Goal: Information Seeking & Learning: Learn about a topic

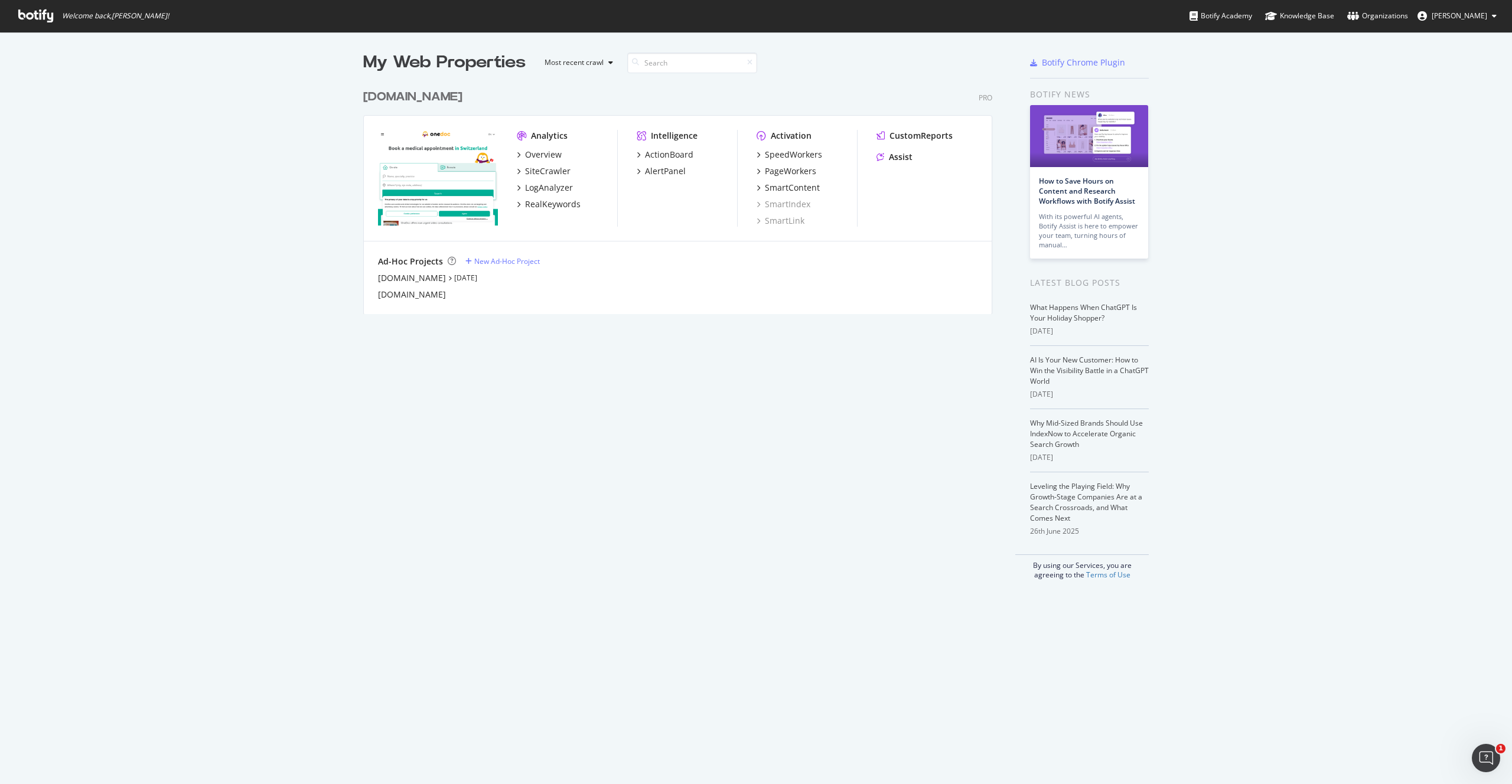
scroll to position [784, 1512]
click at [462, 499] on div "My Web Properties Most recent crawl [DOMAIN_NAME] Pro Analytics Overview SiteCr…" at bounding box center [690, 315] width 653 height 529
click at [710, 408] on div "My Web Properties Most recent crawl [DOMAIN_NAME] Pro Analytics Overview SiteCr…" at bounding box center [690, 315] width 653 height 529
click at [399, 464] on div "My Web Properties Most recent crawl [DOMAIN_NAME] Pro Analytics Overview SiteCr…" at bounding box center [690, 315] width 653 height 529
click at [753, 423] on div "My Web Properties Most recent crawl [DOMAIN_NAME] Pro Analytics Overview SiteCr…" at bounding box center [690, 315] width 653 height 529
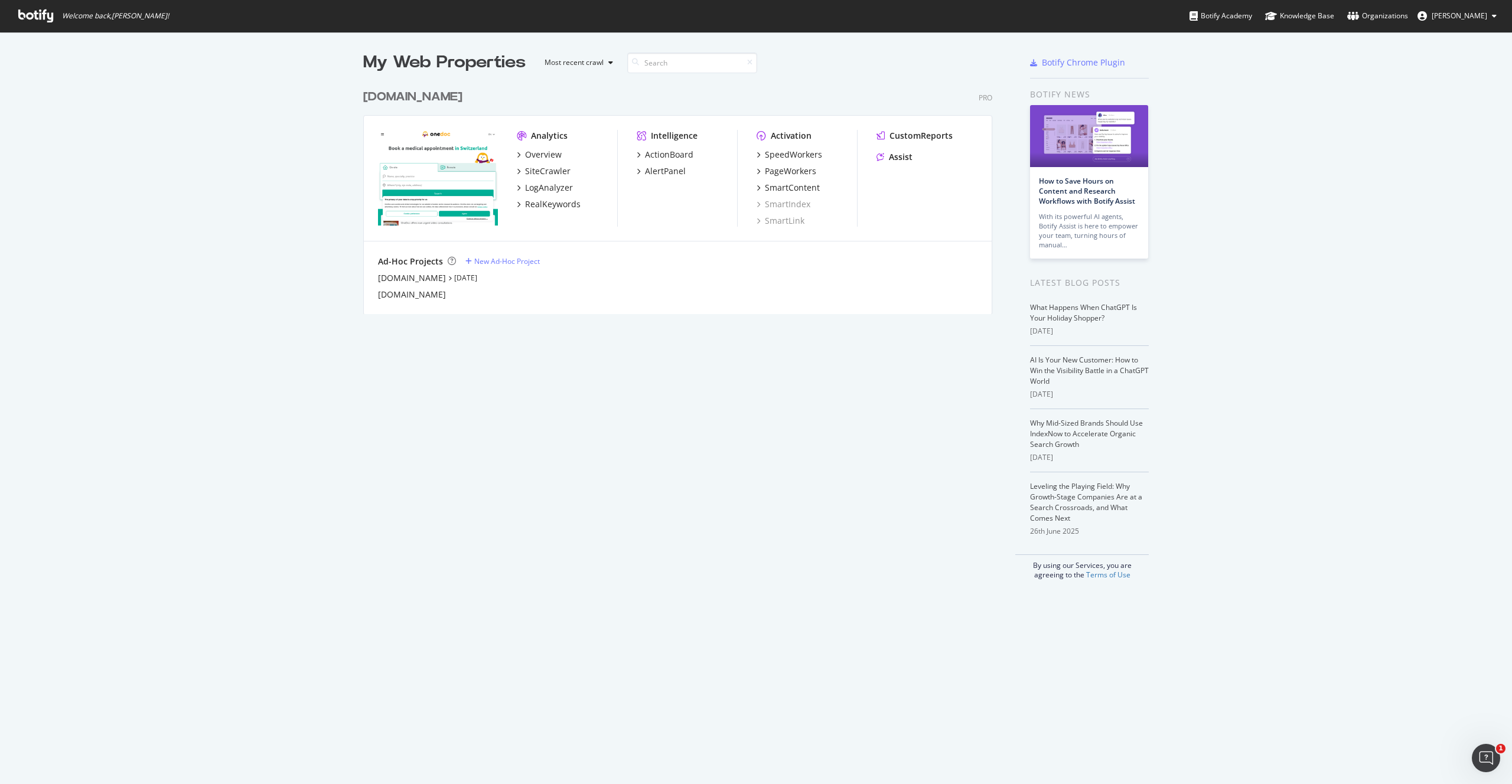
click at [392, 97] on div "[DOMAIN_NAME]" at bounding box center [413, 97] width 99 height 17
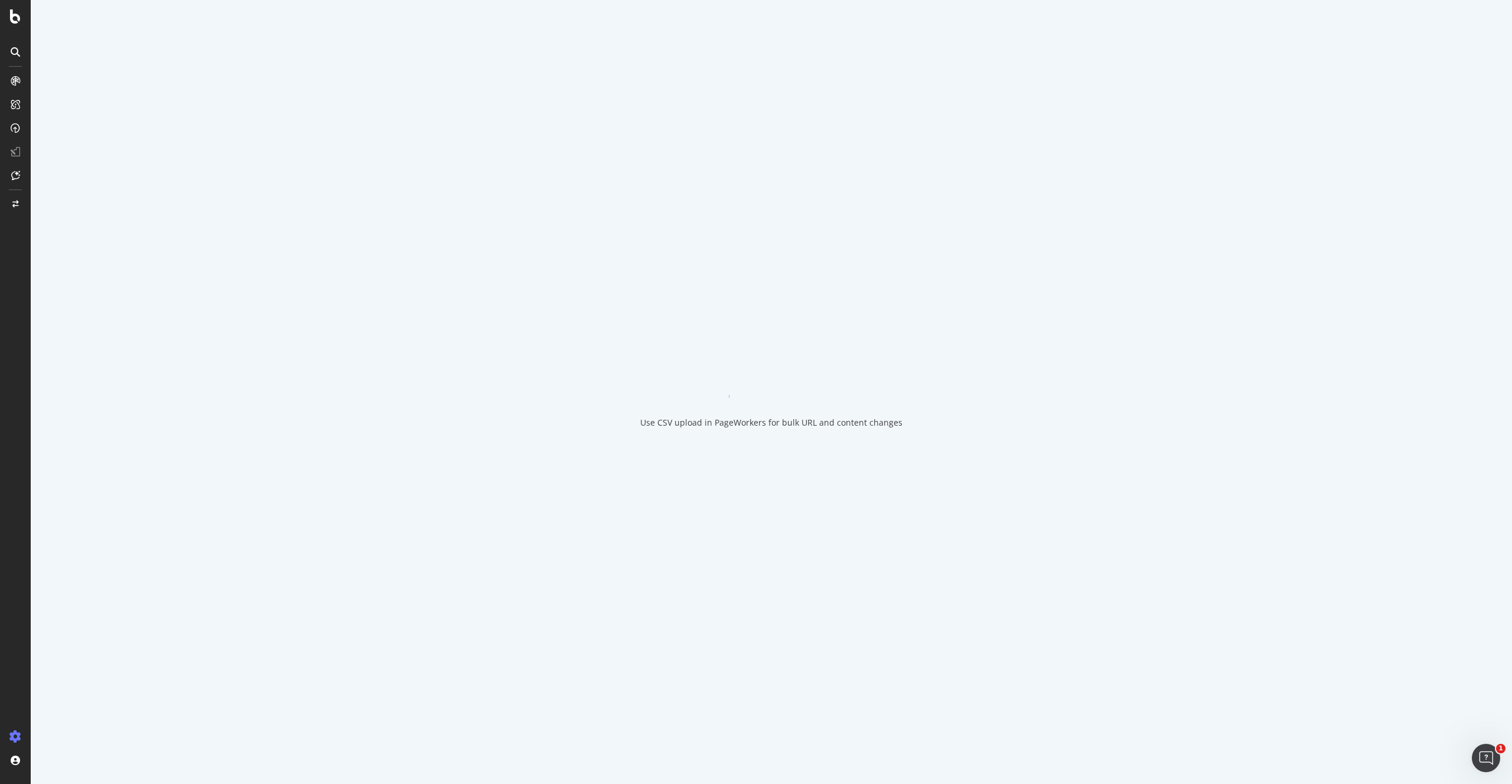
click at [392, 97] on div "Use CSV upload in PageWorkers for bulk URL and content changes" at bounding box center [771, 392] width 1481 height 784
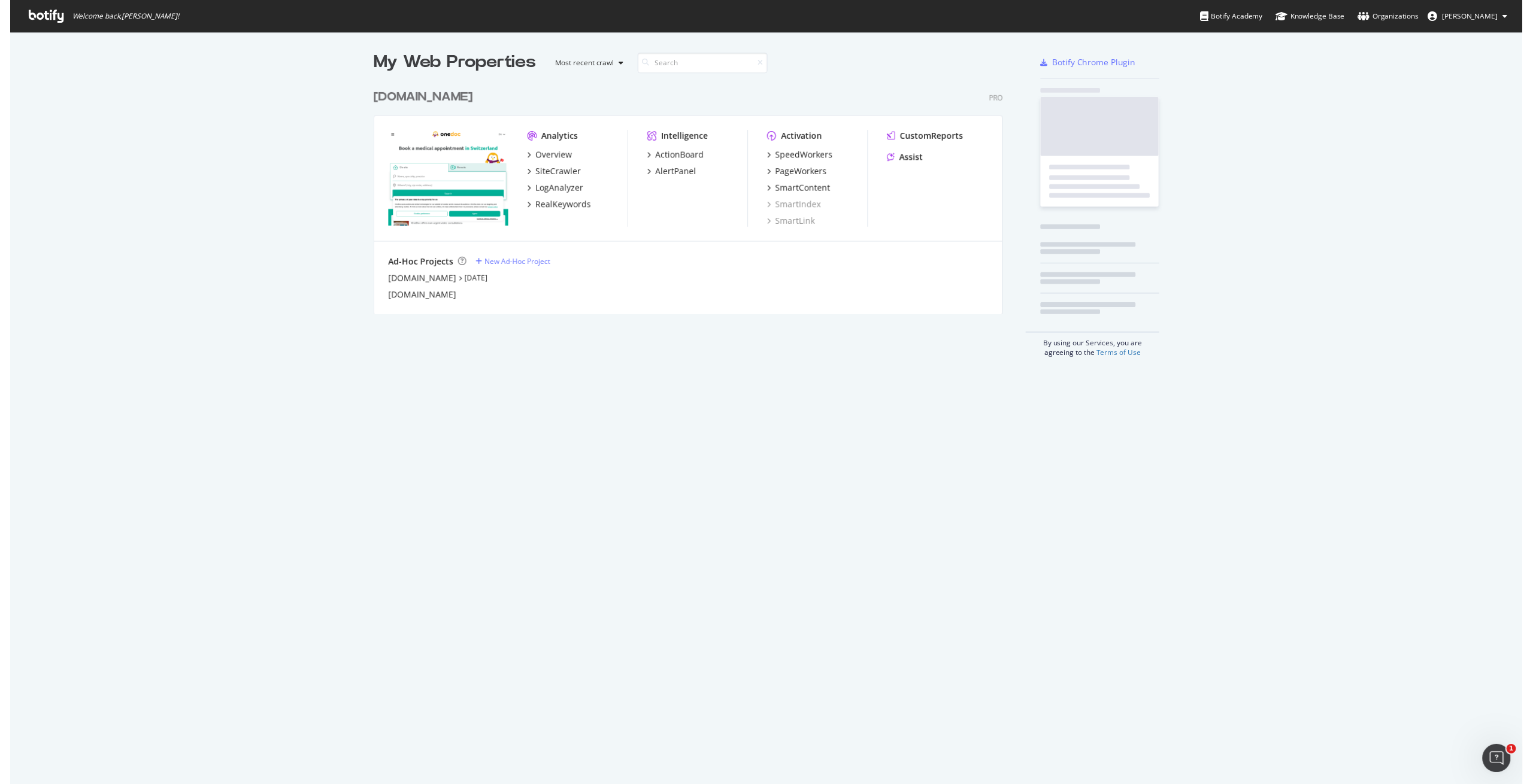
scroll to position [795, 1533]
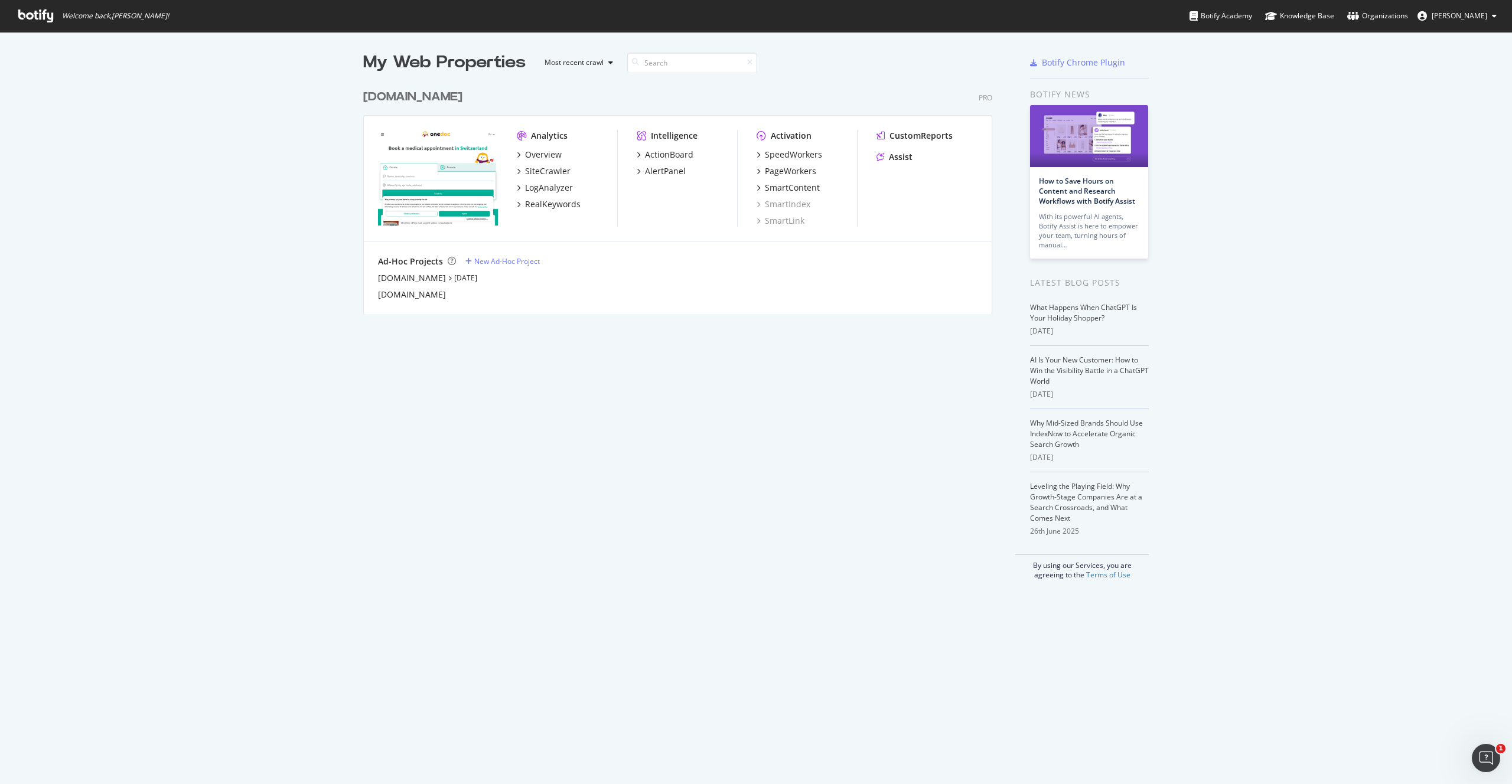
click at [285, 198] on div "My Web Properties Most recent crawl [DOMAIN_NAME] Pro Analytics Overview SiteCr…" at bounding box center [756, 315] width 1512 height 567
click at [308, 228] on div "My Web Properties Most recent crawl [DOMAIN_NAME] Pro Analytics Overview SiteCr…" at bounding box center [756, 315] width 1512 height 567
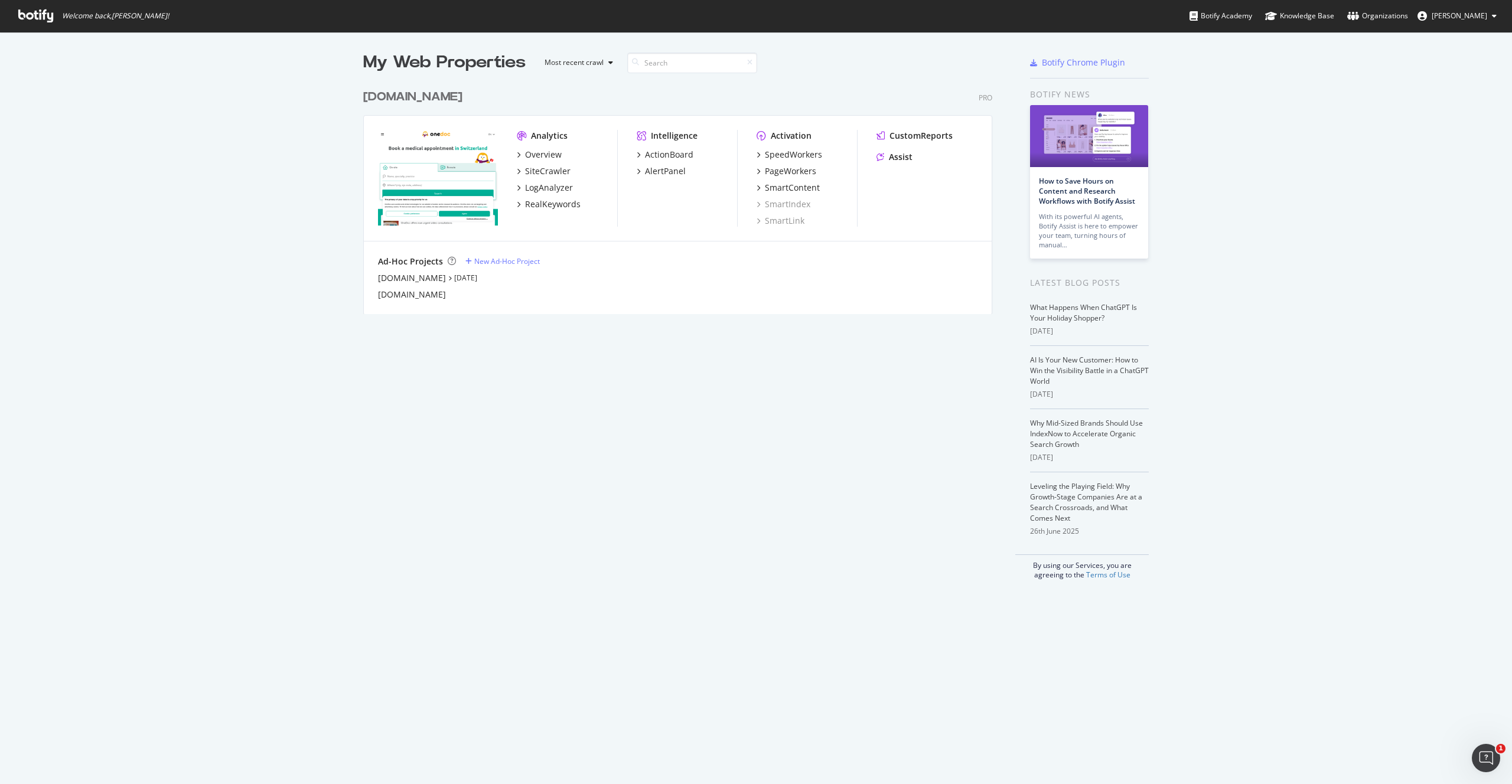
click at [458, 384] on div "My Web Properties Most recent crawl [DOMAIN_NAME] Pro Analytics Overview SiteCr…" at bounding box center [690, 315] width 653 height 529
click at [783, 168] on div "PageWorkers" at bounding box center [790, 171] width 51 height 12
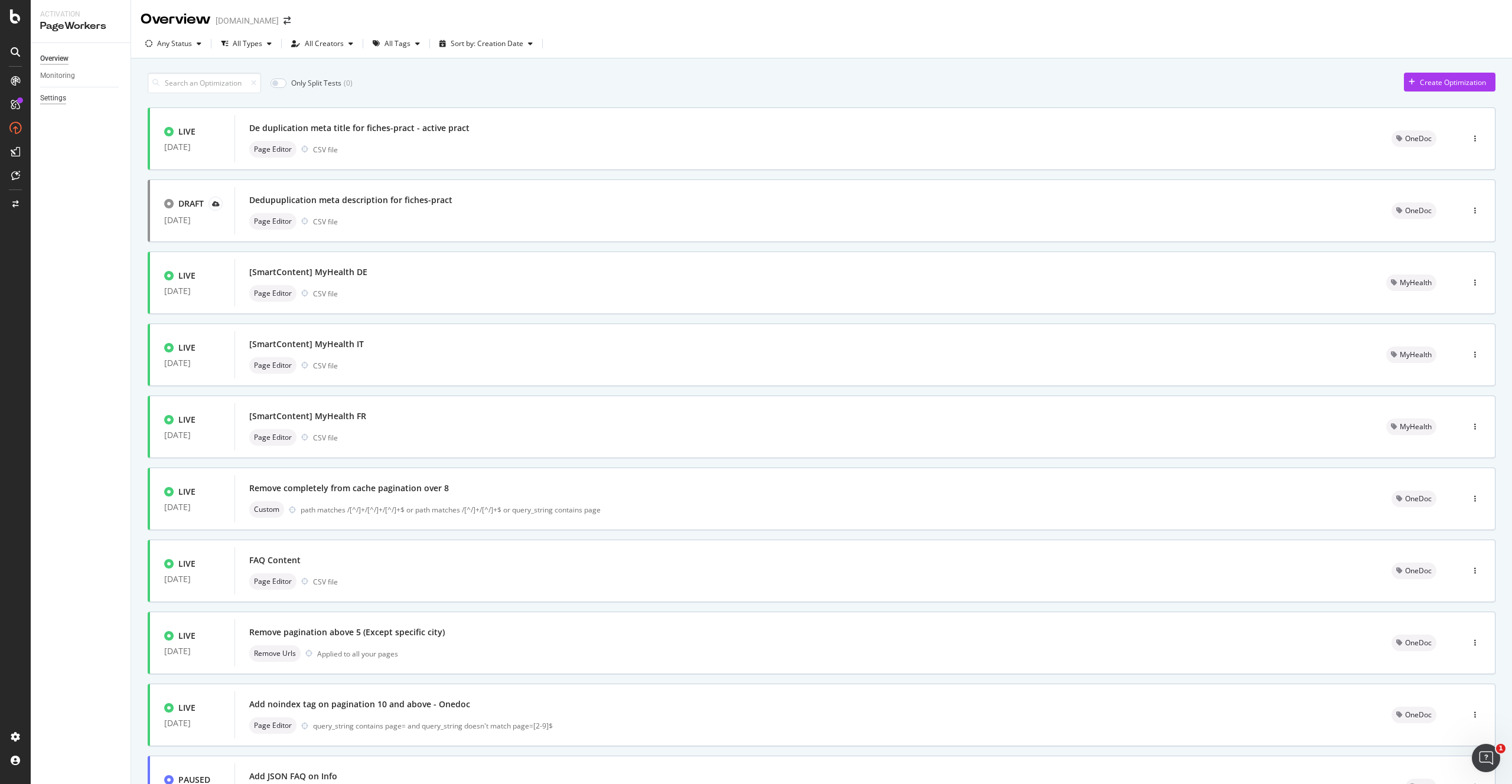
click at [56, 98] on div "Settings" at bounding box center [53, 98] width 26 height 12
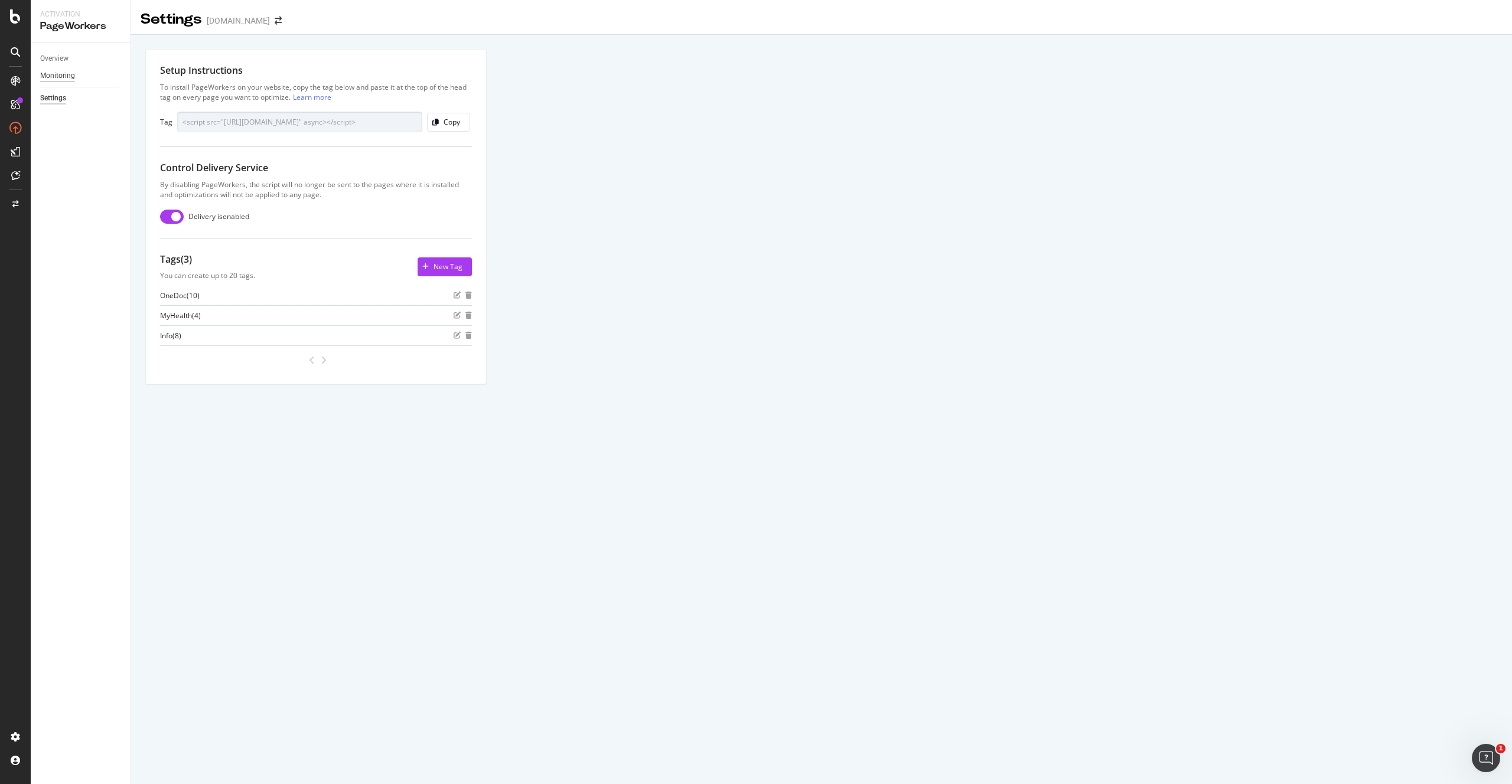
click at [56, 79] on div "Monitoring" at bounding box center [58, 75] width 35 height 12
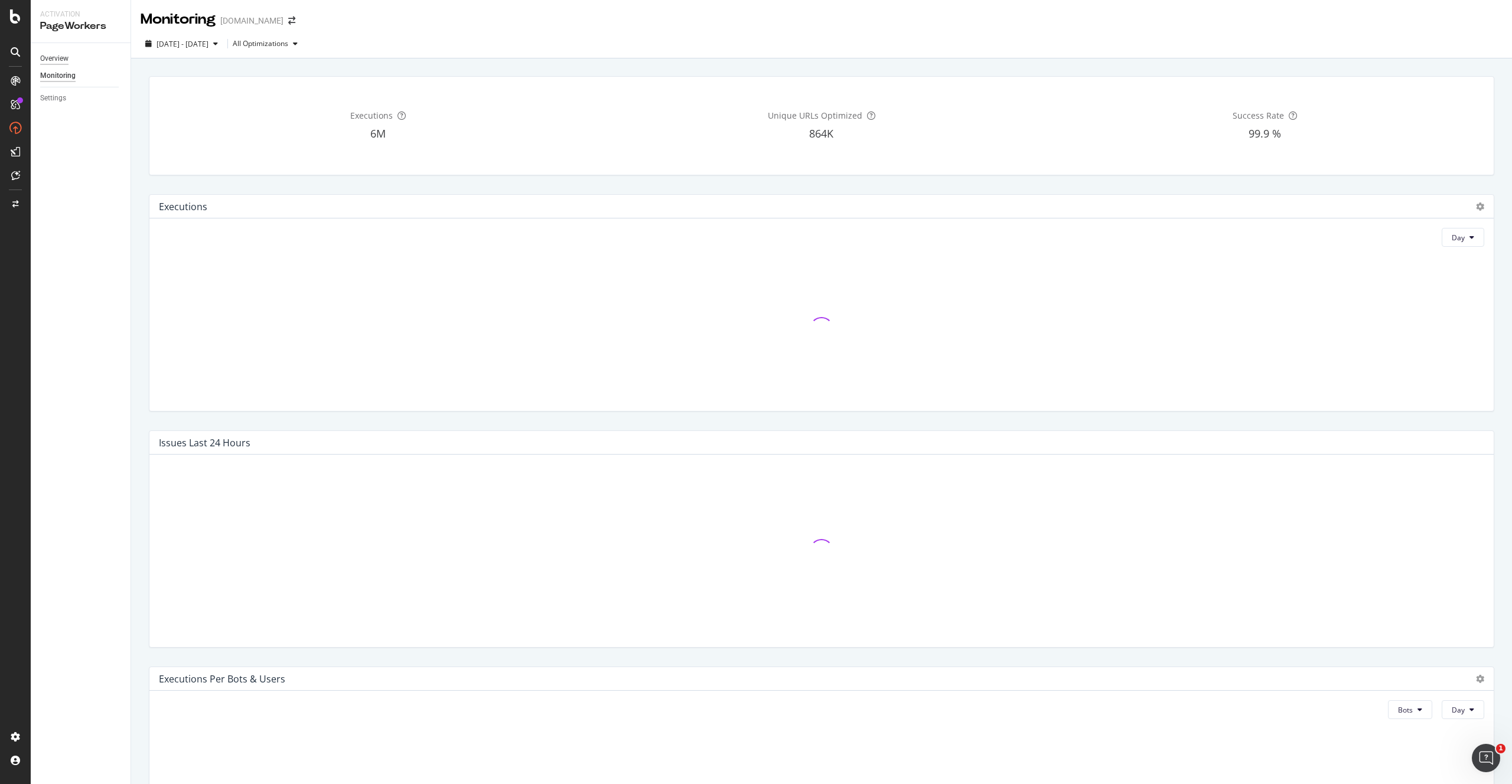
click at [55, 60] on div "Overview" at bounding box center [54, 58] width 28 height 12
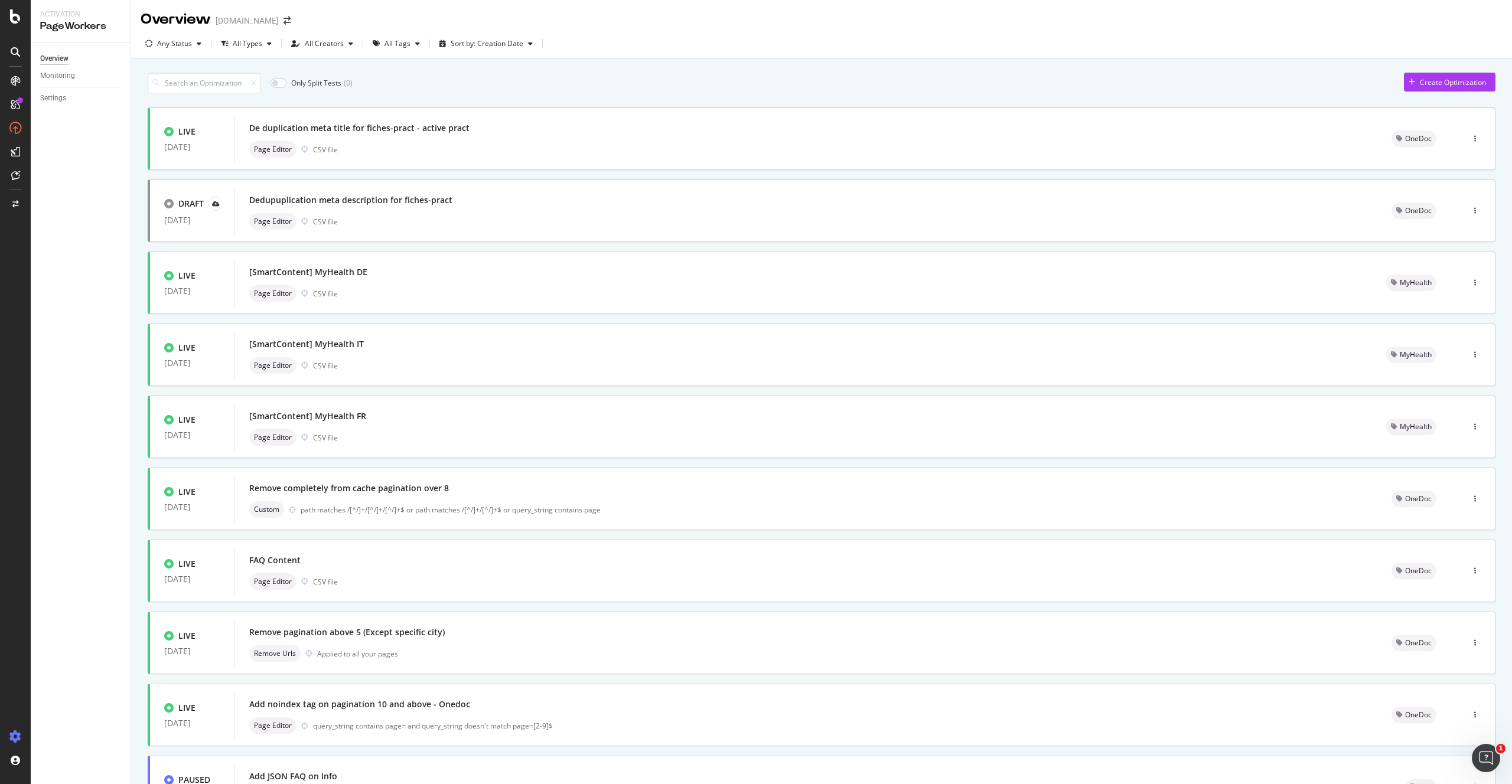
click at [14, 733] on icon at bounding box center [15, 737] width 12 height 12
click at [72, 737] on div "Create and manage your segments" at bounding box center [92, 741] width 112 height 10
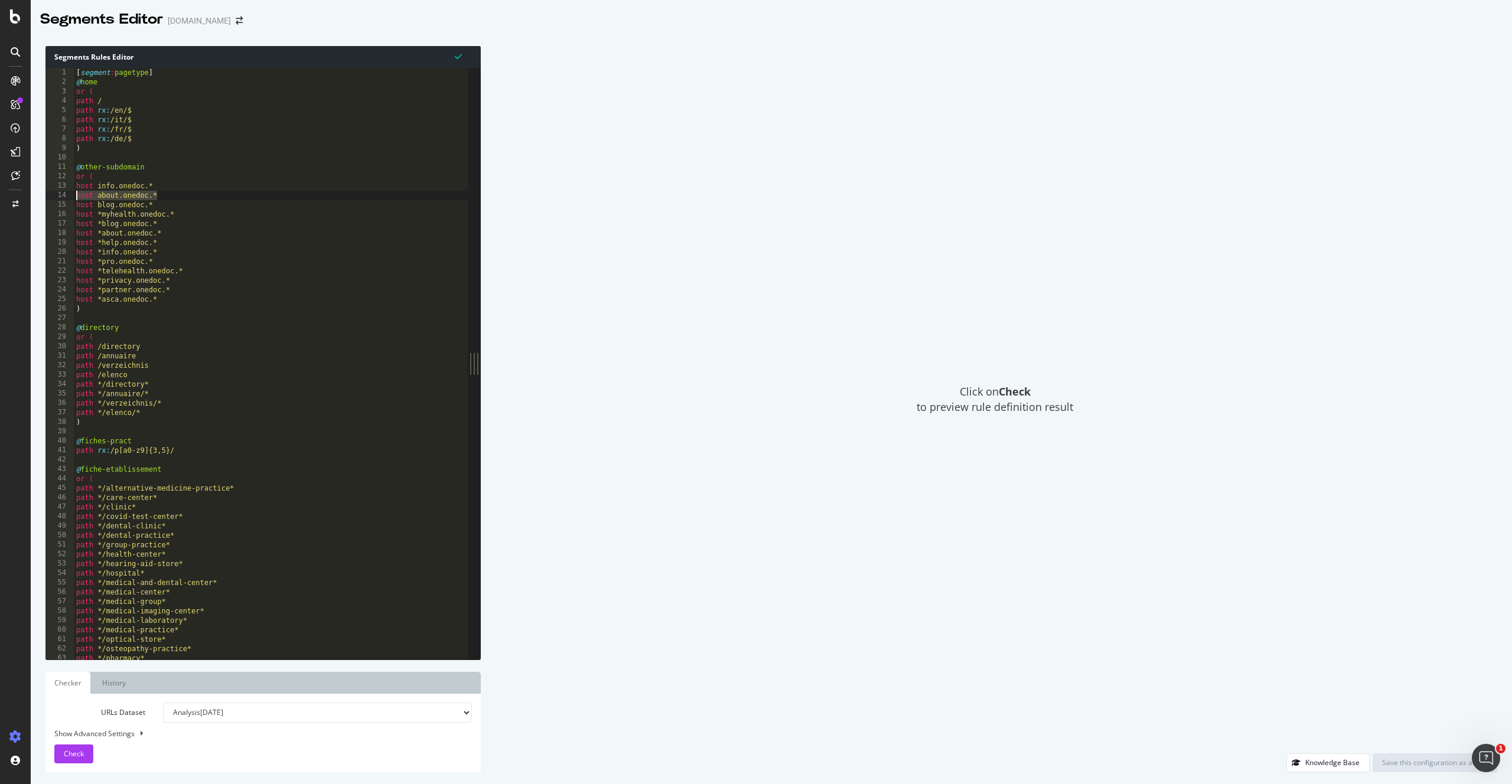
drag, startPoint x: 171, startPoint y: 196, endPoint x: 73, endPoint y: 194, distance: 98.0
click at [73, 194] on div "host about.onedoc.* 1 2 3 4 5 6 7 8 9 10 11 12 13 14 15 16 17 18 19 20 21 22 23…" at bounding box center [257, 363] width 422 height 592
click at [412, 378] on div "[ segment : pagetype ] @ home or ( path / path rx : /en/$ path rx : /it/$ path …" at bounding box center [293, 373] width 439 height 610
type textarea "path /elenco"
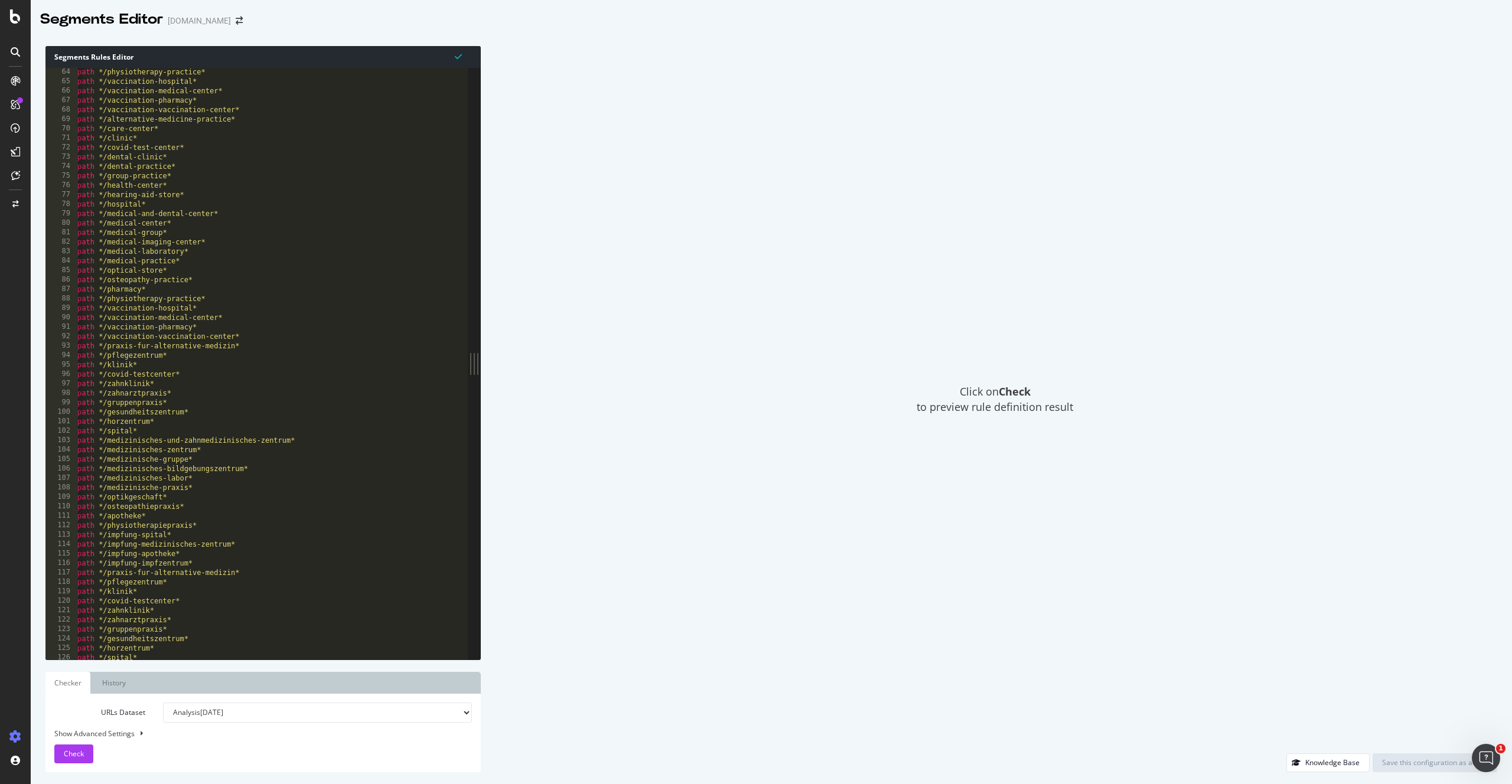
scroll to position [230, 0]
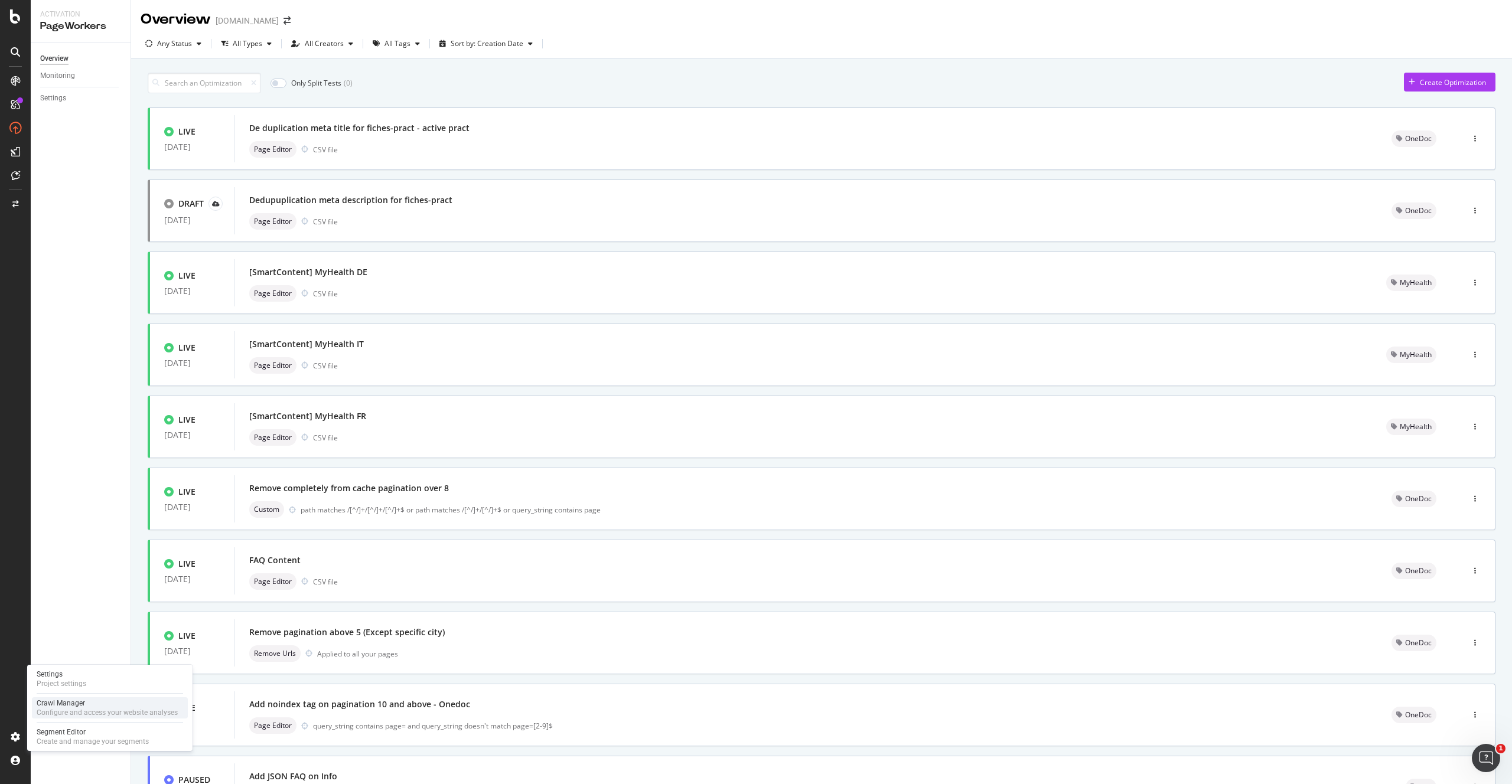
click at [71, 710] on div "Configure and access your website analyses" at bounding box center [107, 712] width 141 height 10
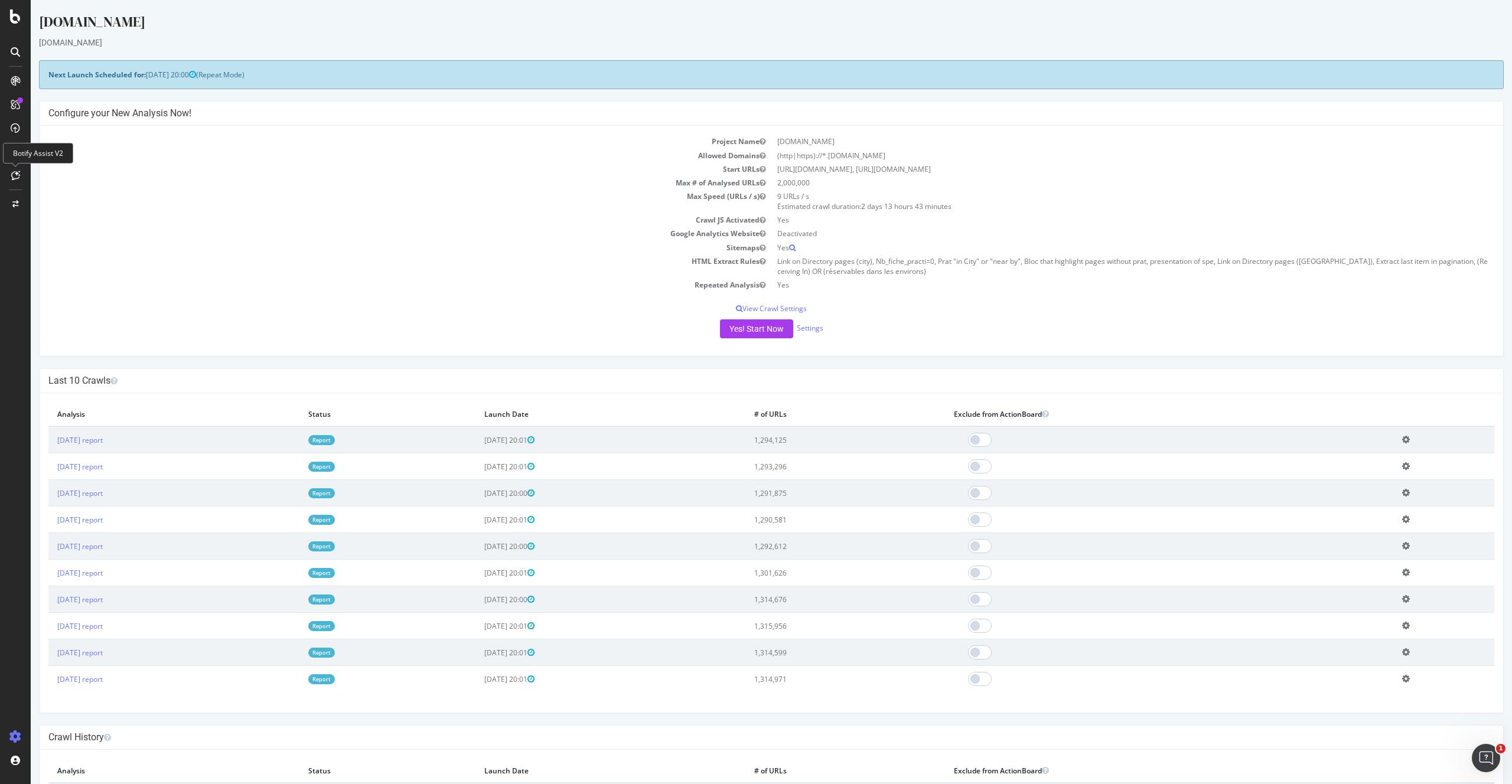
click at [81, 164] on td "Start URLs" at bounding box center [410, 169] width 723 height 13
click at [83, 126] on div "Project Name [DOMAIN_NAME] Allowed Domains (http|https)://*.[DOMAIN_NAME] Start…" at bounding box center [771, 241] width 1463 height 230
click at [73, 679] on div "Project settings" at bounding box center [61, 684] width 50 height 10
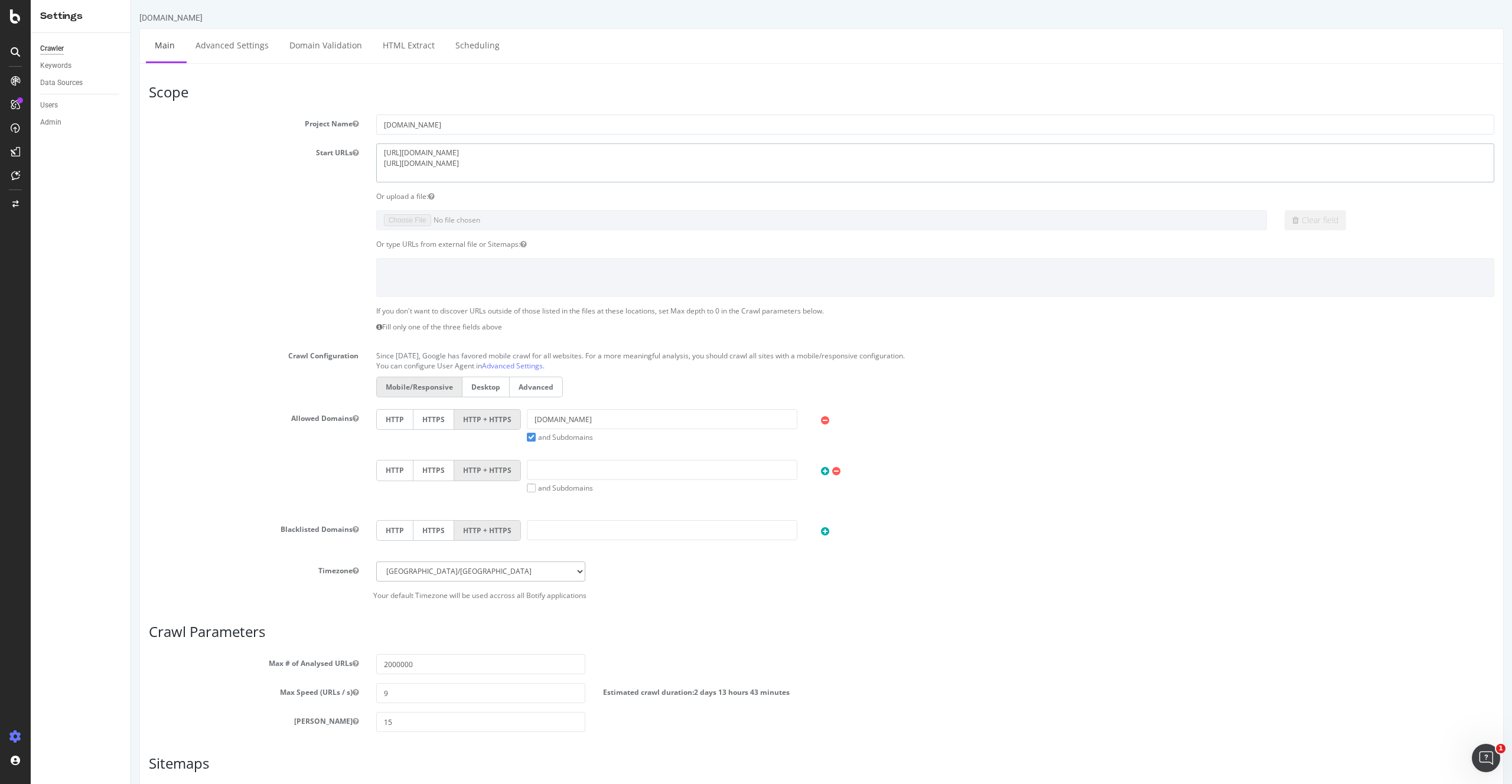
click at [477, 163] on textarea "[URL][DOMAIN_NAME] [URL][DOMAIN_NAME]" at bounding box center [935, 162] width 1118 height 38
type textarea "[URL][DOMAIN_NAME] [URL][DOMAIN_NAME]"
click at [324, 228] on div "Clear field" at bounding box center [822, 220] width 1363 height 20
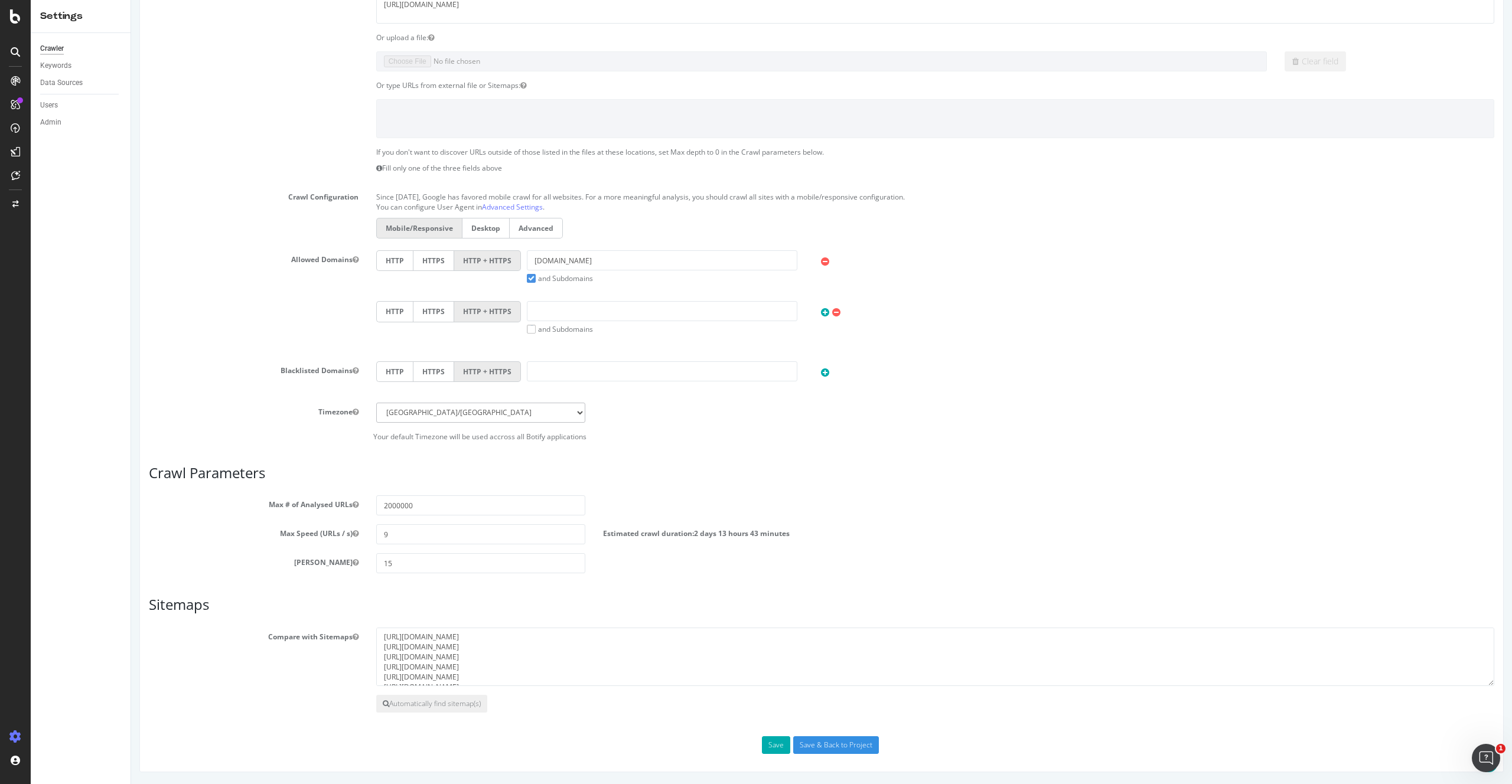
scroll to position [10, 0]
drag, startPoint x: 534, startPoint y: 677, endPoint x: 376, endPoint y: 679, distance: 158.0
click at [376, 679] on div "[URL][DOMAIN_NAME] [URL][DOMAIN_NAME] [URL][DOMAIN_NAME] [URL][DOMAIN_NAME] [UR…" at bounding box center [935, 657] width 1136 height 59
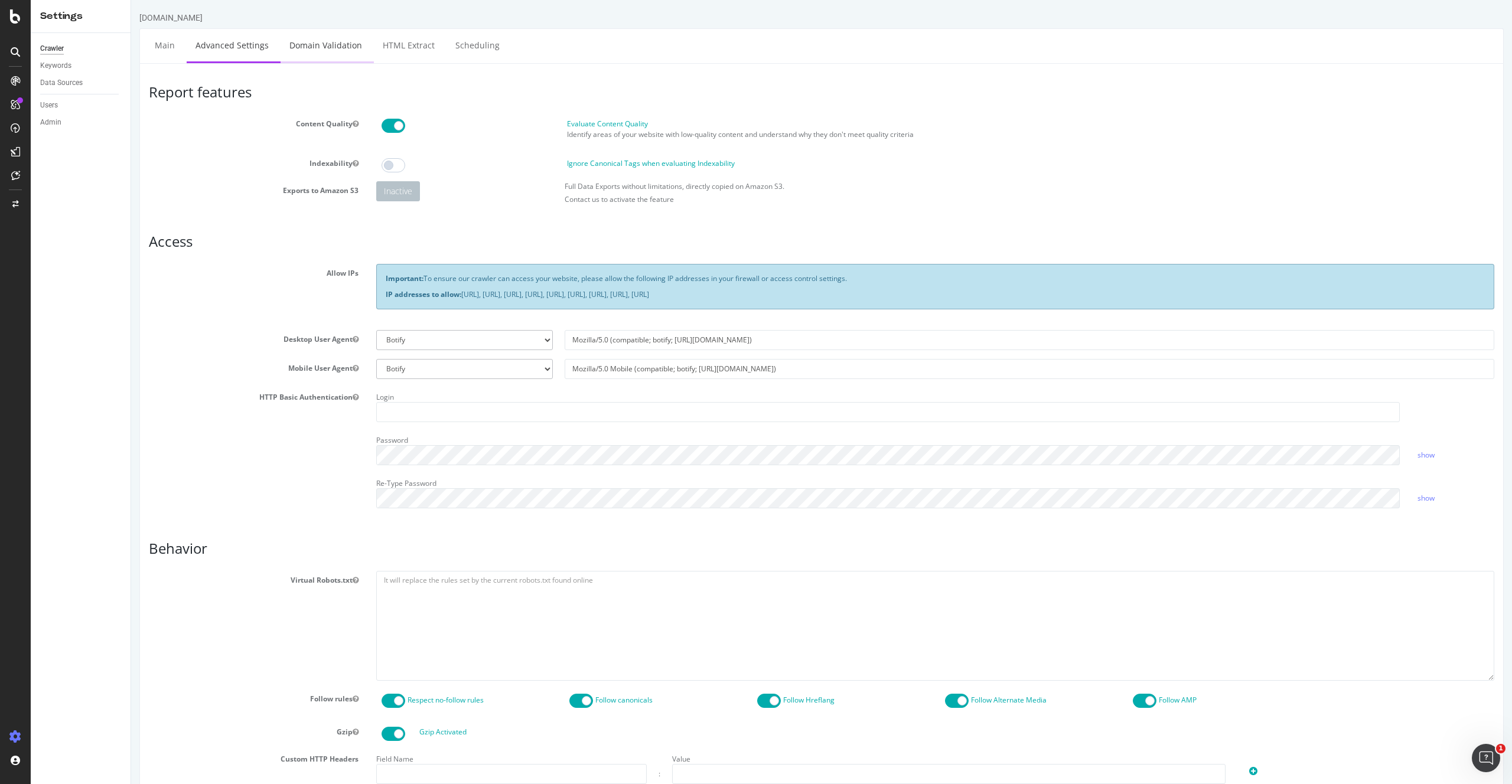
click at [300, 57] on link "Domain Validation" at bounding box center [325, 45] width 90 height 33
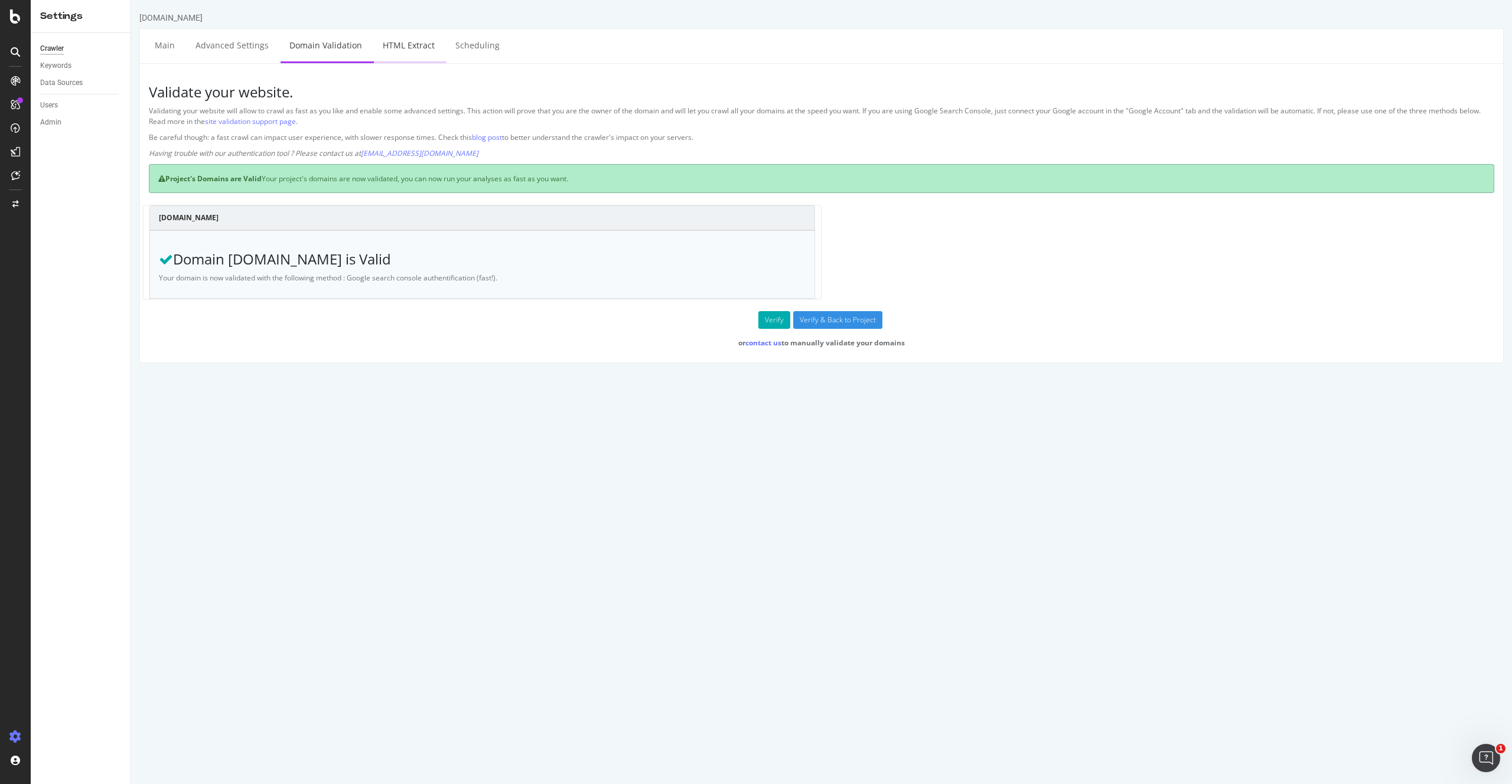
click at [402, 47] on link "HTML Extract" at bounding box center [408, 45] width 70 height 33
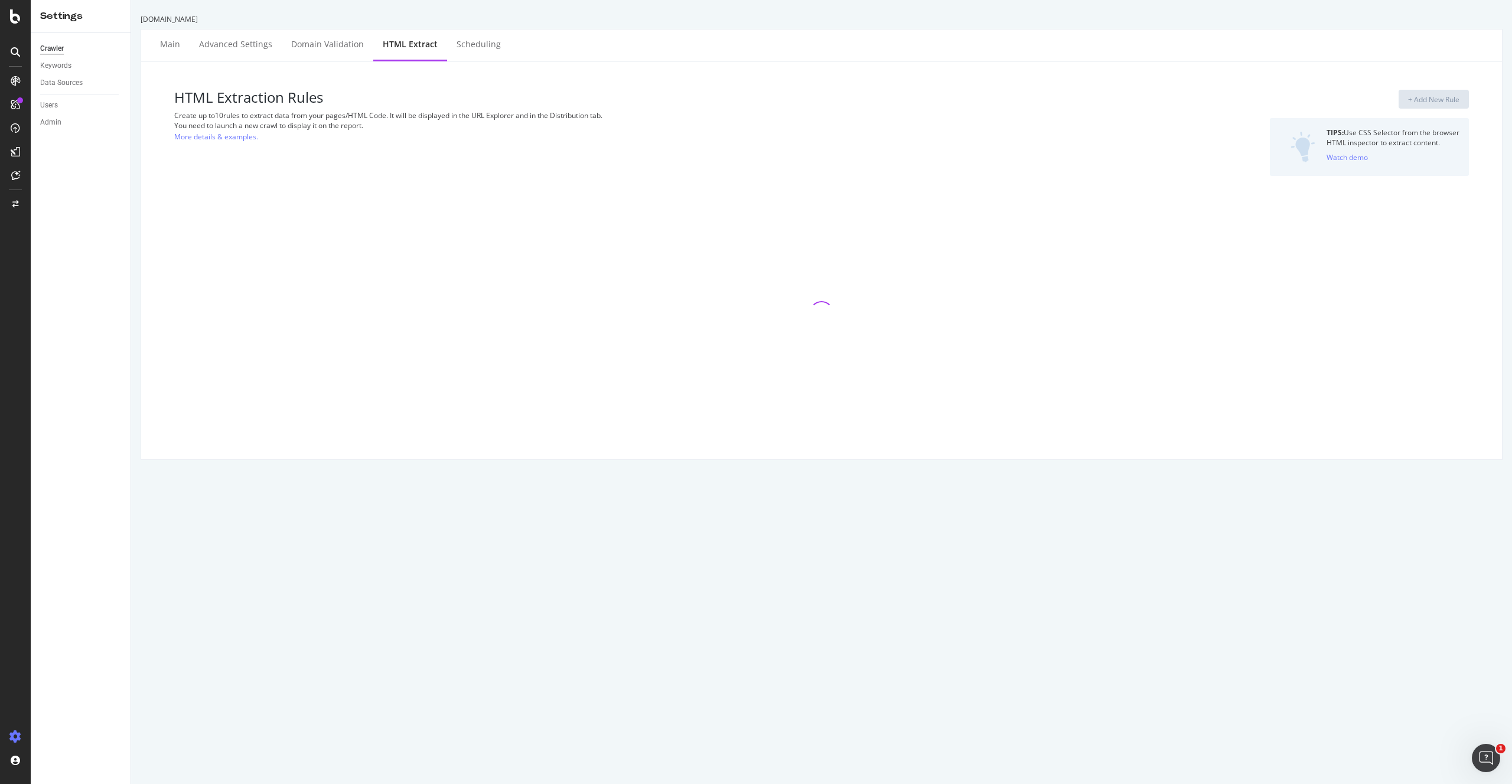
select select "exist"
select select "html.length"
select select "count"
select select "i"
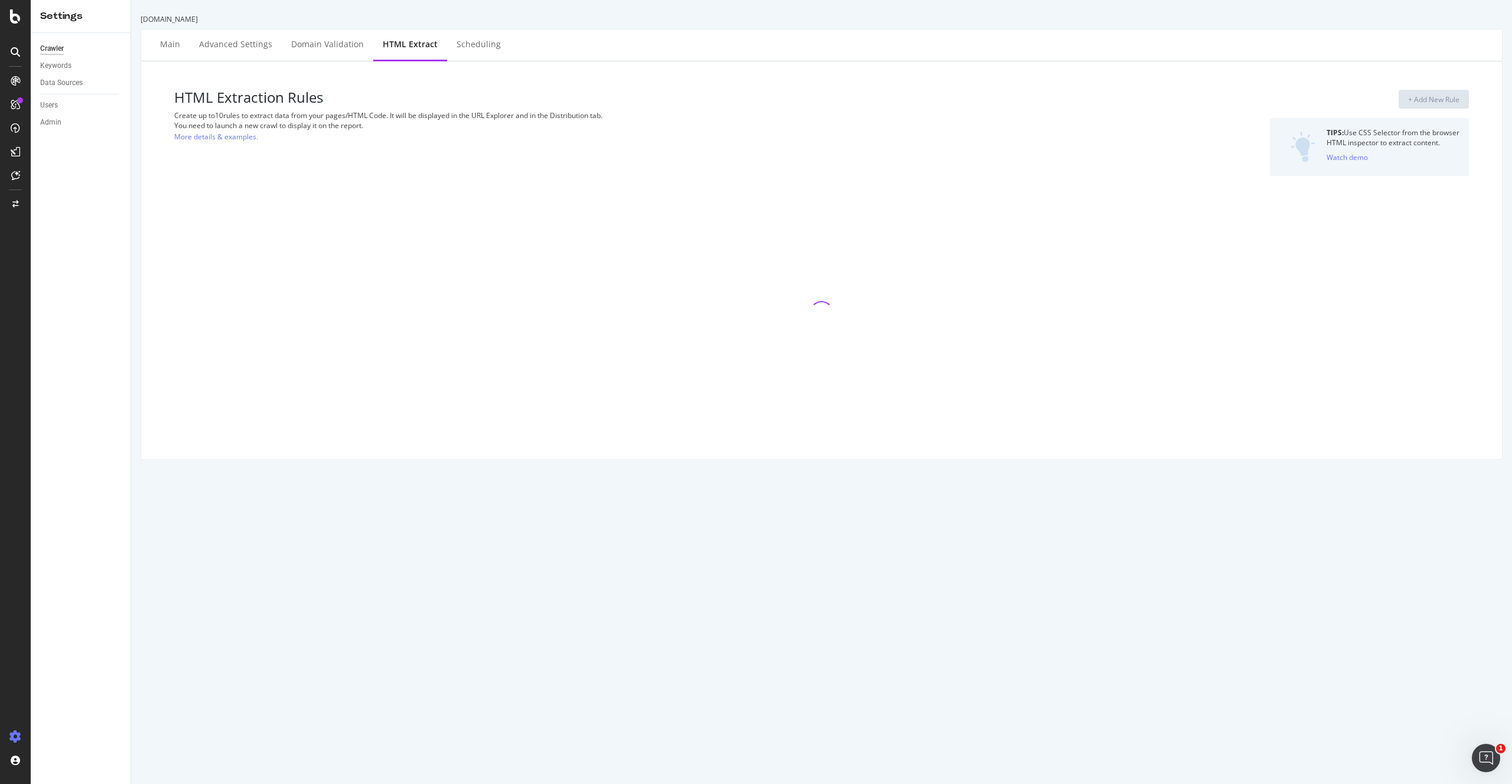
select select "exist"
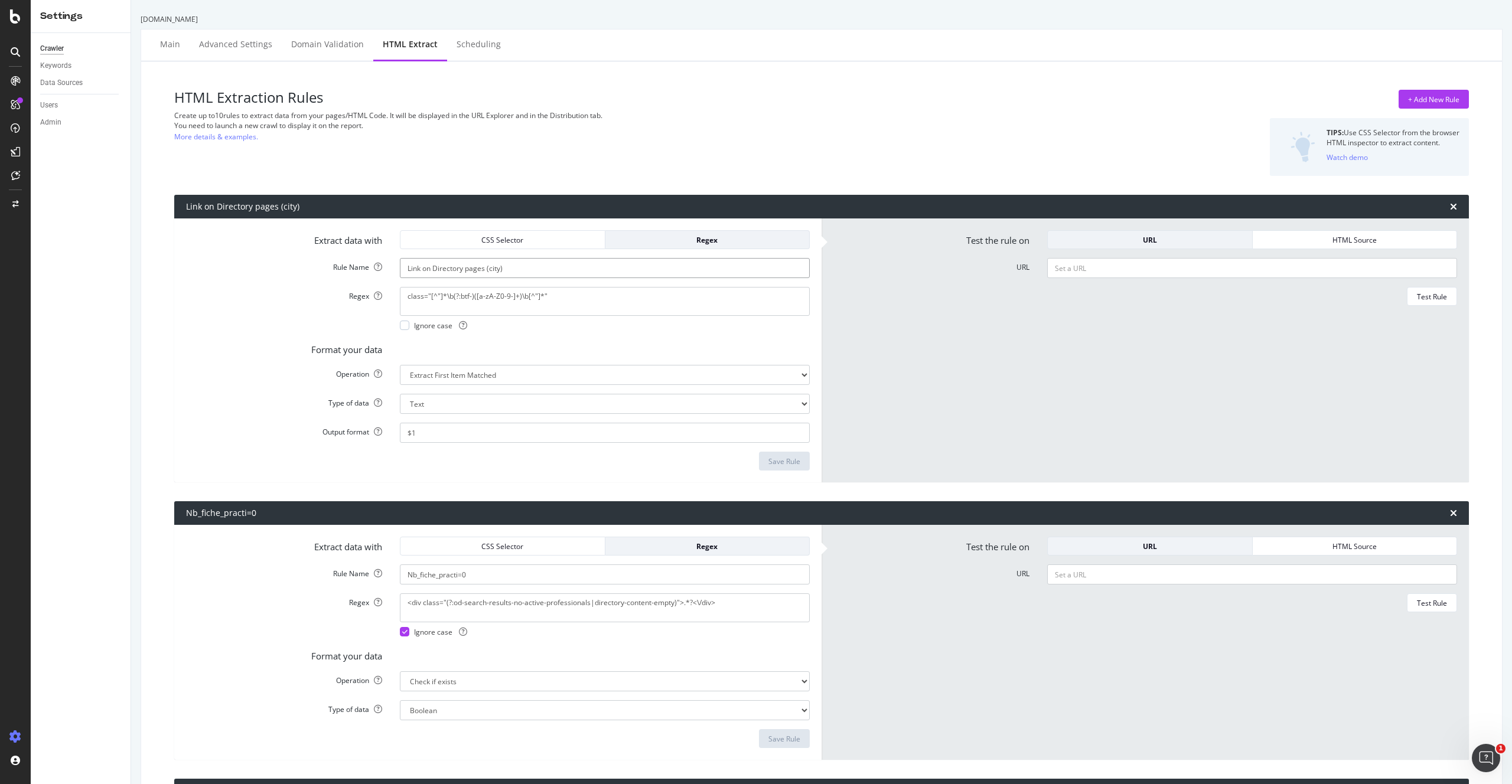
click at [523, 269] on input "Link on Directory pages (city)" at bounding box center [605, 267] width 410 height 20
click at [234, 140] on link "More details & examples." at bounding box center [216, 136] width 84 height 12
click at [61, 67] on div "Keywords" at bounding box center [56, 65] width 31 height 12
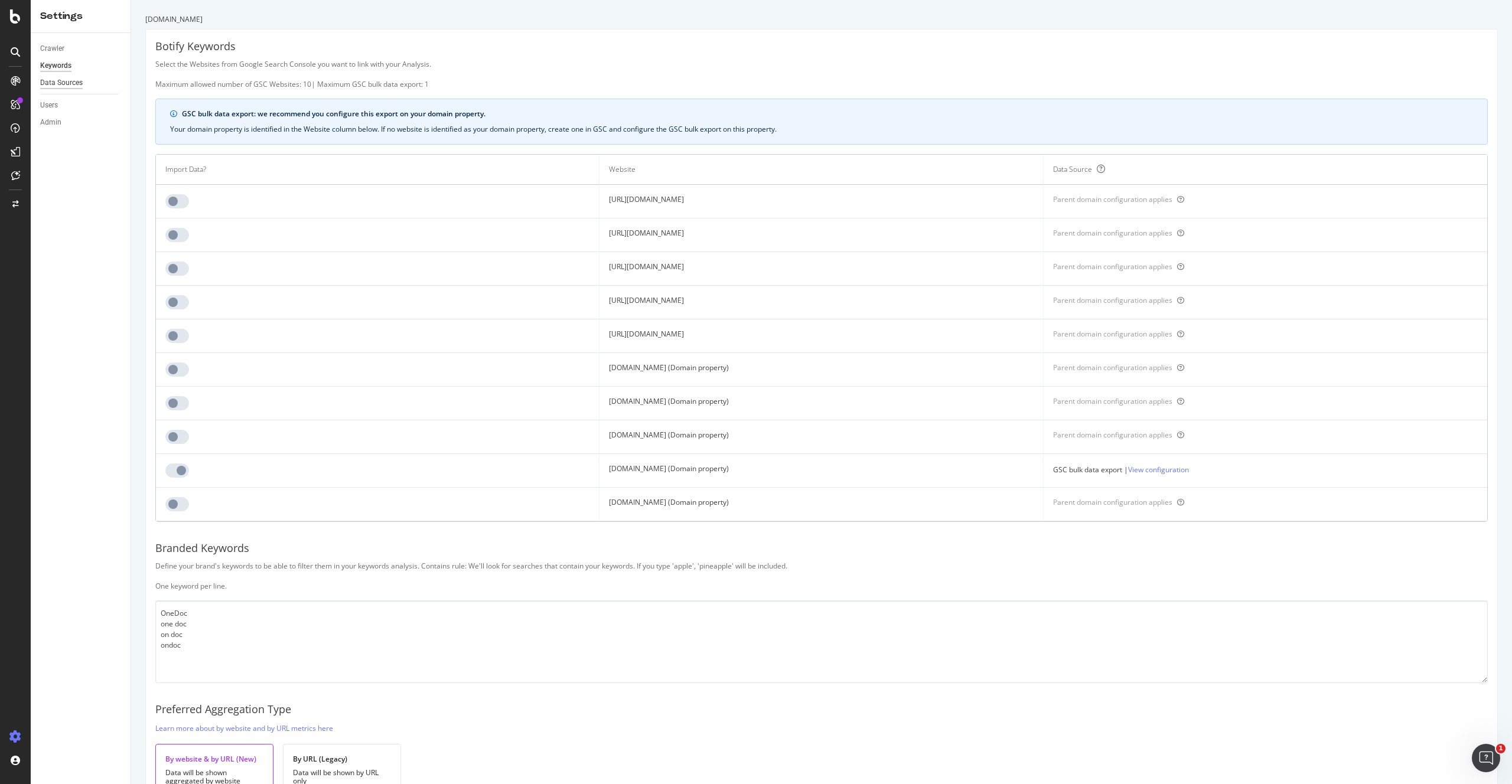
click at [73, 82] on div "Data Sources" at bounding box center [61, 82] width 42 height 12
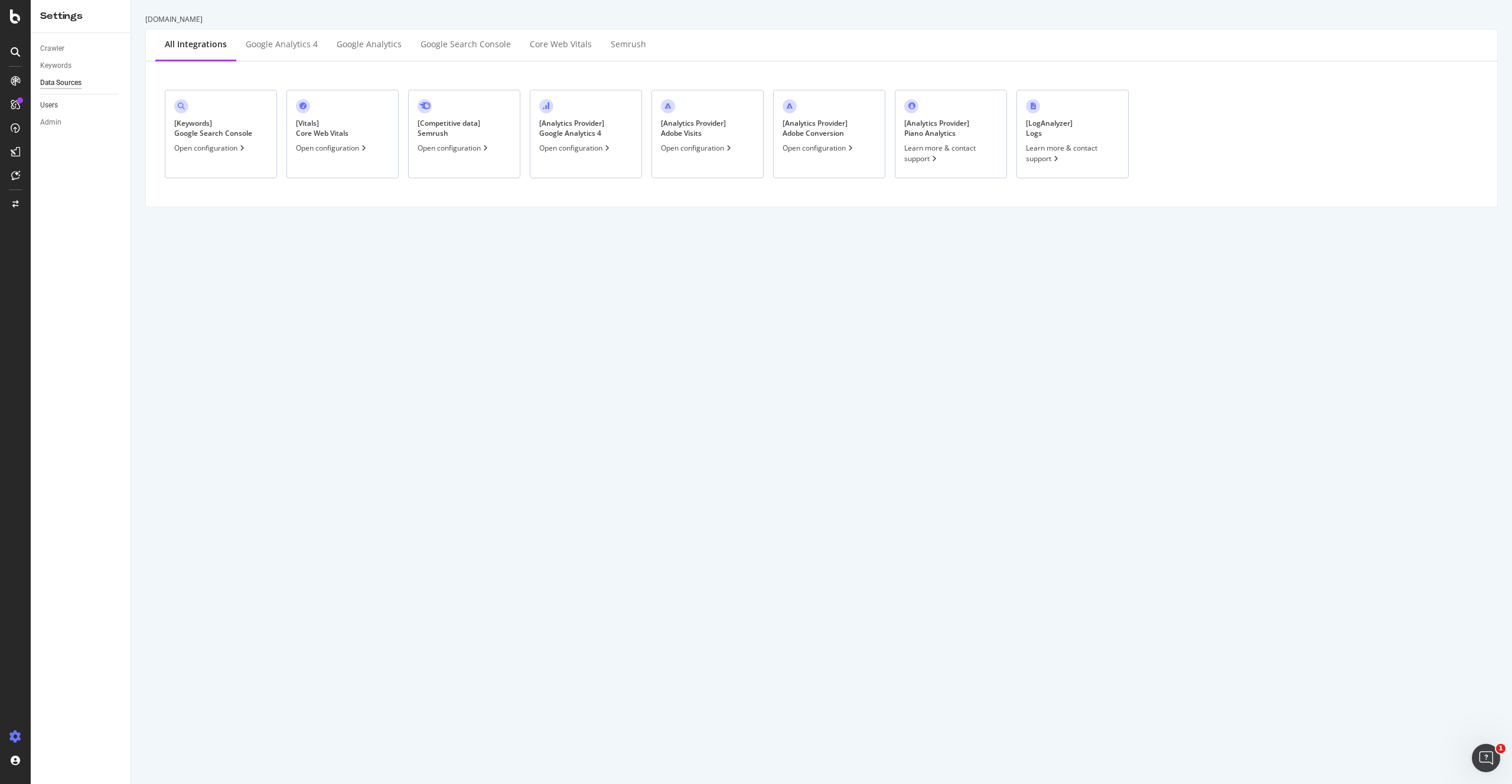
click at [58, 105] on link "Users" at bounding box center [81, 105] width 82 height 12
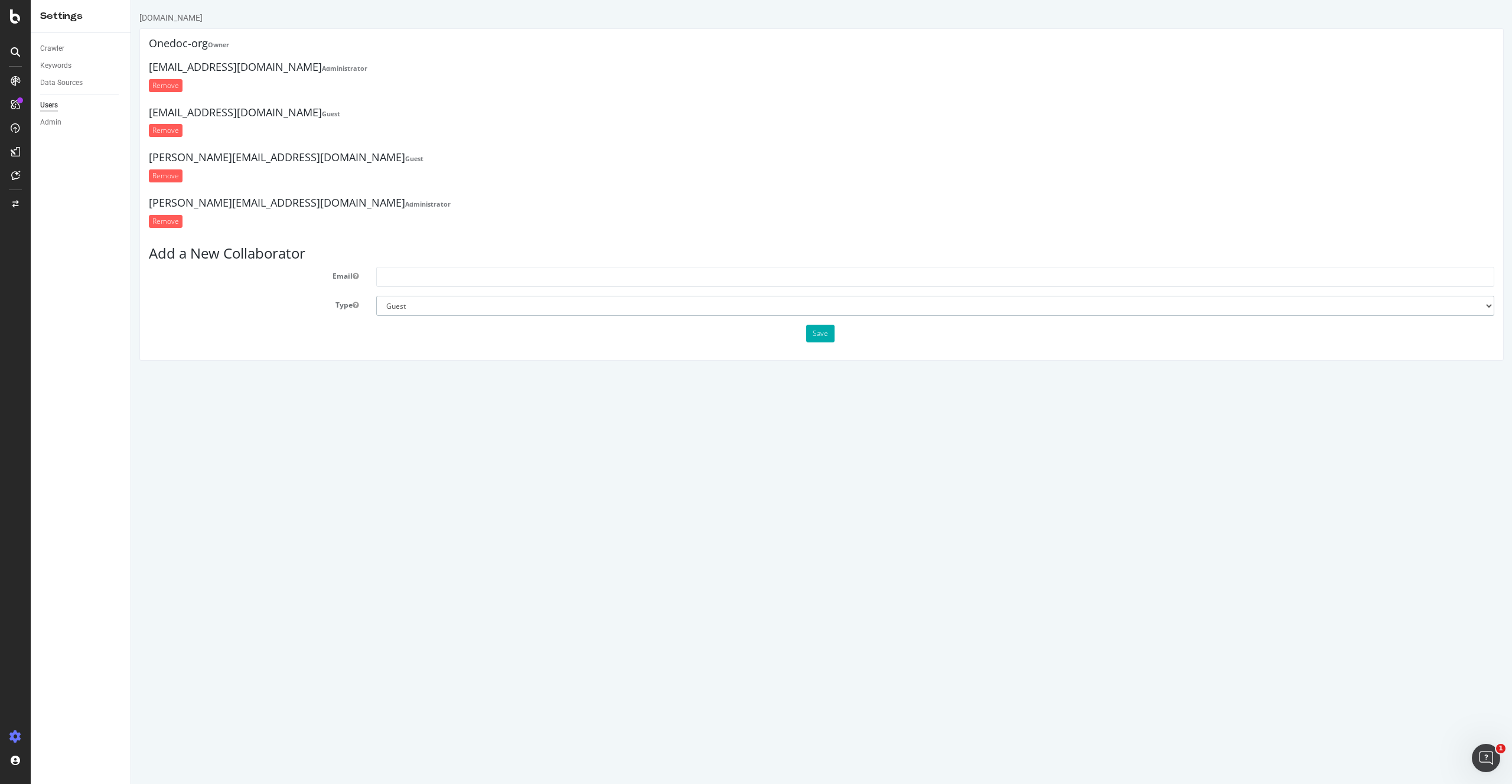
click at [415, 307] on select "Administrator Guest" at bounding box center [935, 305] width 1118 height 20
click at [54, 46] on div "Crawler" at bounding box center [52, 48] width 24 height 12
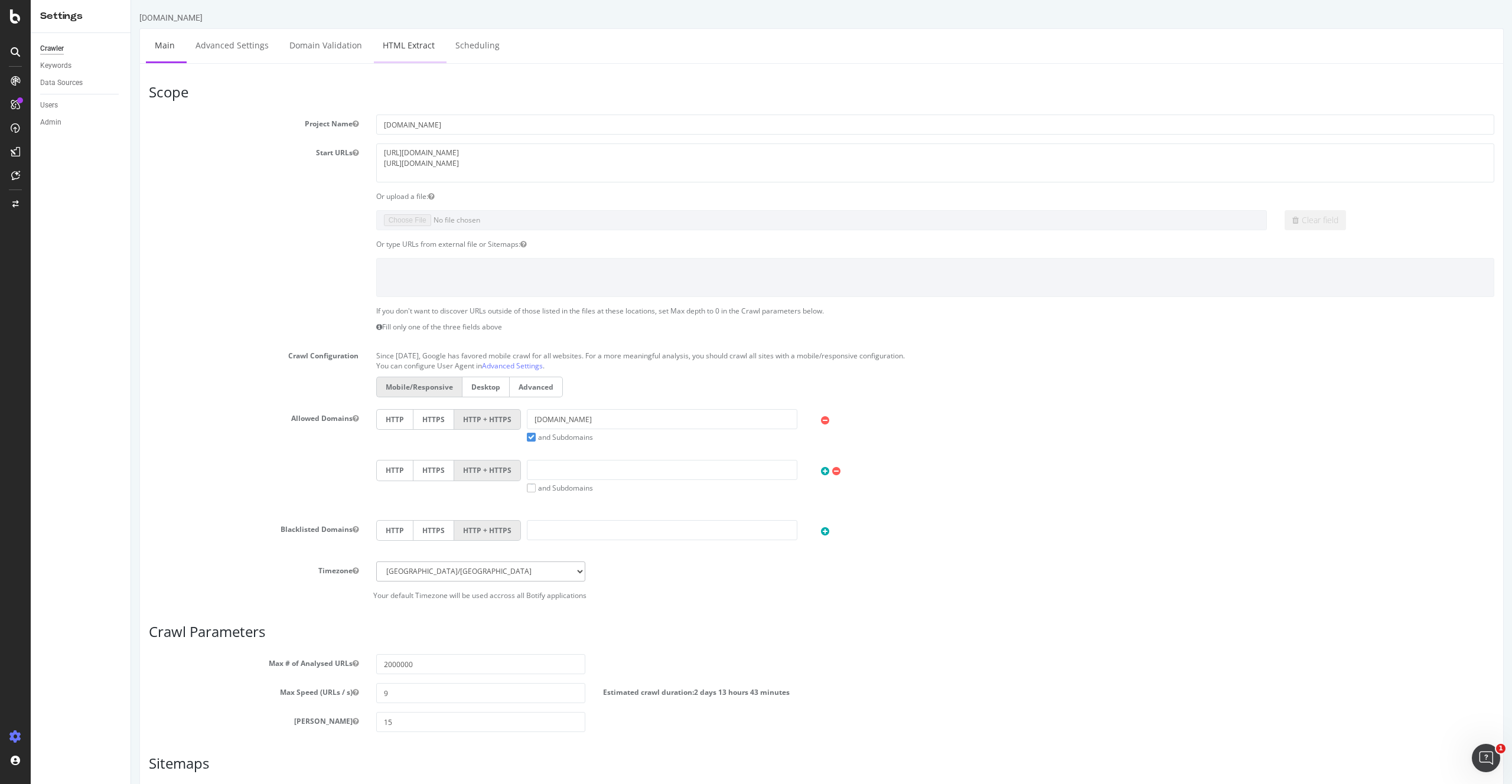
click at [388, 37] on link "HTML Extract" at bounding box center [408, 45] width 70 height 33
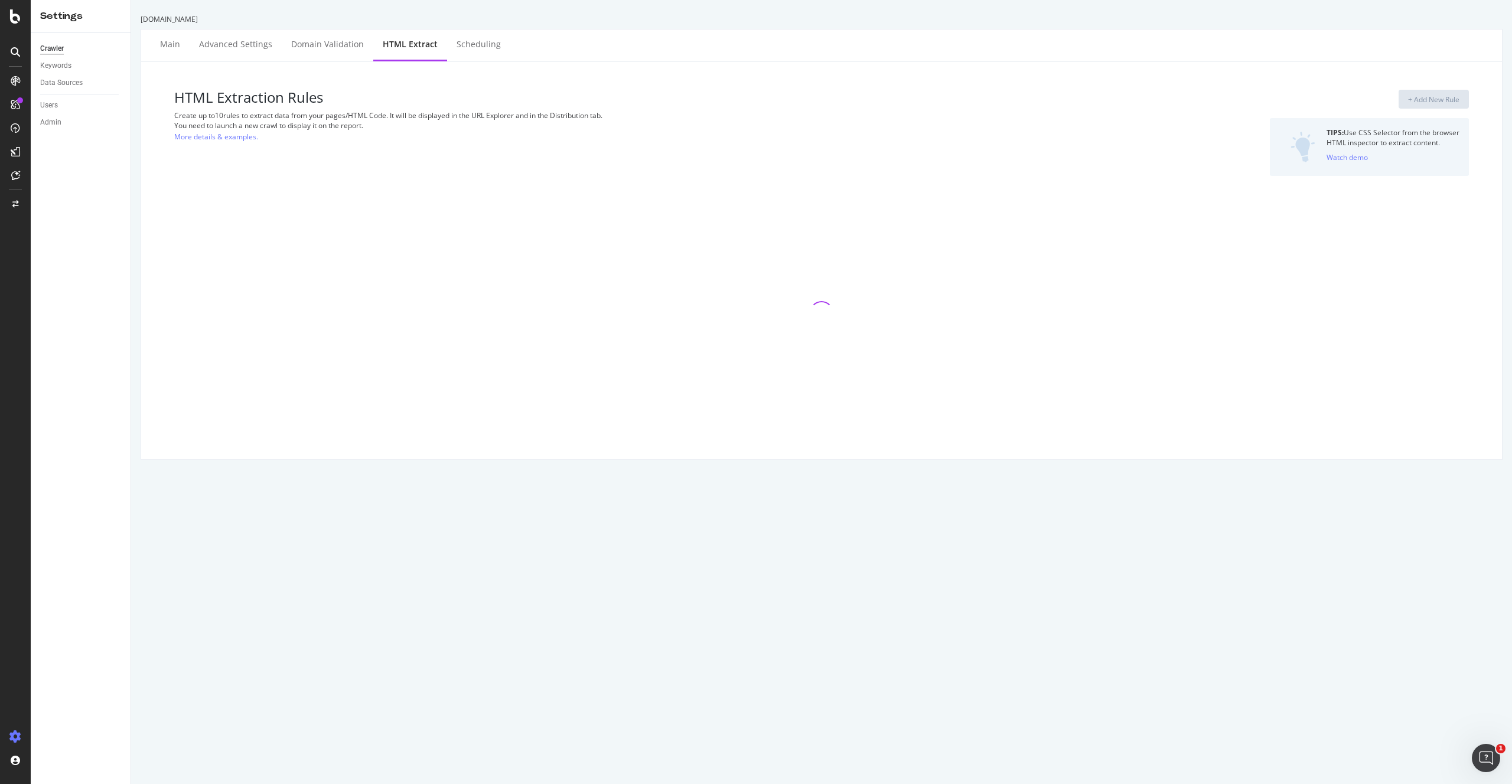
select select "exist"
select select "html.length"
select select "count"
select select "i"
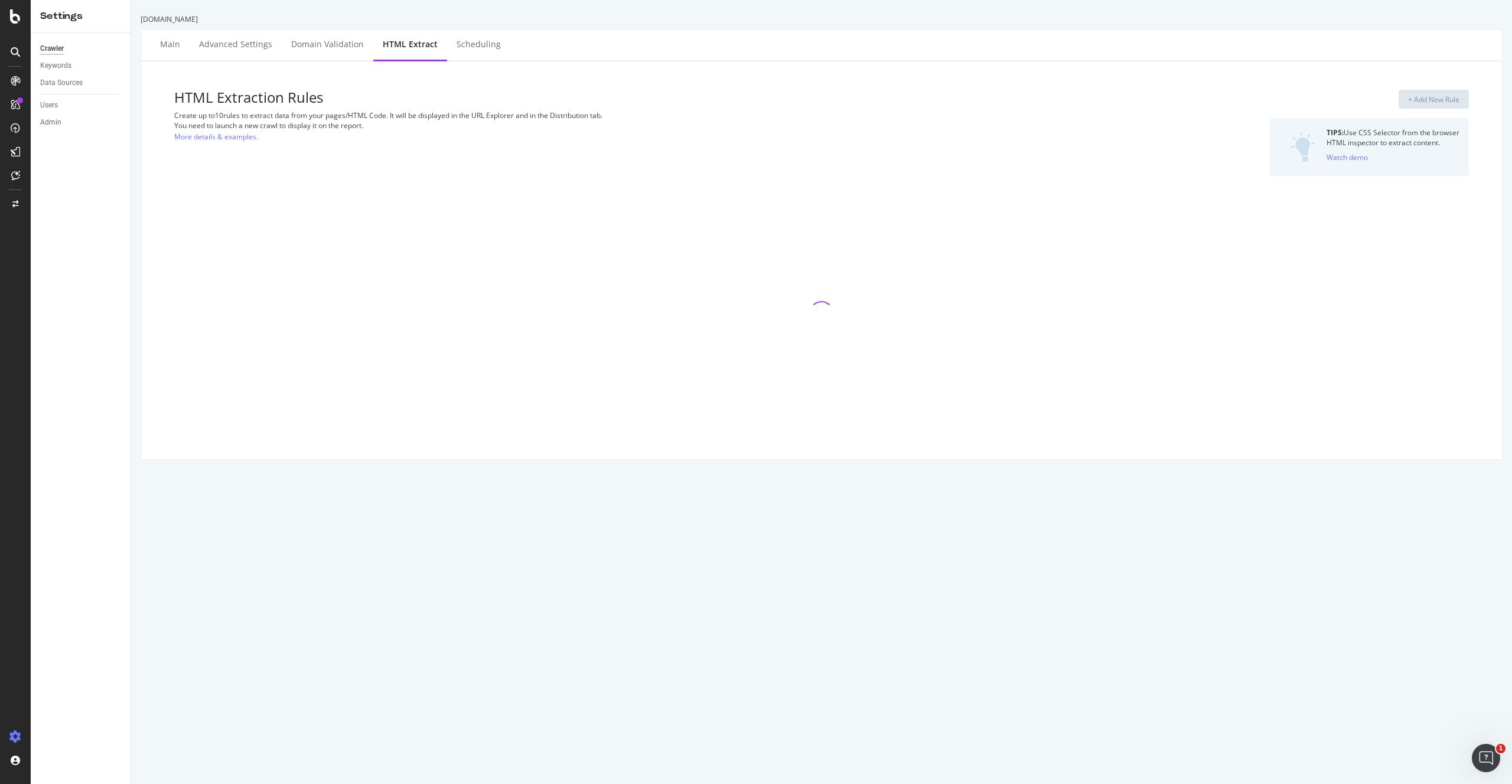
select select "exist"
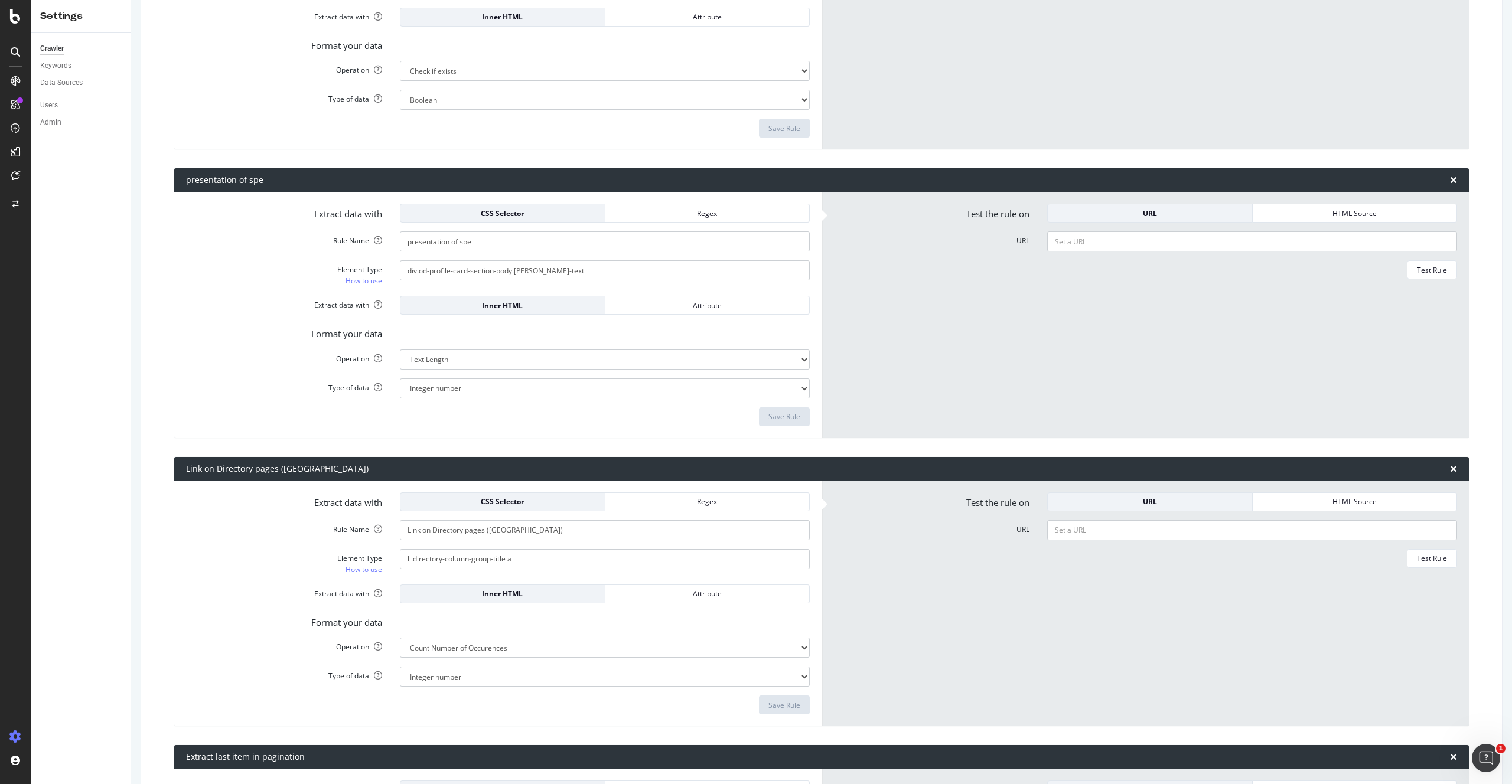
scroll to position [1216, 0]
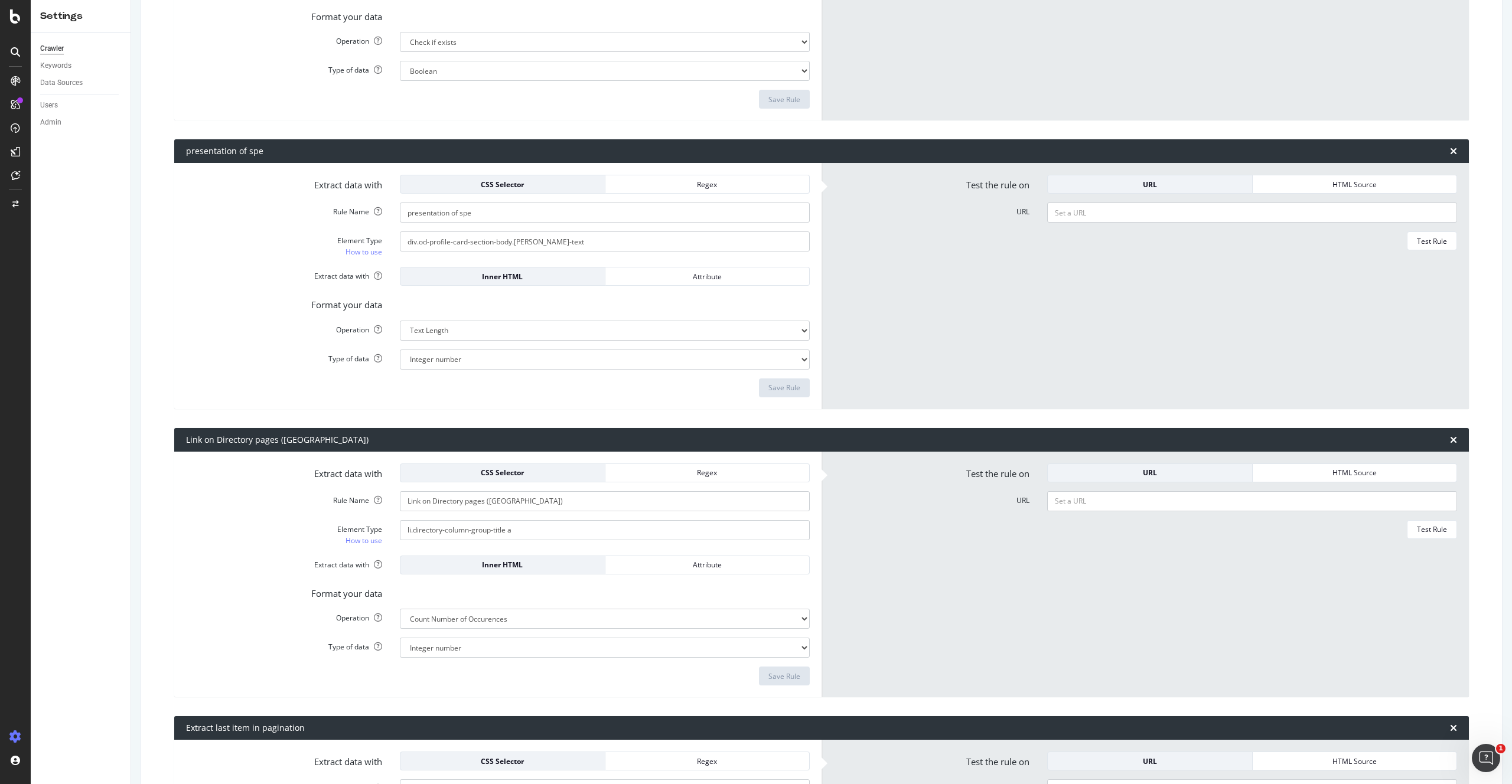
click at [247, 563] on label "Extract data with" at bounding box center [284, 563] width 214 height 14
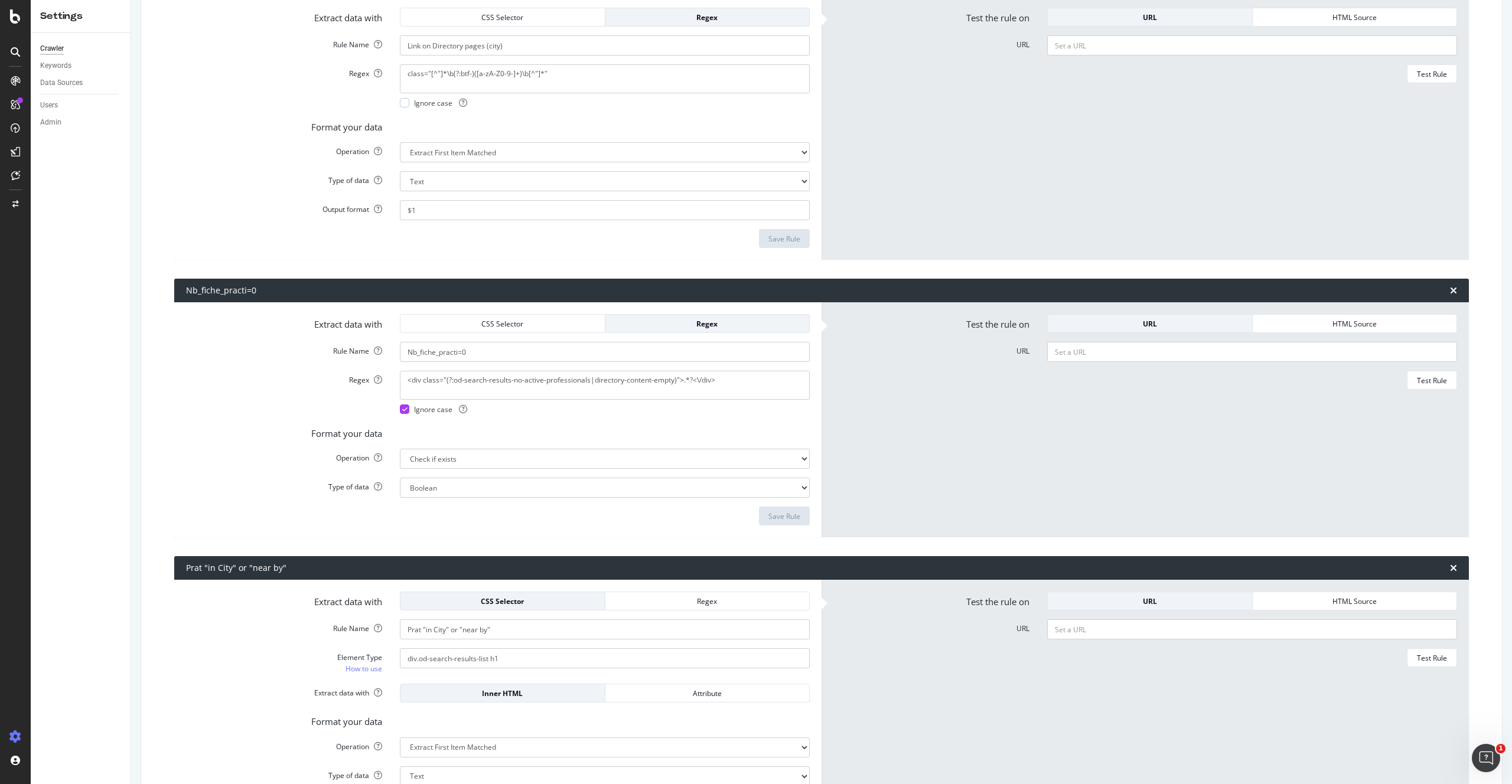
scroll to position [0, 0]
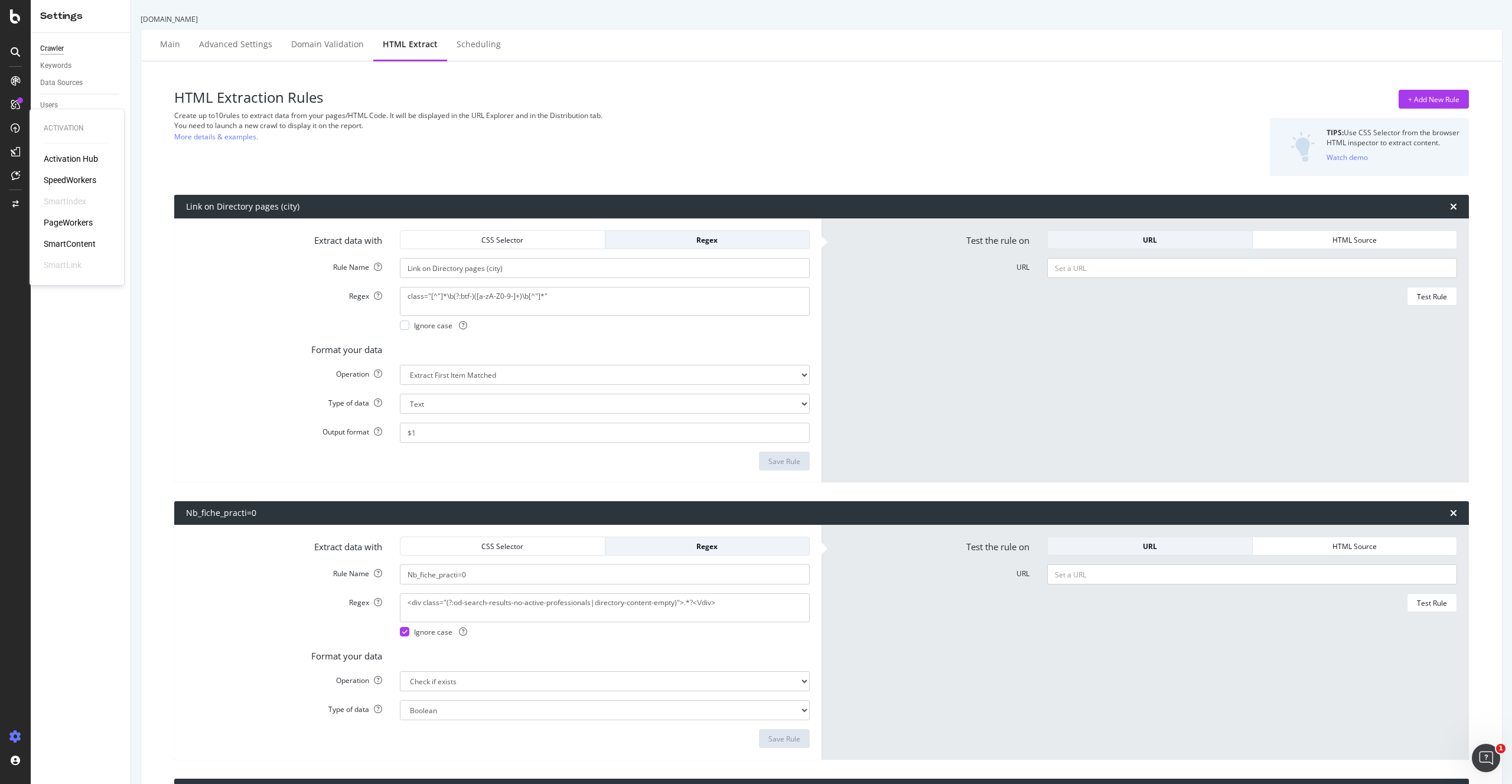
click at [80, 219] on div "PageWorkers" at bounding box center [68, 223] width 49 height 12
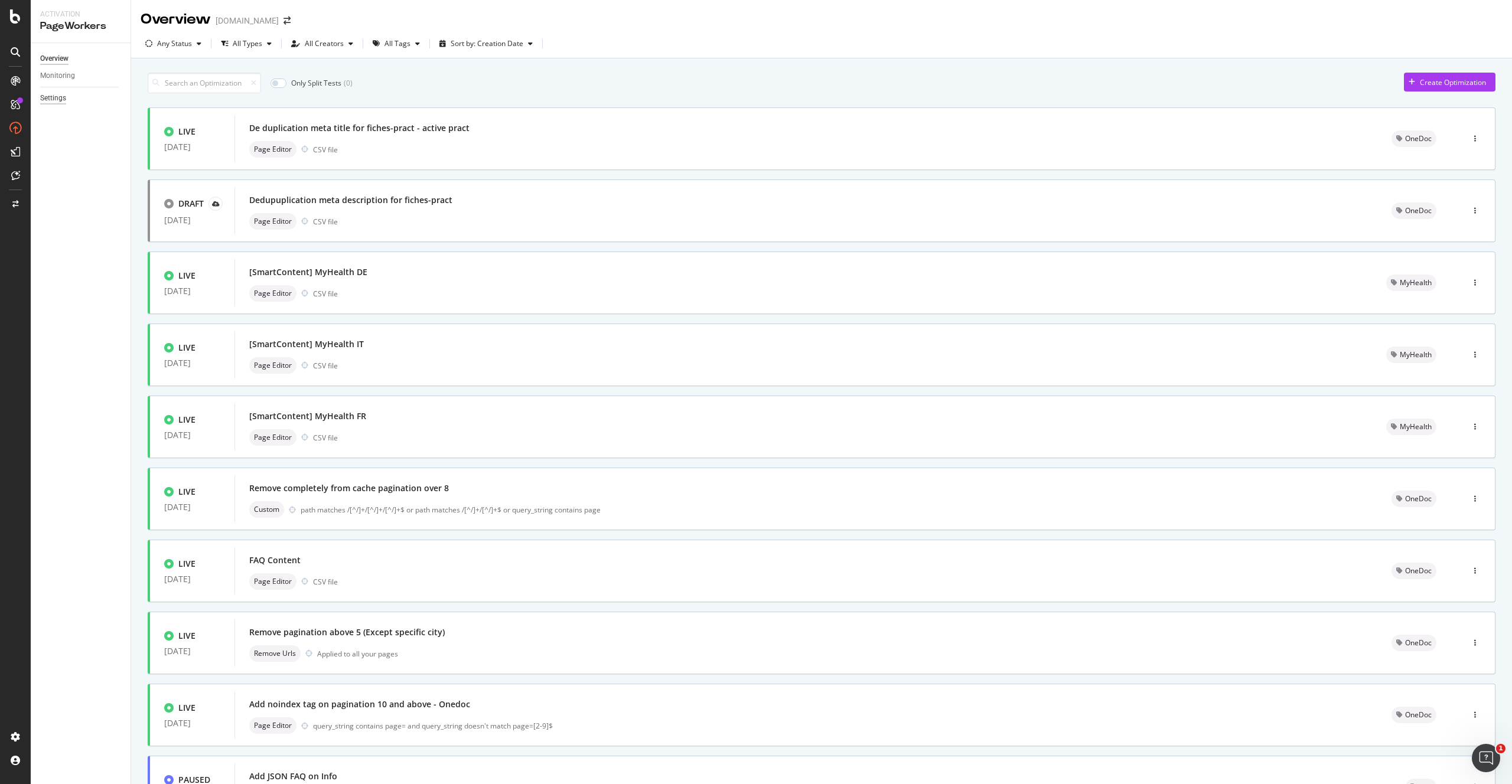
click at [56, 98] on div "Settings" at bounding box center [53, 98] width 26 height 12
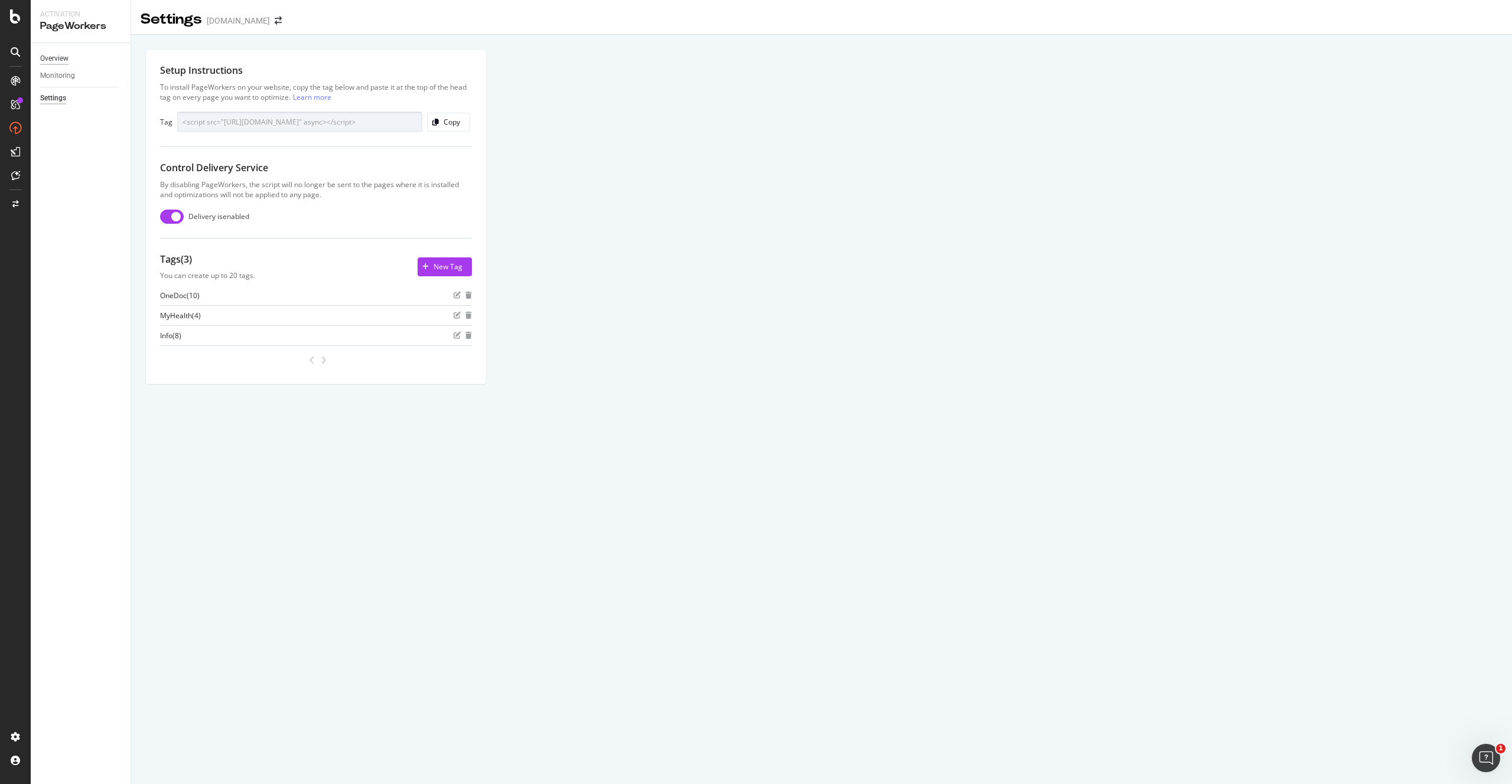
click at [61, 59] on div "Overview" at bounding box center [54, 58] width 28 height 12
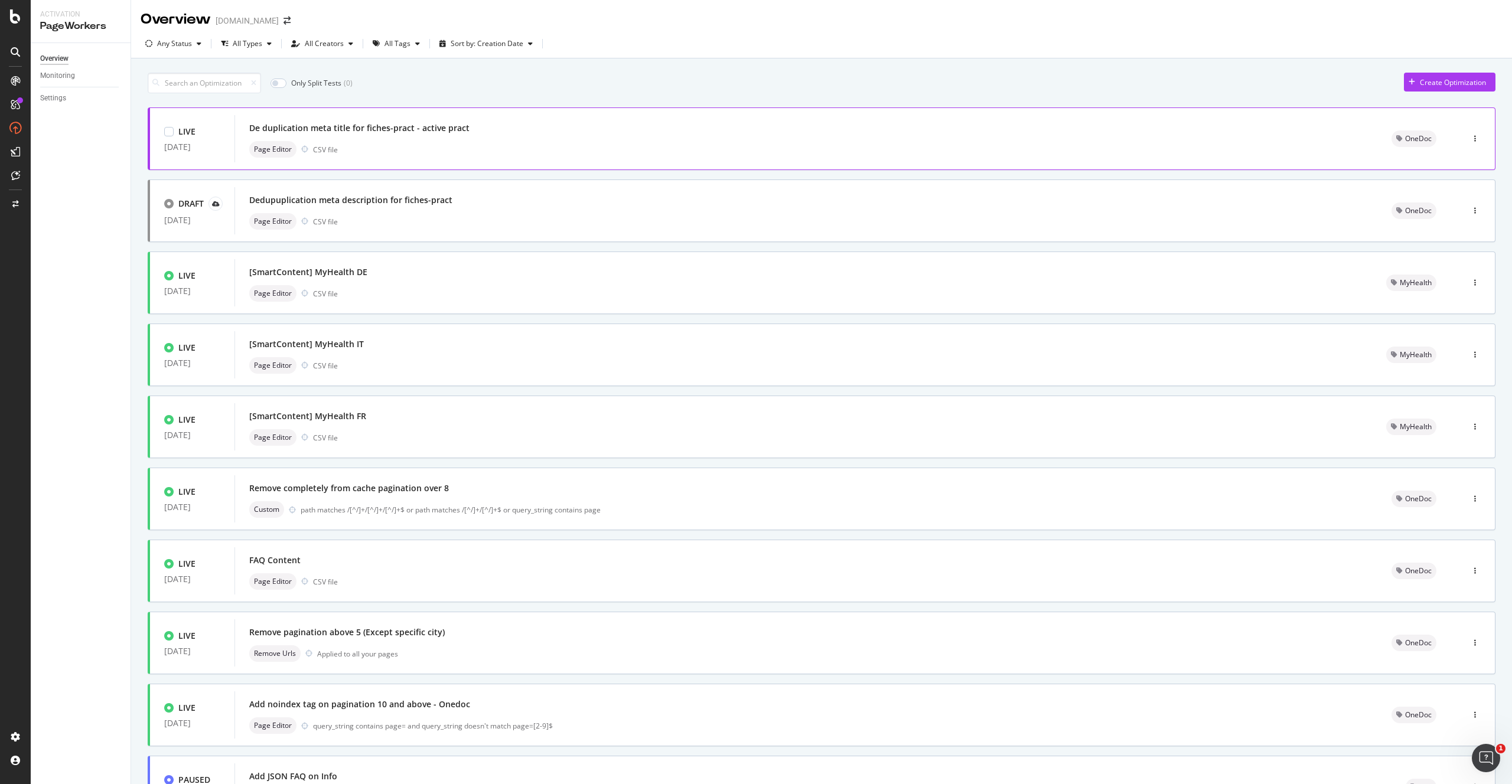
click at [452, 136] on div "De duplication meta title for fiches-pract - active pract" at bounding box center [806, 128] width 1114 height 17
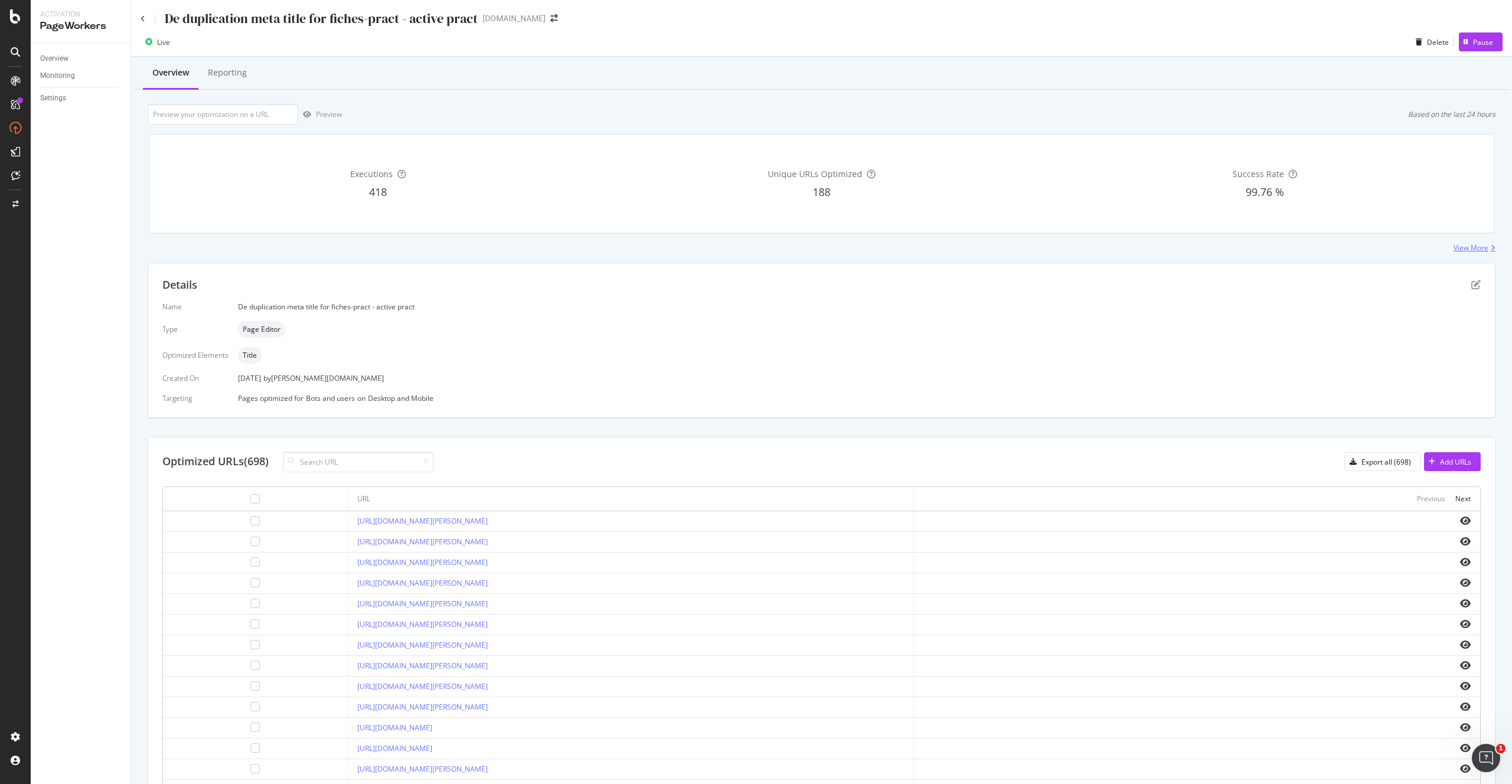
click at [1467, 249] on div "View More" at bounding box center [1471, 247] width 35 height 10
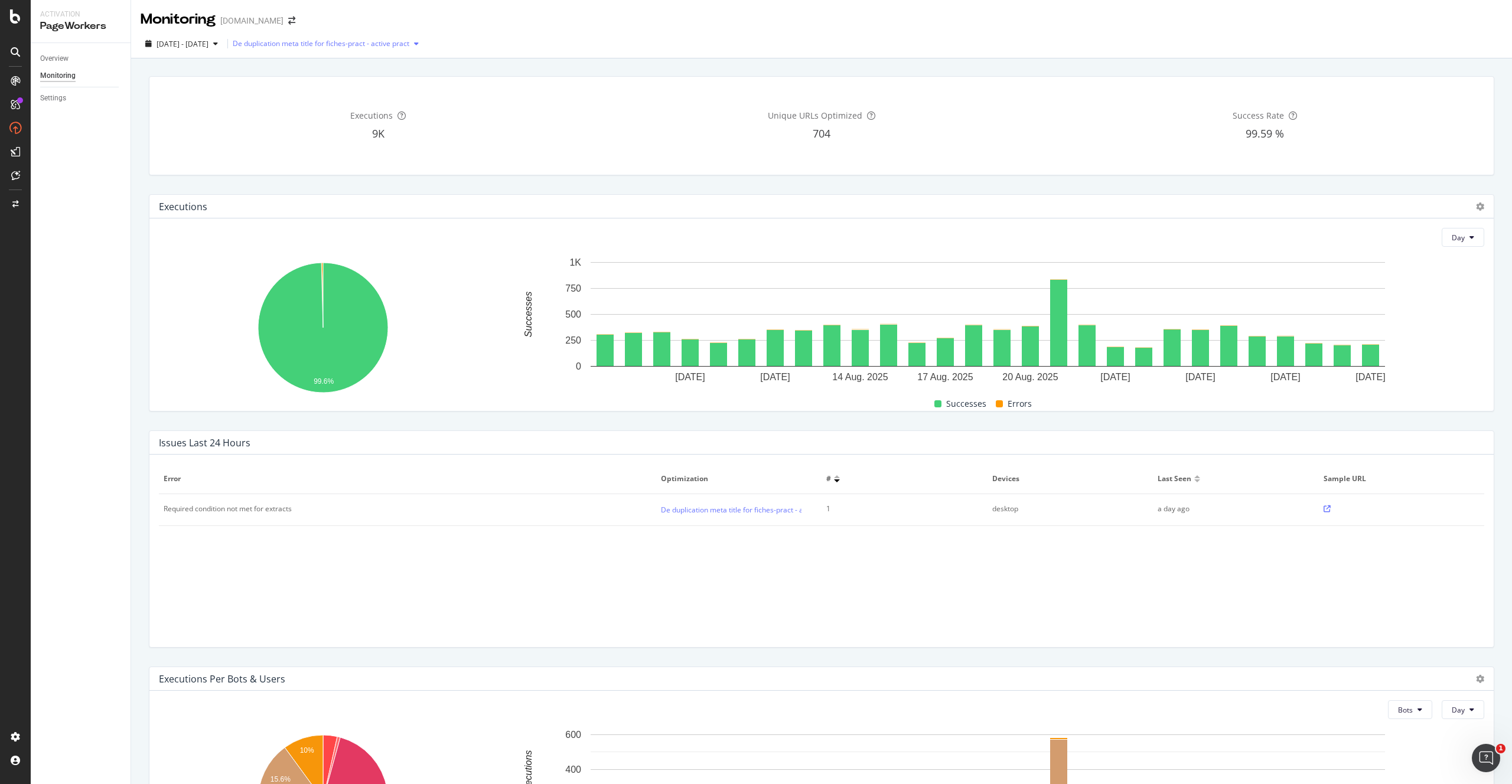
click at [369, 35] on button "De duplication meta title for fiches-pract - active pract" at bounding box center [328, 44] width 191 height 19
click at [369, 40] on div "De duplication meta title for fiches-pract - active pract" at bounding box center [321, 43] width 177 height 7
click at [298, 36] on div "De duplication meta title for fiches-pract - active pract" at bounding box center [328, 43] width 191 height 18
click at [73, 156] on div "Activation Hub" at bounding box center [70, 159] width 54 height 12
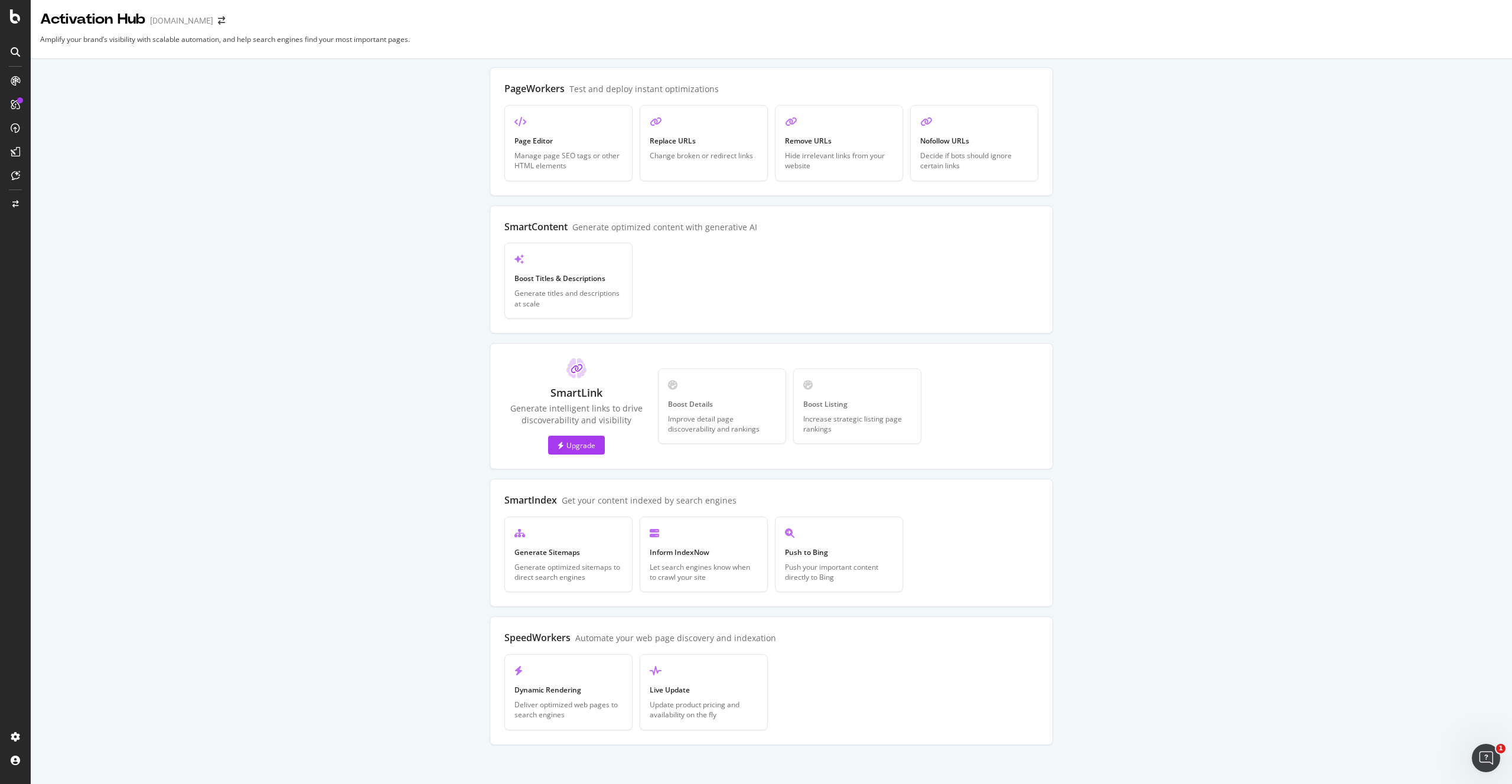
click at [372, 119] on div "PageWorkers Test and deploy instant optimizations Create Page Editor Manage pag…" at bounding box center [771, 405] width 1448 height 677
click at [69, 107] on div "Overview" at bounding box center [60, 111] width 34 height 12
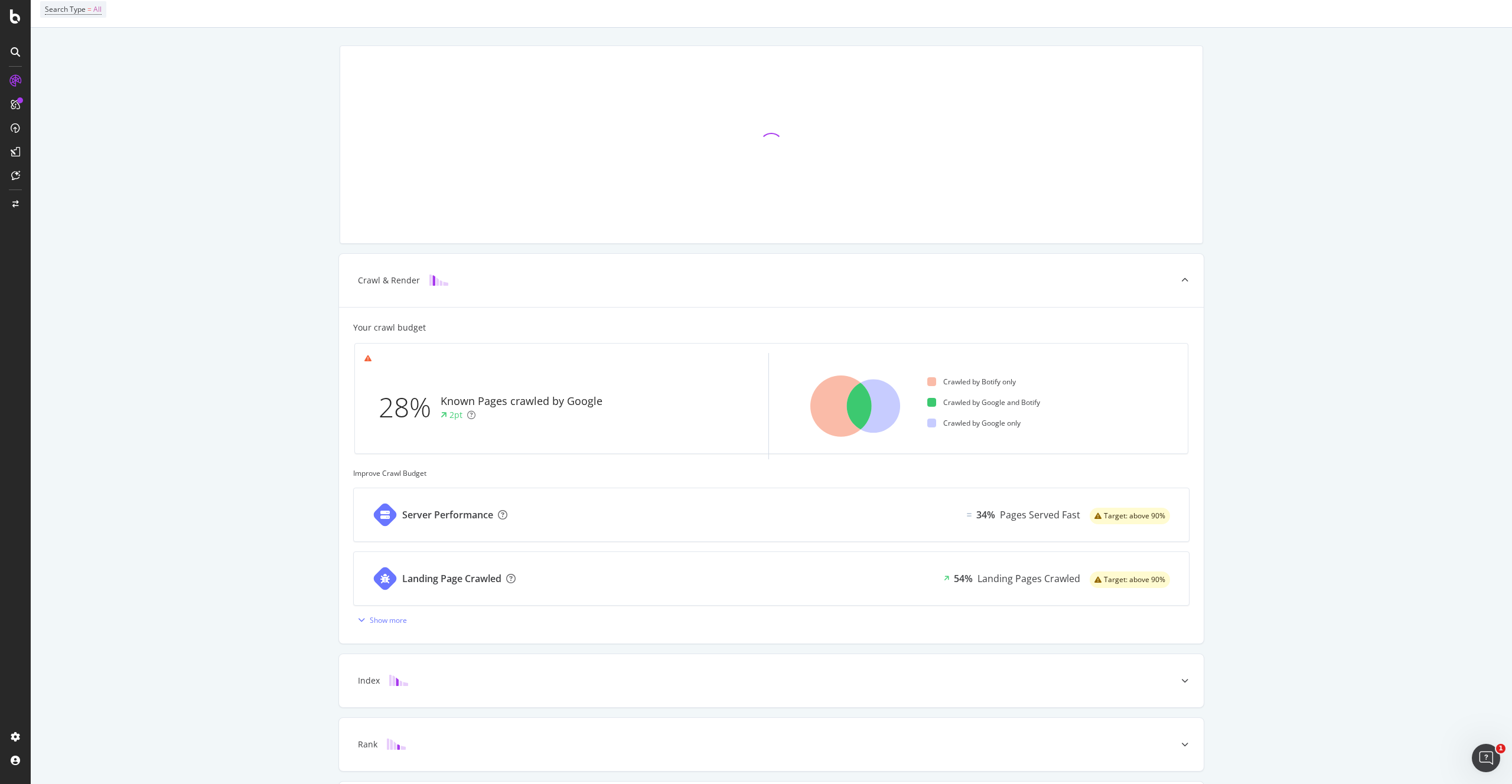
scroll to position [169, 0]
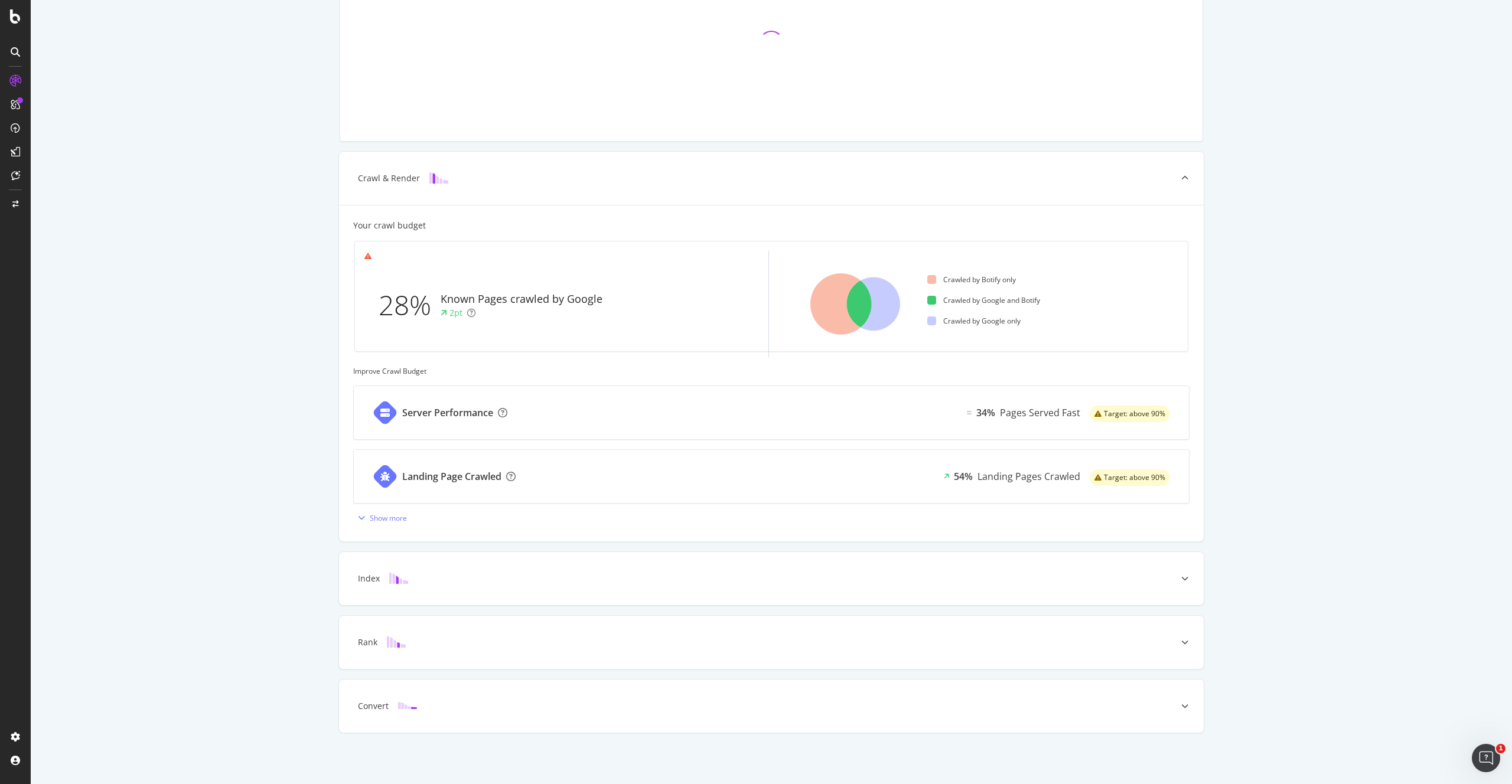
click at [309, 306] on div "Crawl & Render Your crawl budget 28% Known Pages crawled by Google 2pt Crawled …" at bounding box center [771, 355] width 1481 height 858
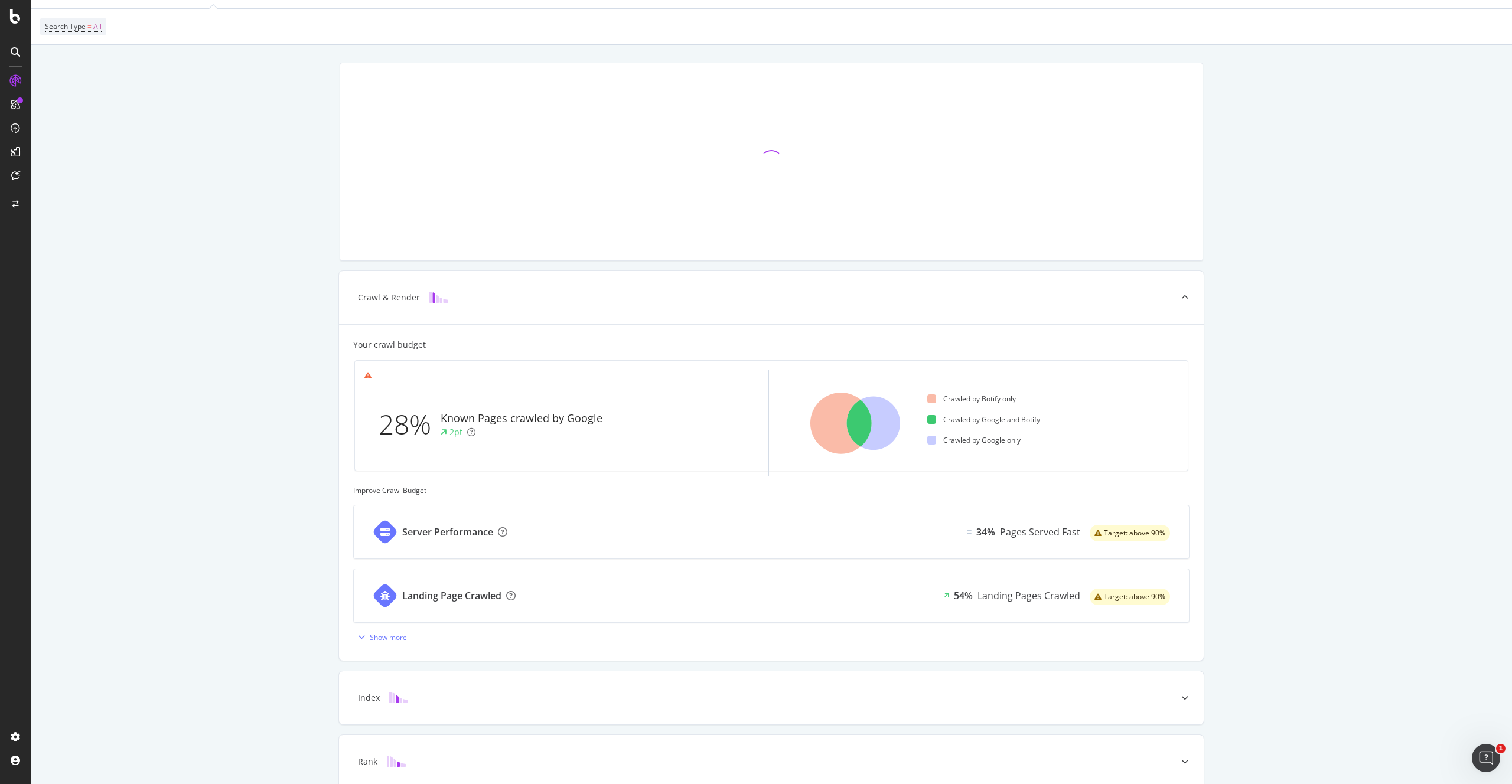
scroll to position [0, 0]
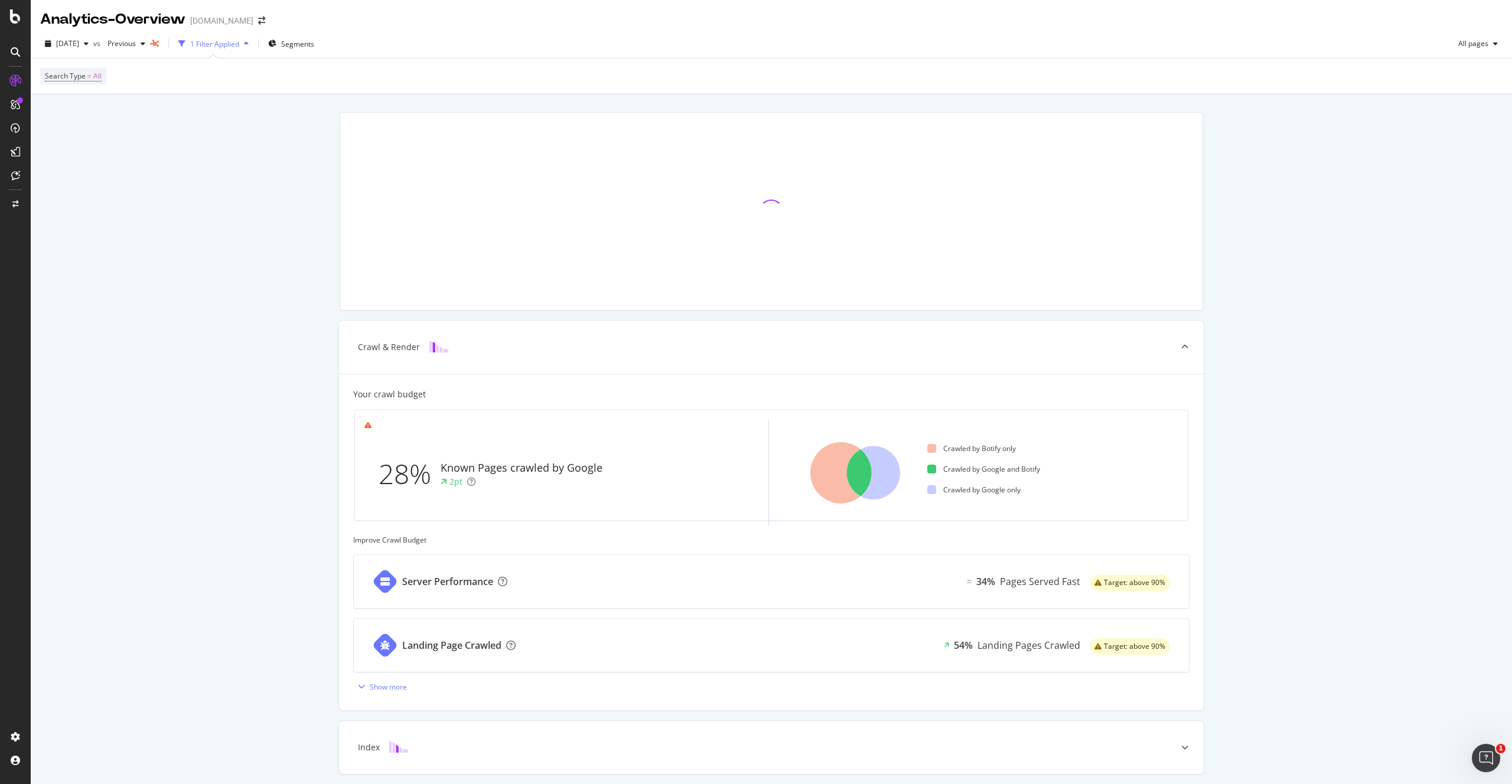
click at [249, 43] on icon "button" at bounding box center [246, 43] width 4 height 7
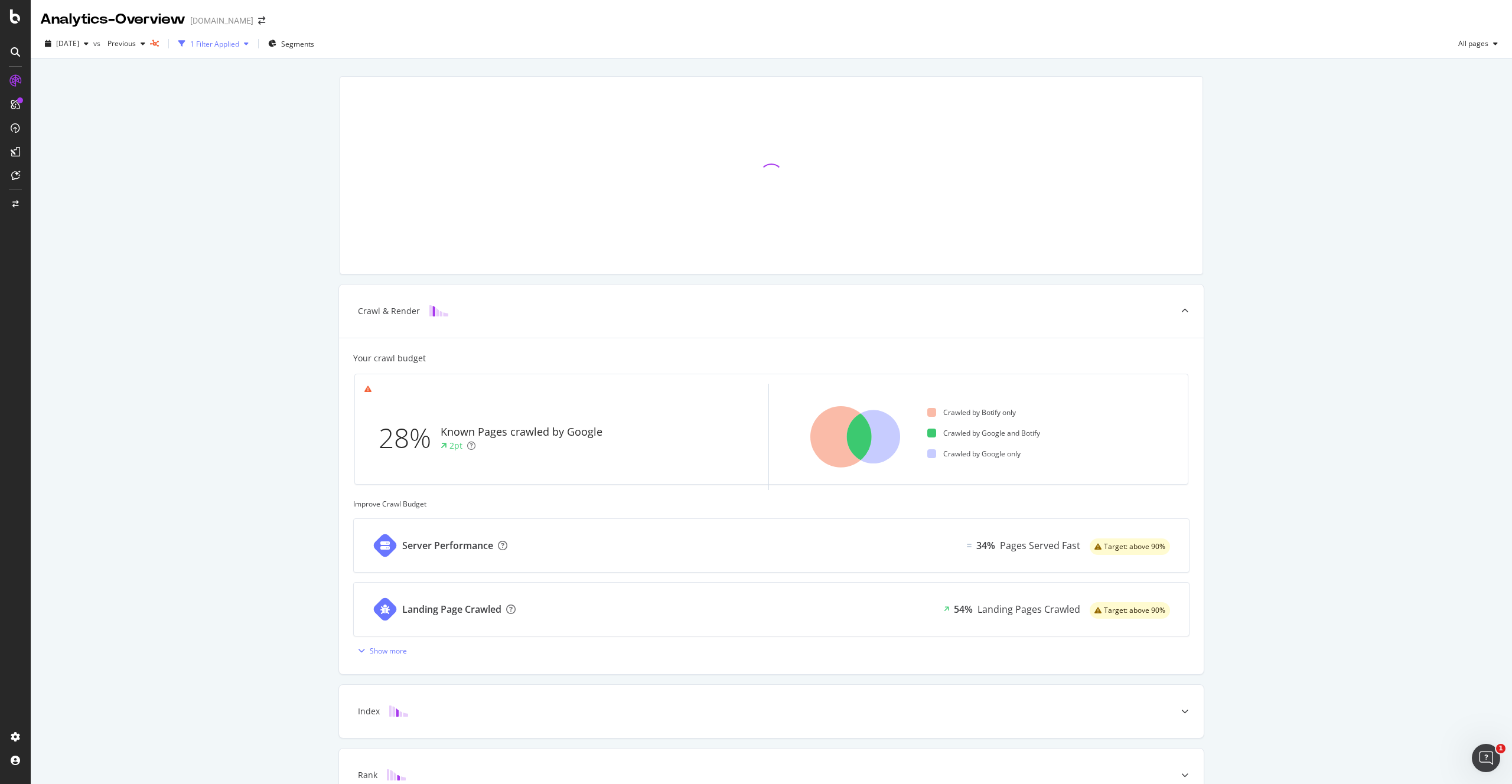
click at [249, 43] on icon "button" at bounding box center [246, 43] width 4 height 7
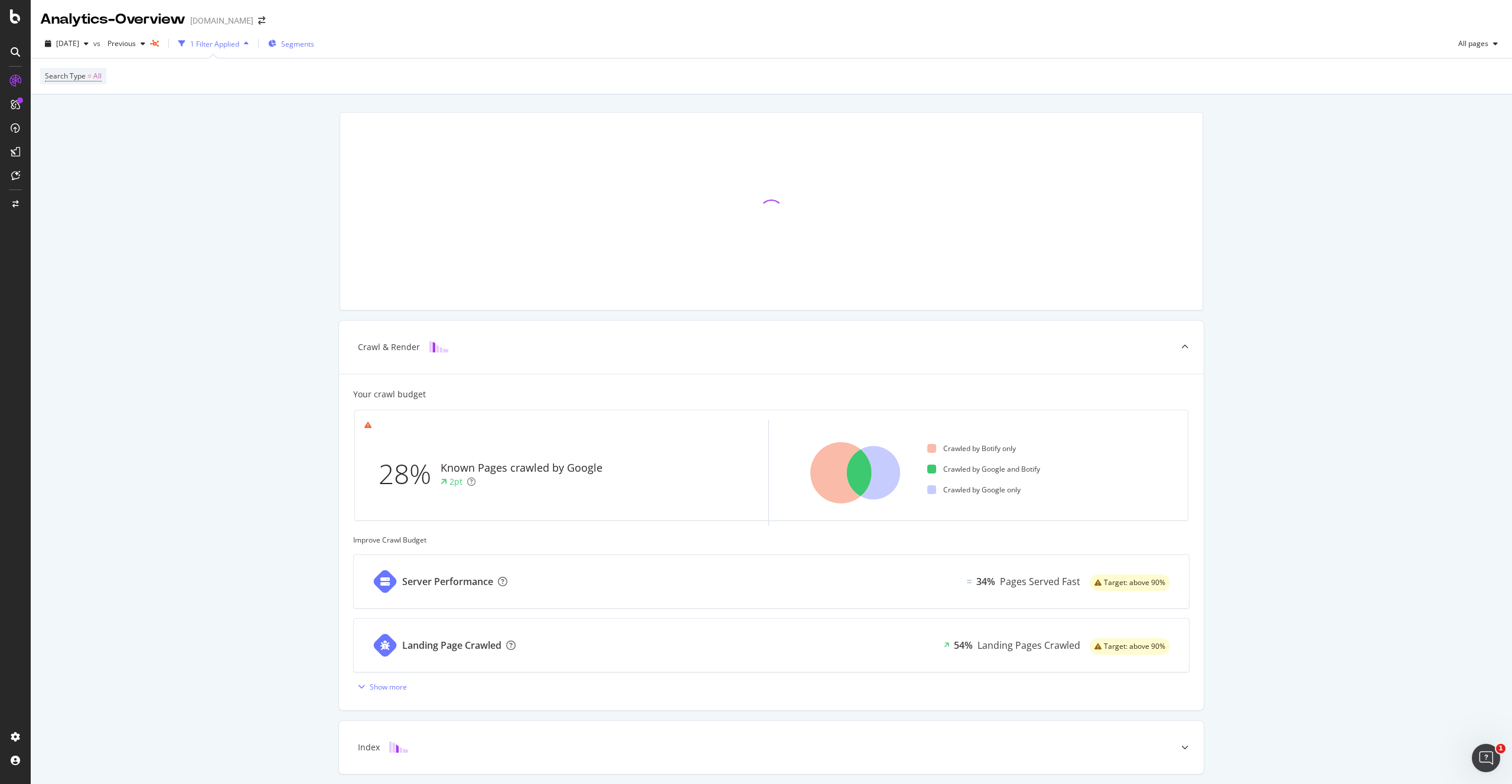
click at [314, 47] on span "Segments" at bounding box center [298, 44] width 33 height 10
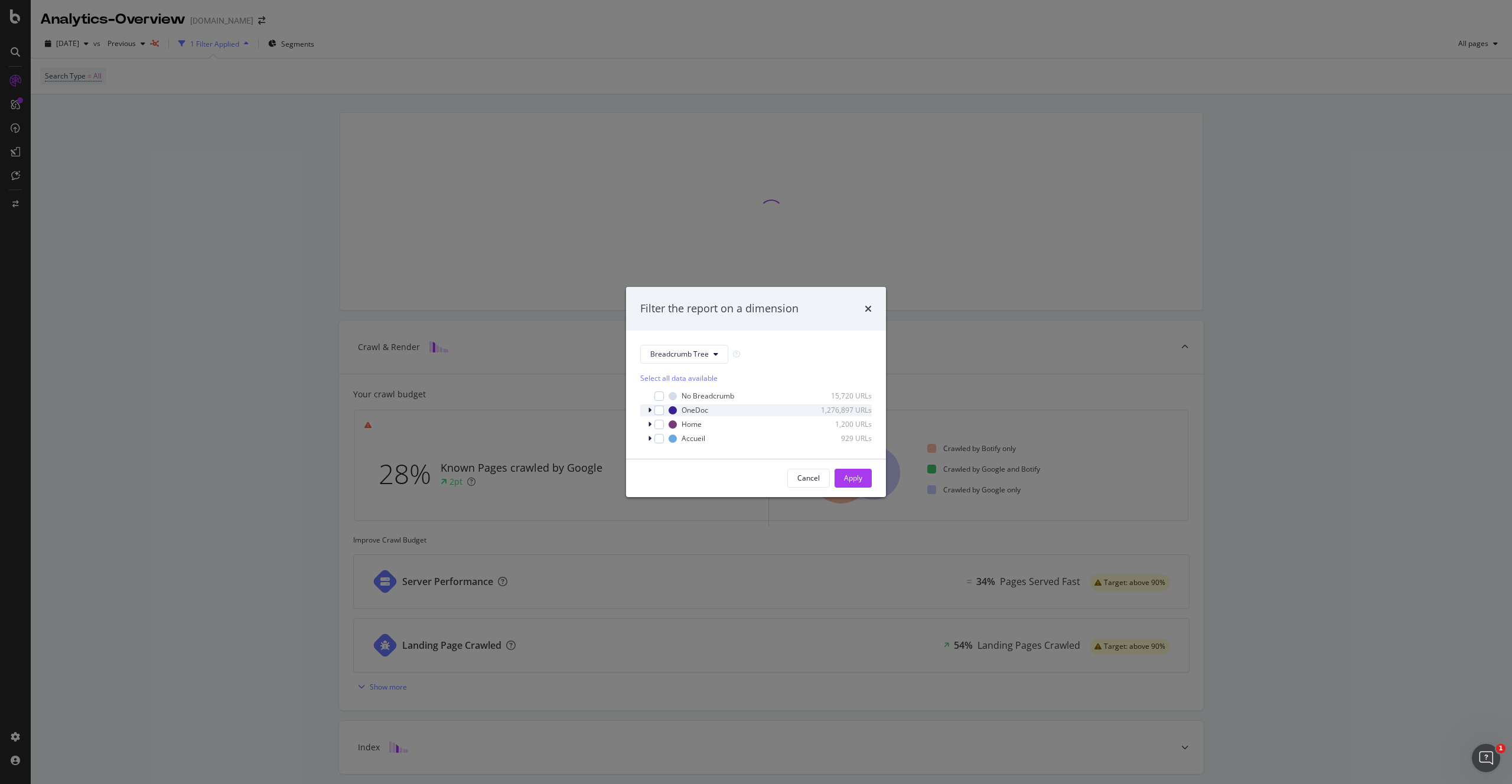
click at [649, 410] on icon "modal" at bounding box center [650, 410] width 4 height 7
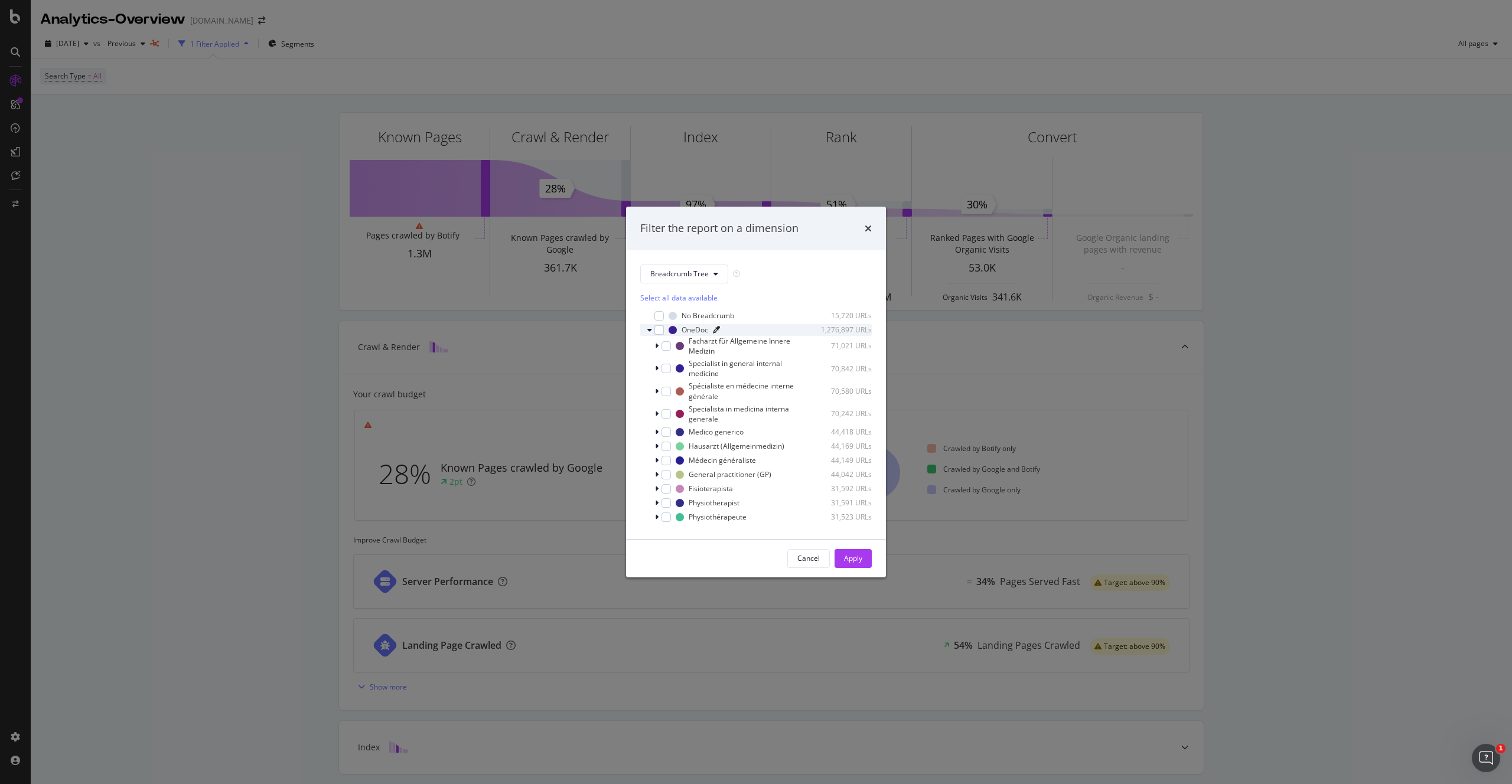
click at [717, 329] on icon "modal" at bounding box center [716, 329] width 7 height 7
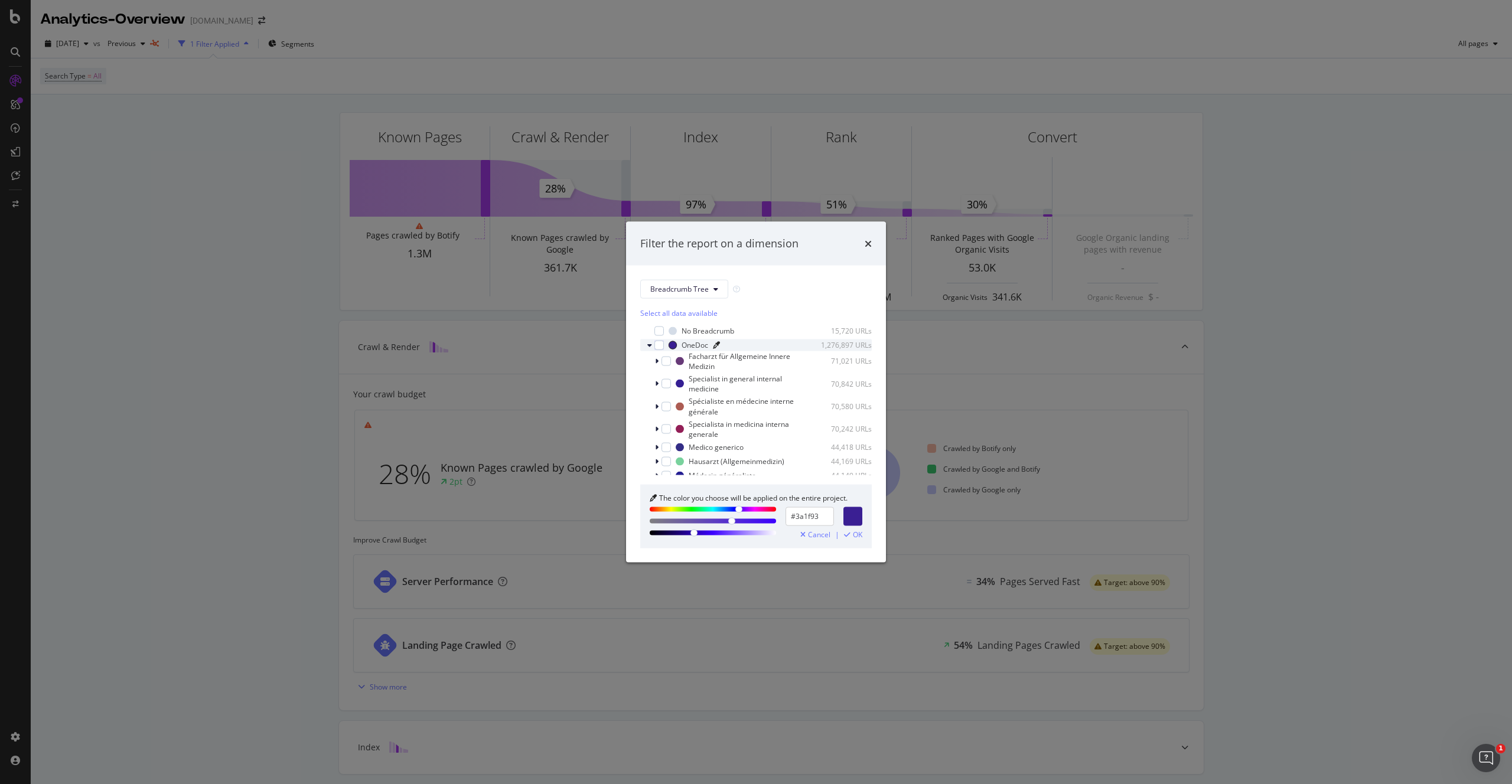
click at [719, 343] on icon "modal" at bounding box center [716, 345] width 7 height 7
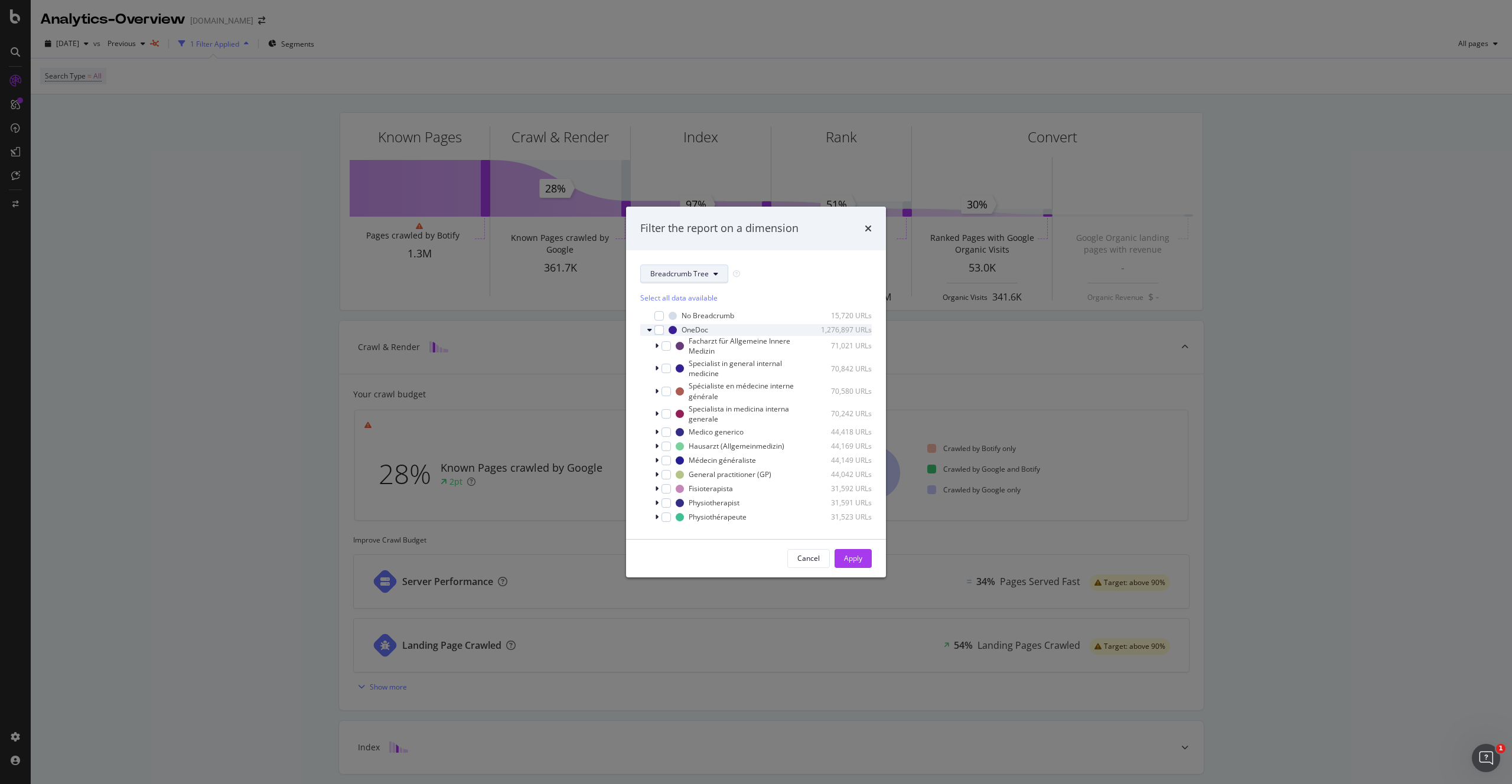
click at [718, 272] on button "Breadcrumb Tree" at bounding box center [685, 274] width 88 height 19
click at [781, 272] on div "Breadcrumb Tree" at bounding box center [756, 274] width 232 height 19
click at [866, 222] on div "times" at bounding box center [868, 228] width 7 height 15
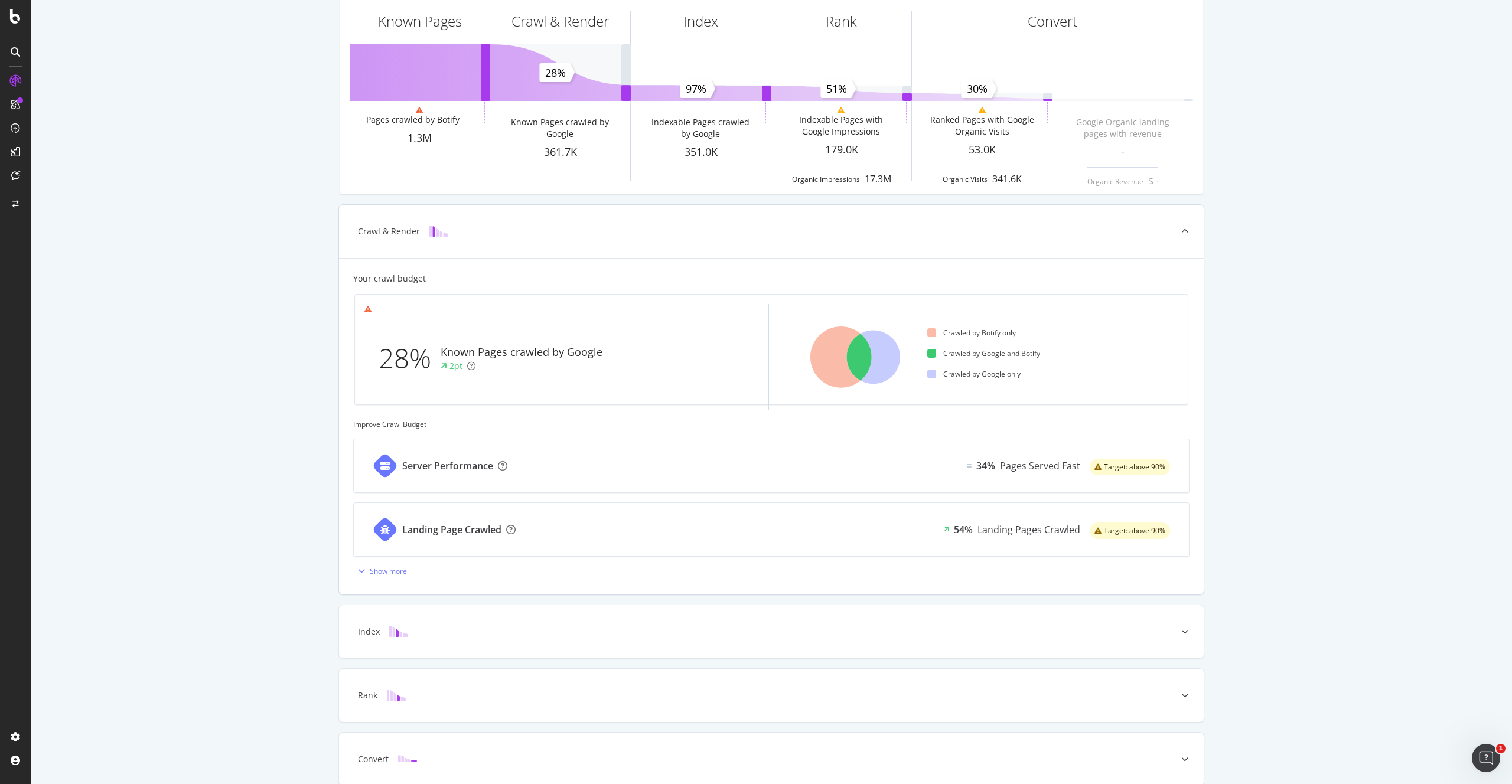
scroll to position [169, 0]
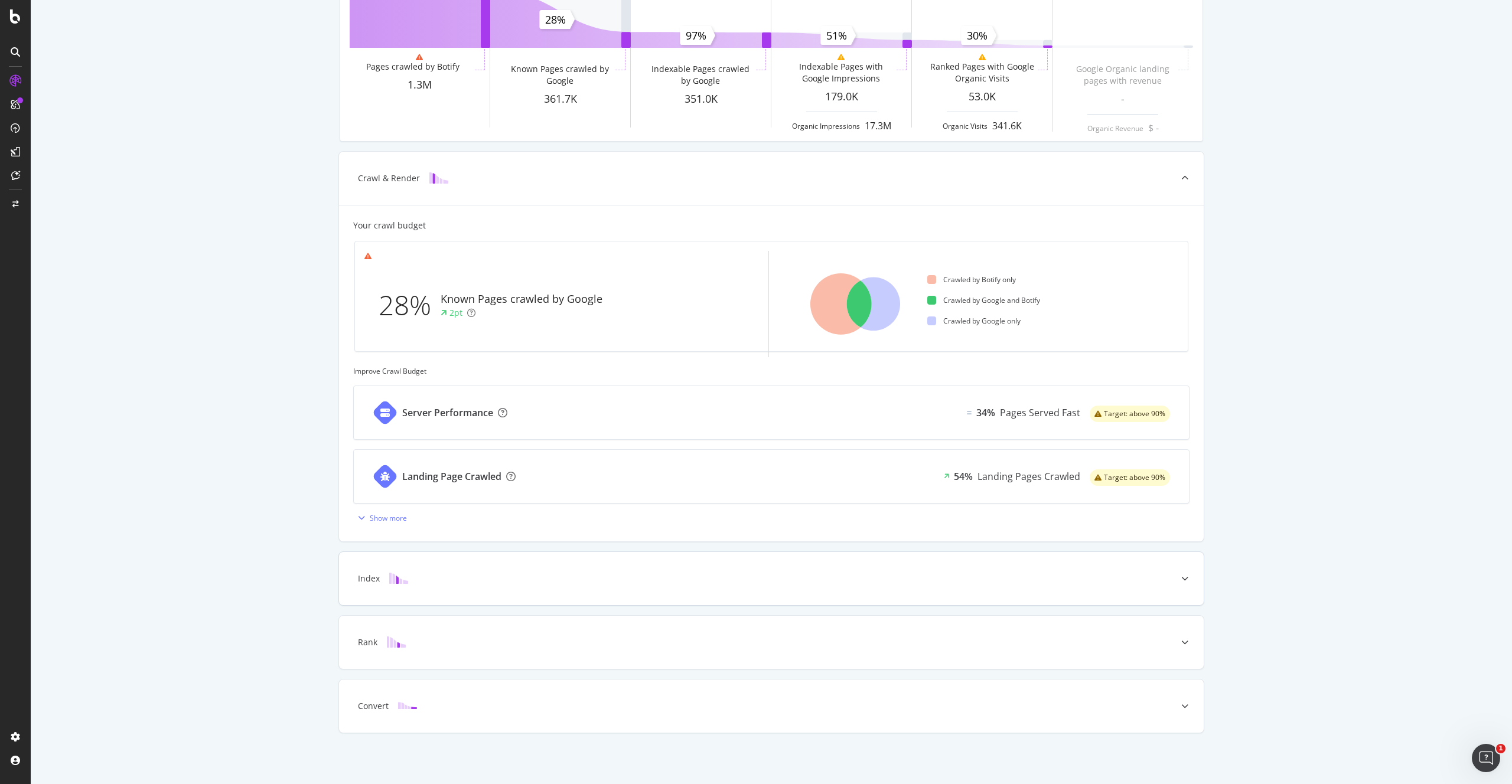
click at [803, 576] on div "Index" at bounding box center [752, 578] width 818 height 12
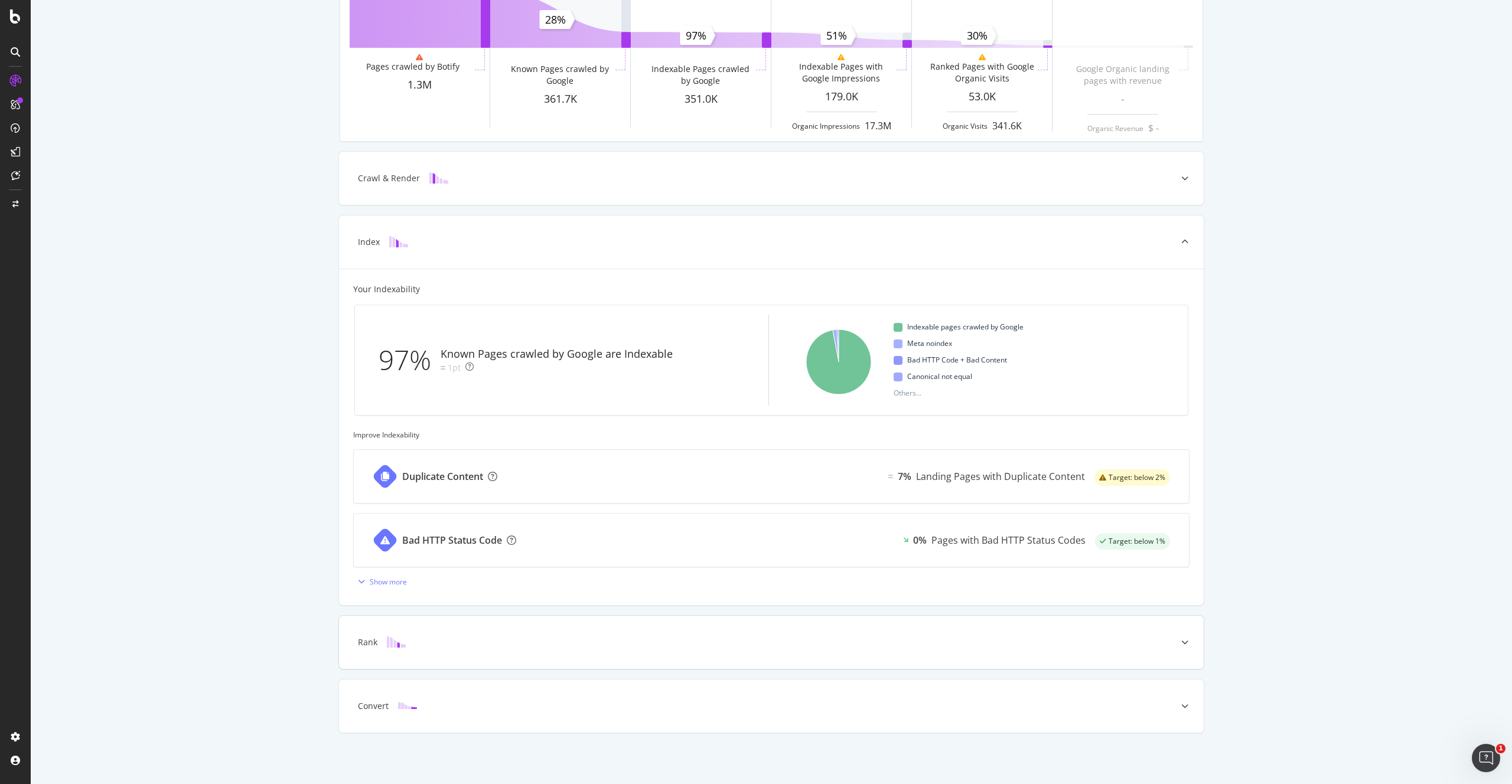
click at [422, 643] on div "Rank" at bounding box center [752, 642] width 818 height 12
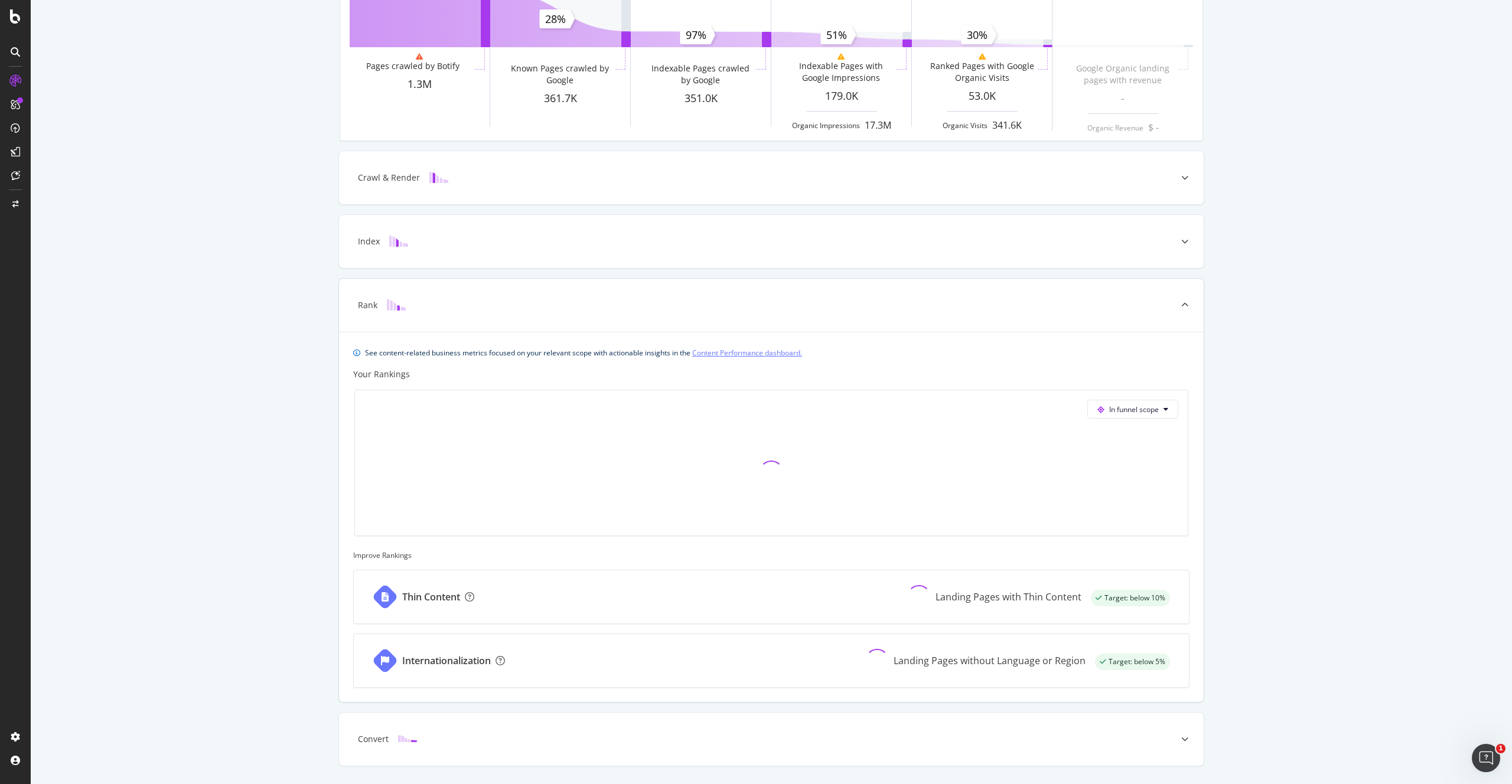
click at [499, 305] on div "Rank" at bounding box center [752, 305] width 818 height 12
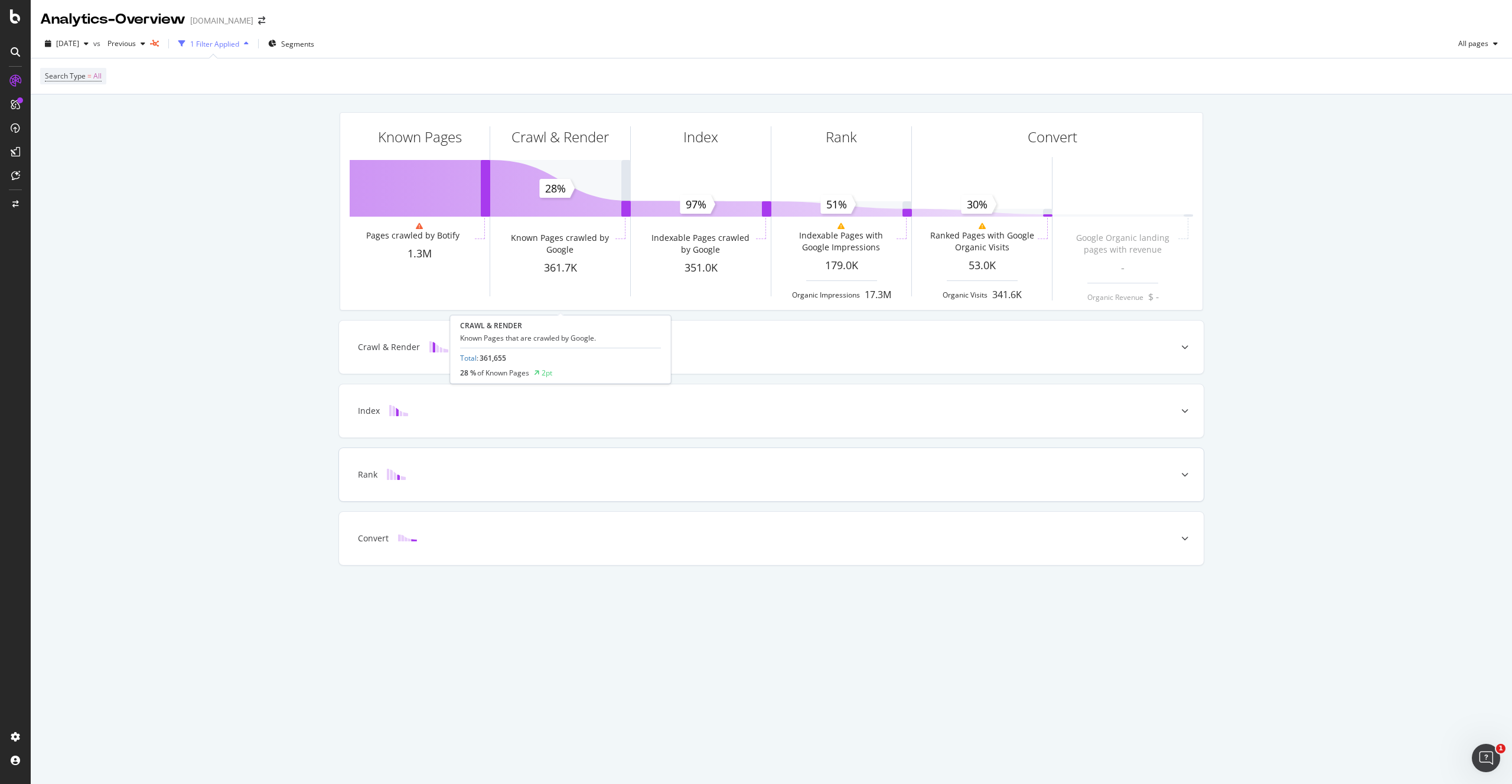
scroll to position [0, 0]
click at [68, 185] on div "CustomReports" at bounding box center [72, 182] width 58 height 12
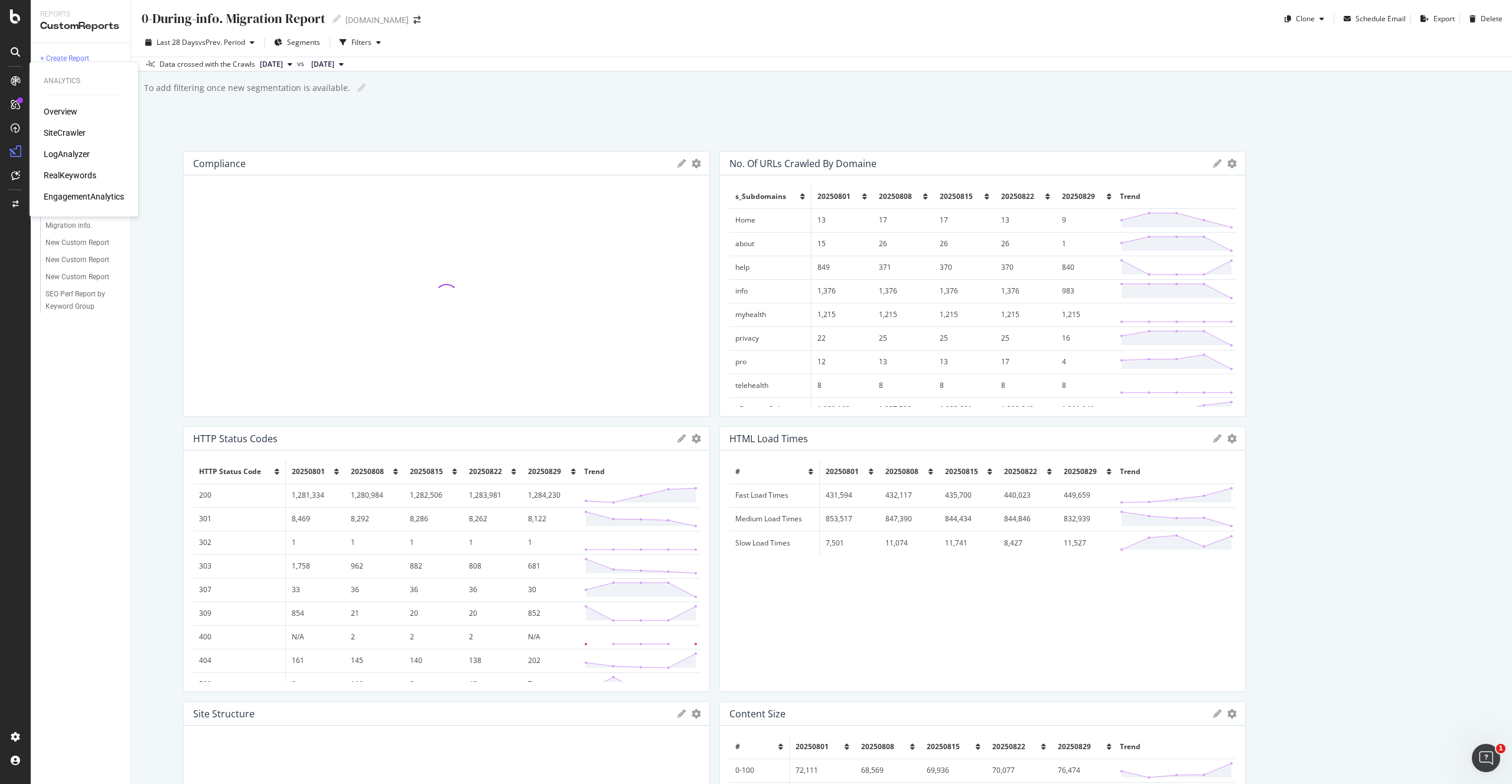
click at [60, 135] on div "SiteCrawler" at bounding box center [65, 132] width 42 height 12
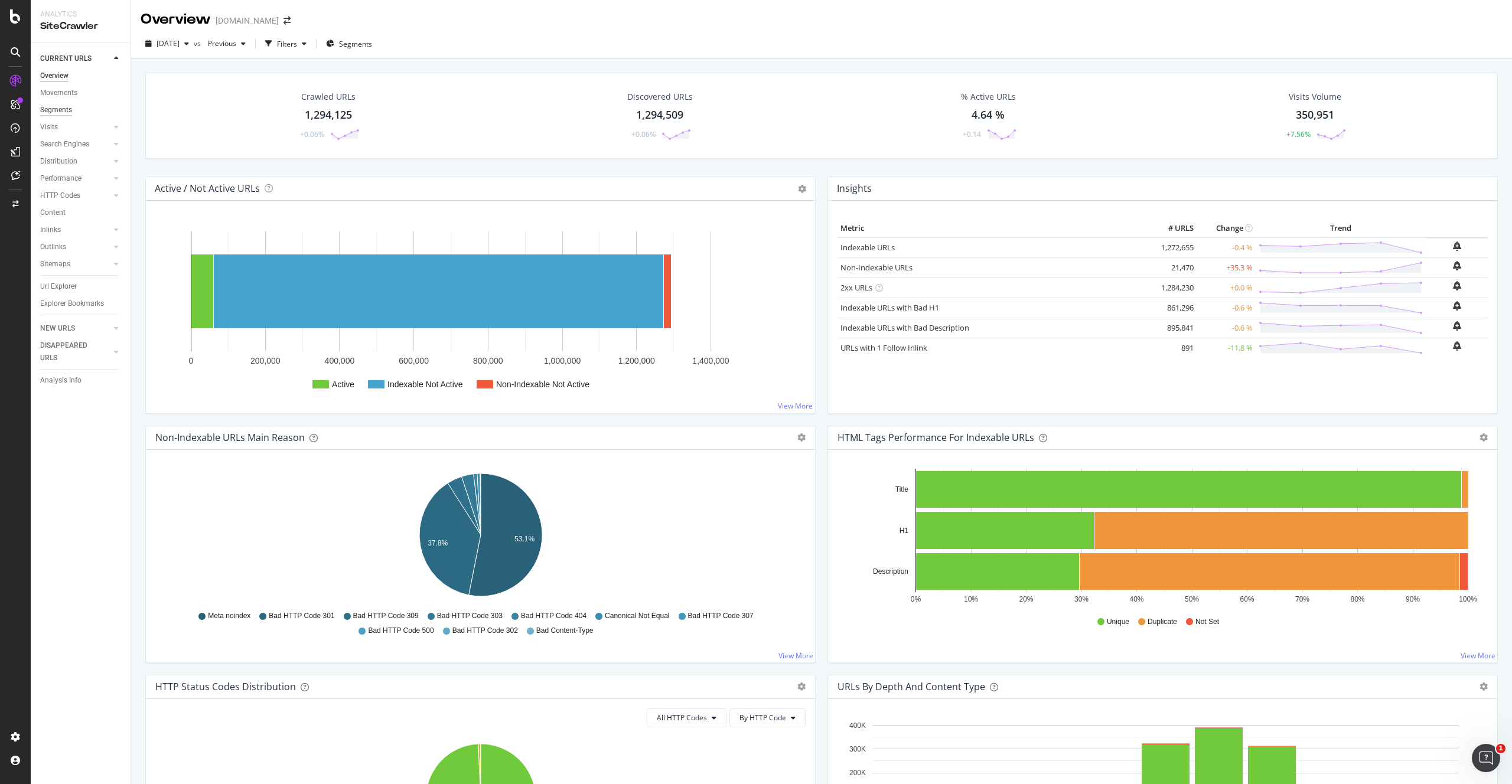
click at [68, 111] on div "Segments" at bounding box center [56, 109] width 32 height 12
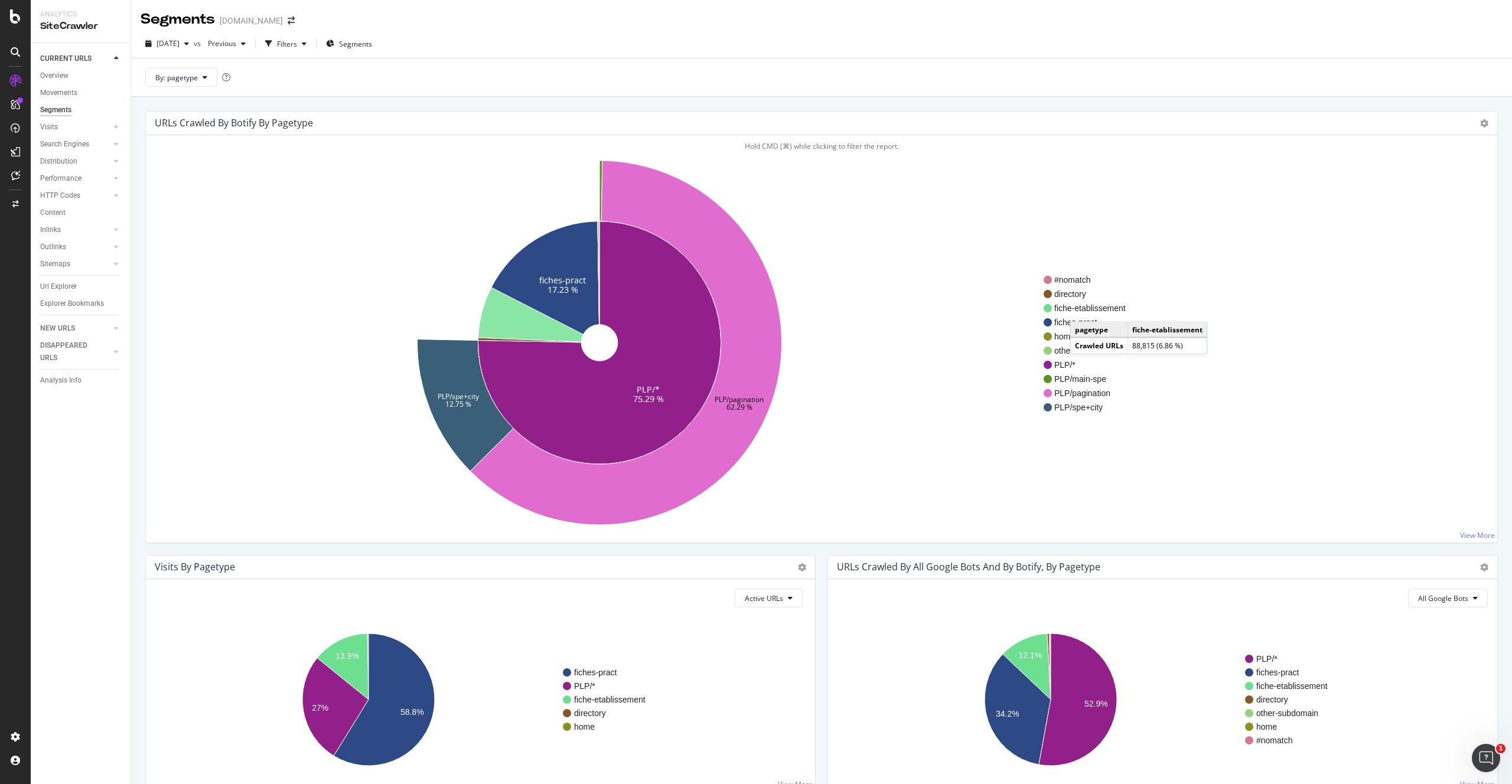
click at [1076, 312] on span "fiche-etablissement" at bounding box center [1090, 308] width 72 height 12
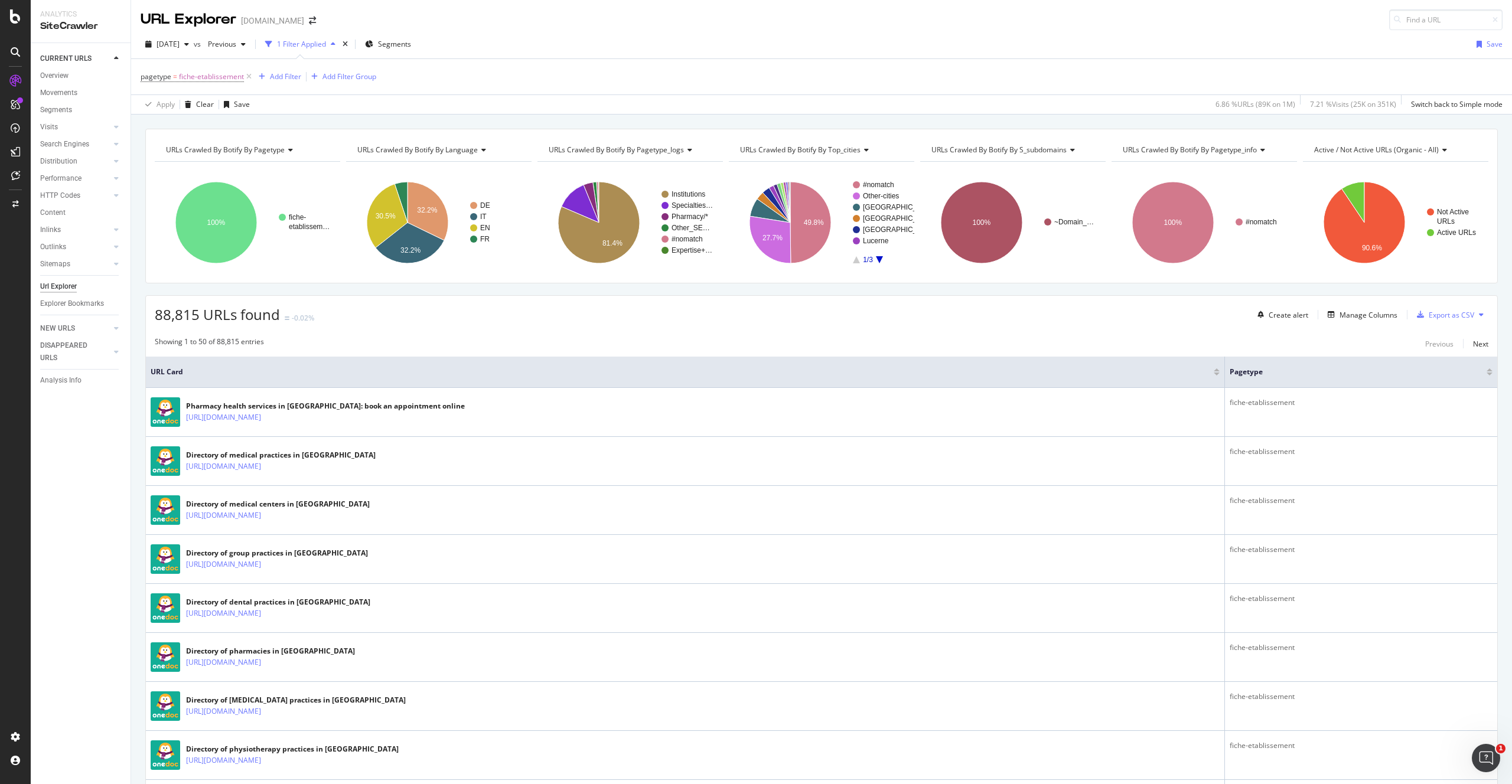
click at [340, 42] on div "button" at bounding box center [333, 44] width 14 height 7
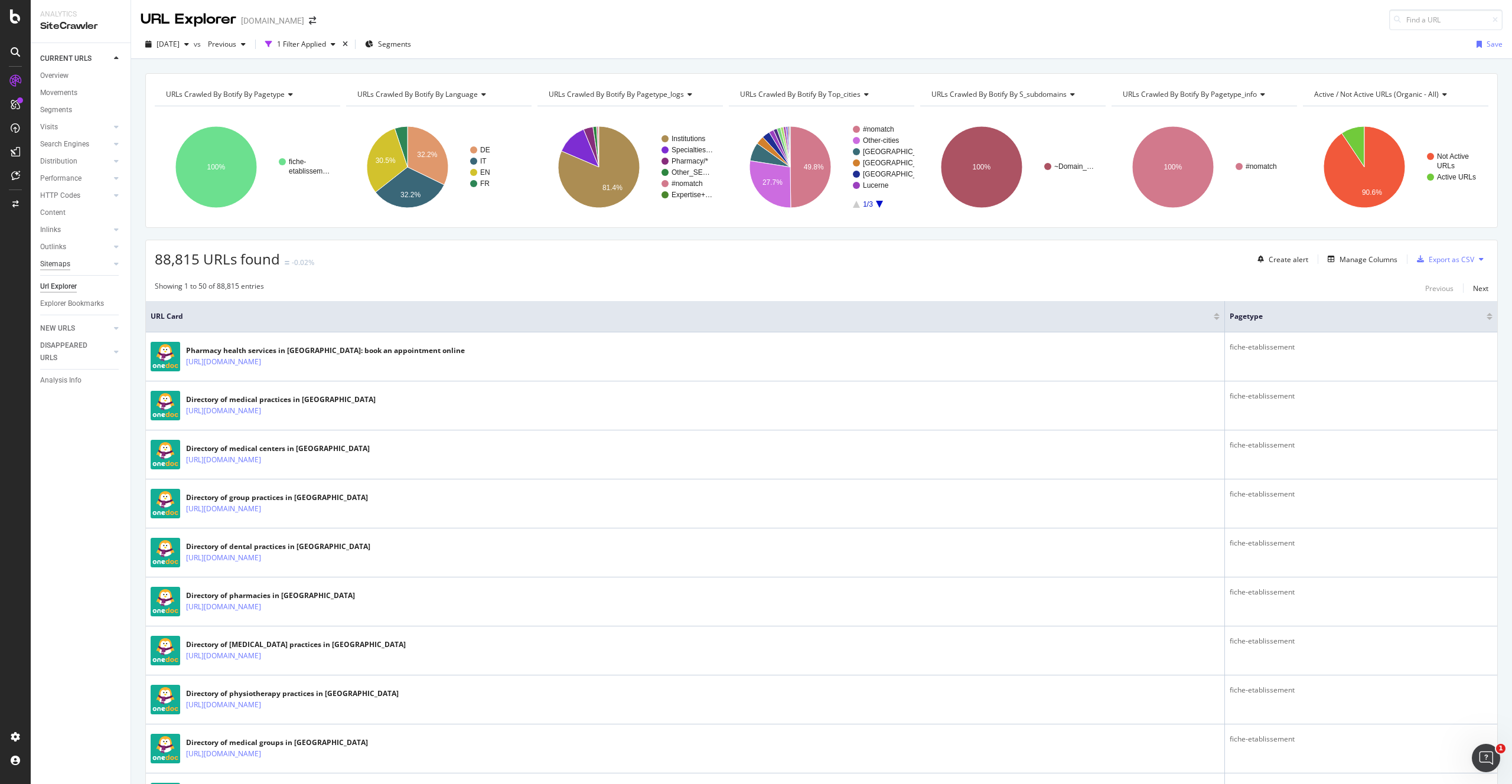
click at [63, 263] on div "Sitemaps" at bounding box center [55, 263] width 30 height 12
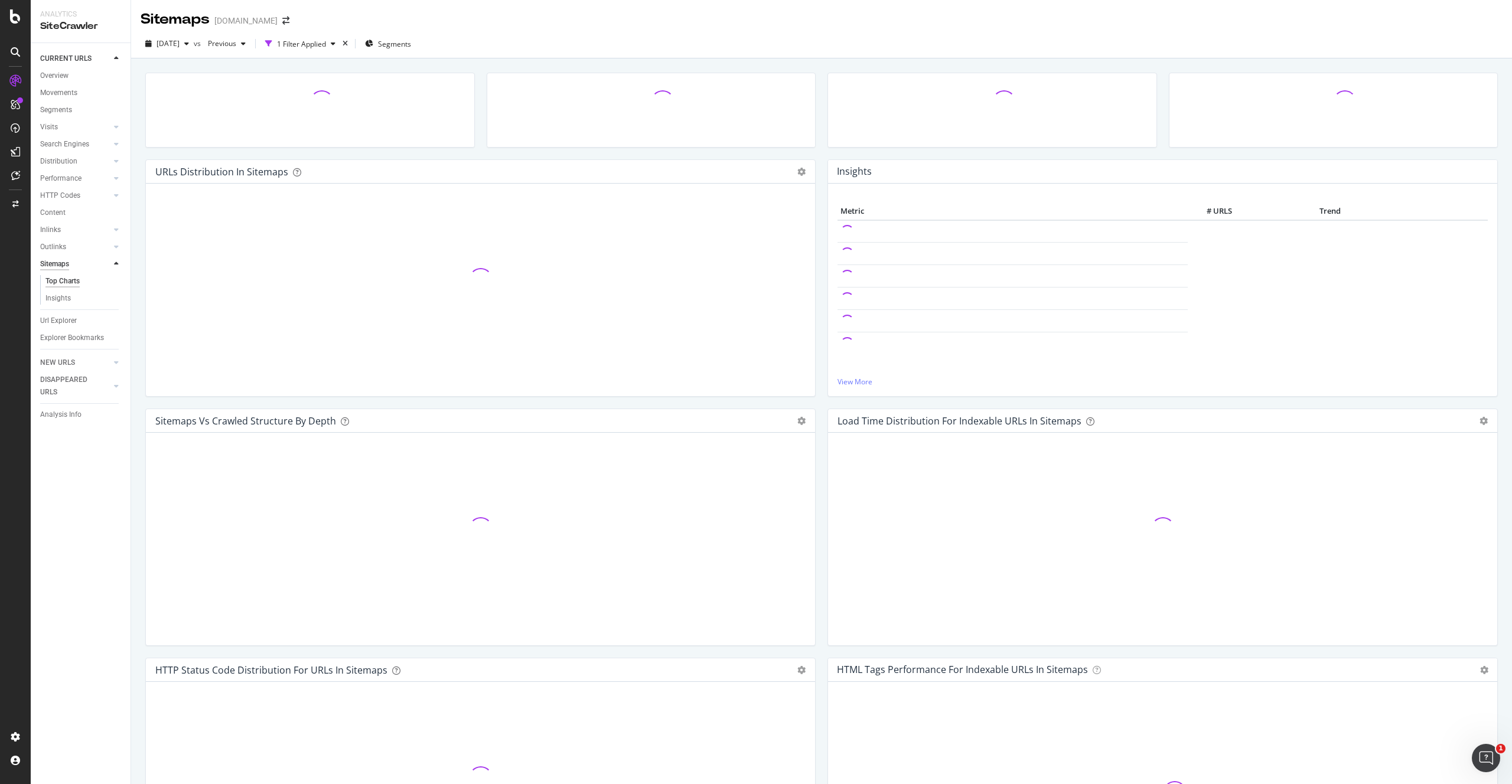
click at [63, 263] on div "Sitemaps" at bounding box center [54, 263] width 29 height 12
click at [61, 195] on div "HTTP Codes" at bounding box center [60, 195] width 40 height 12
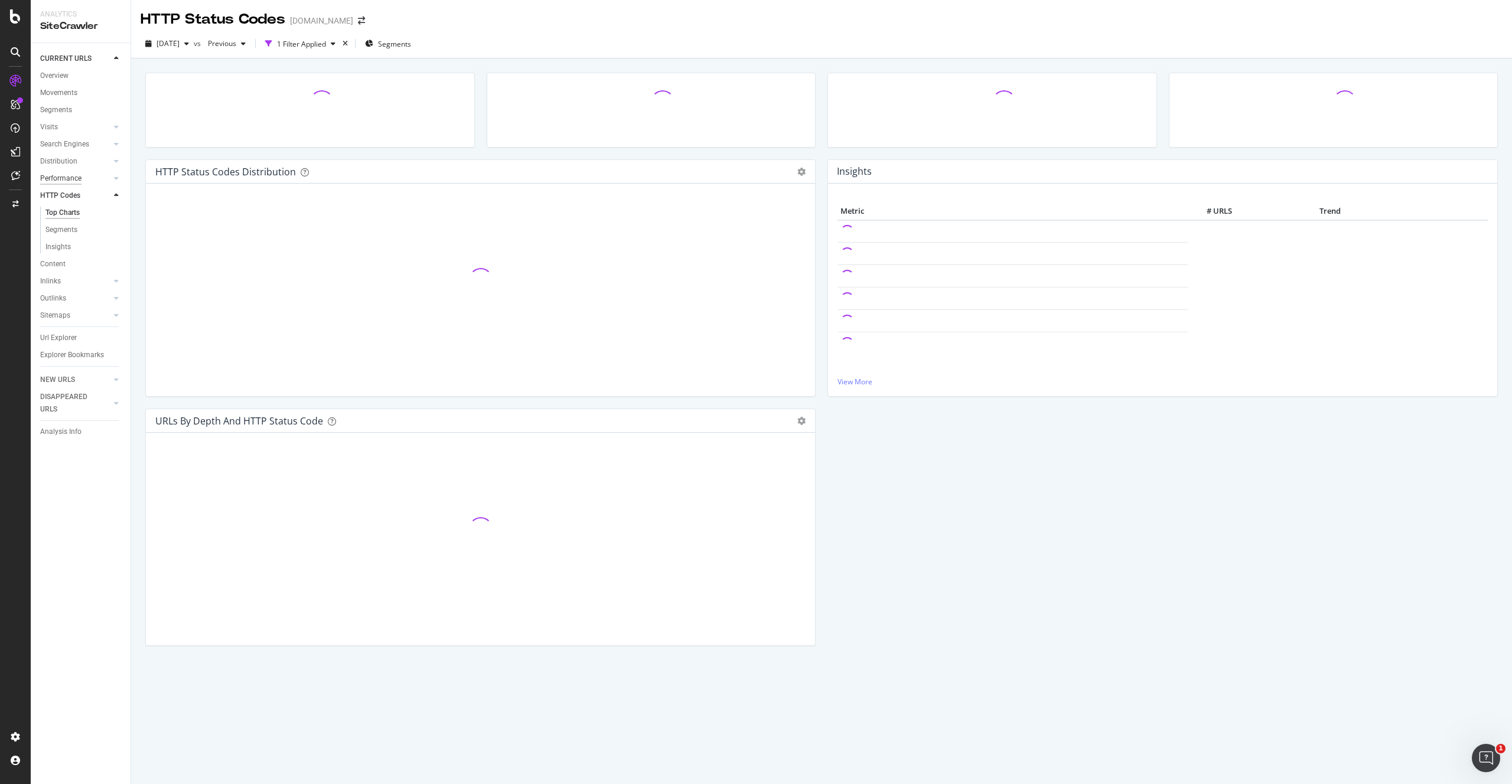
click at [62, 176] on div "Performance" at bounding box center [61, 178] width 42 height 12
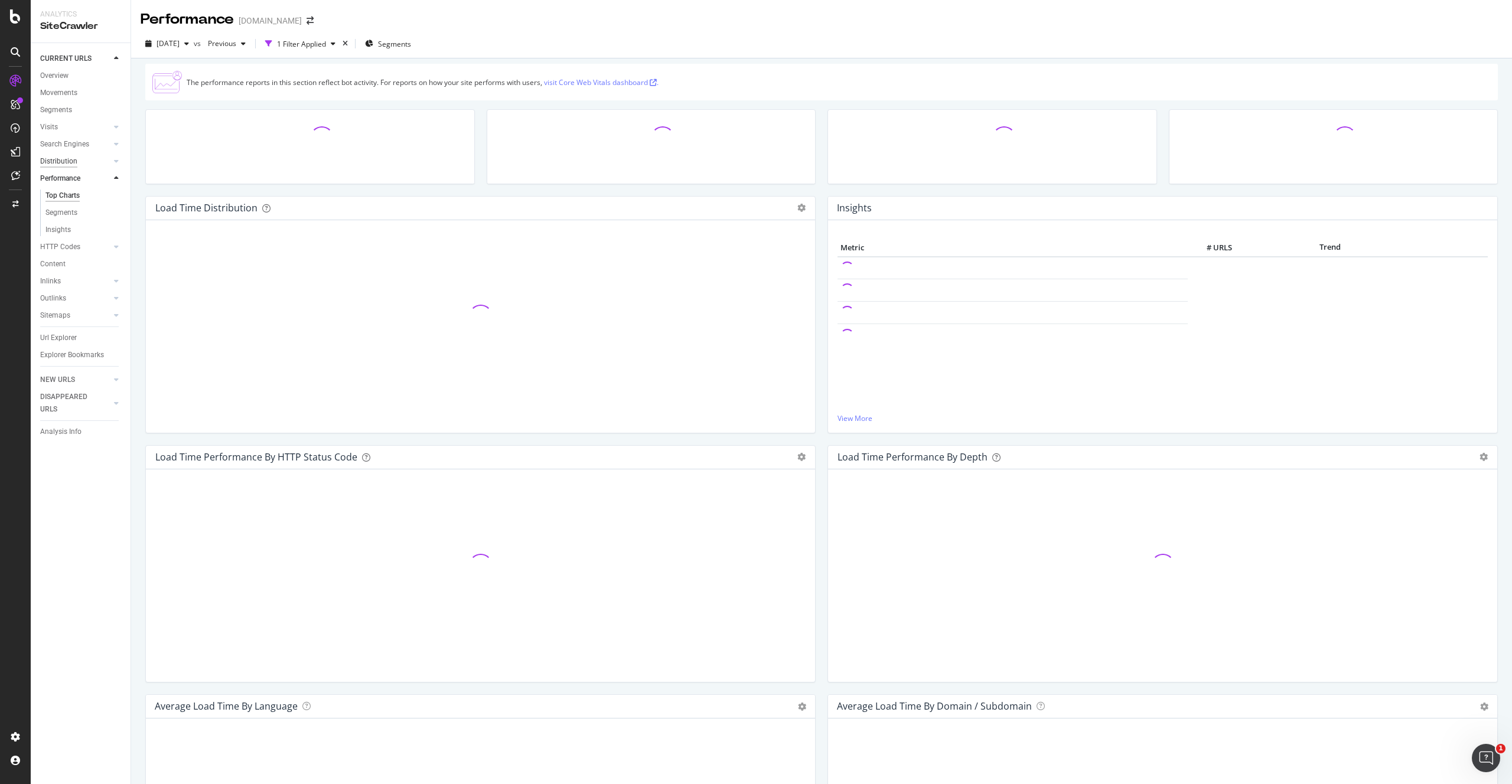
click at [60, 162] on div "Distribution" at bounding box center [59, 161] width 37 height 12
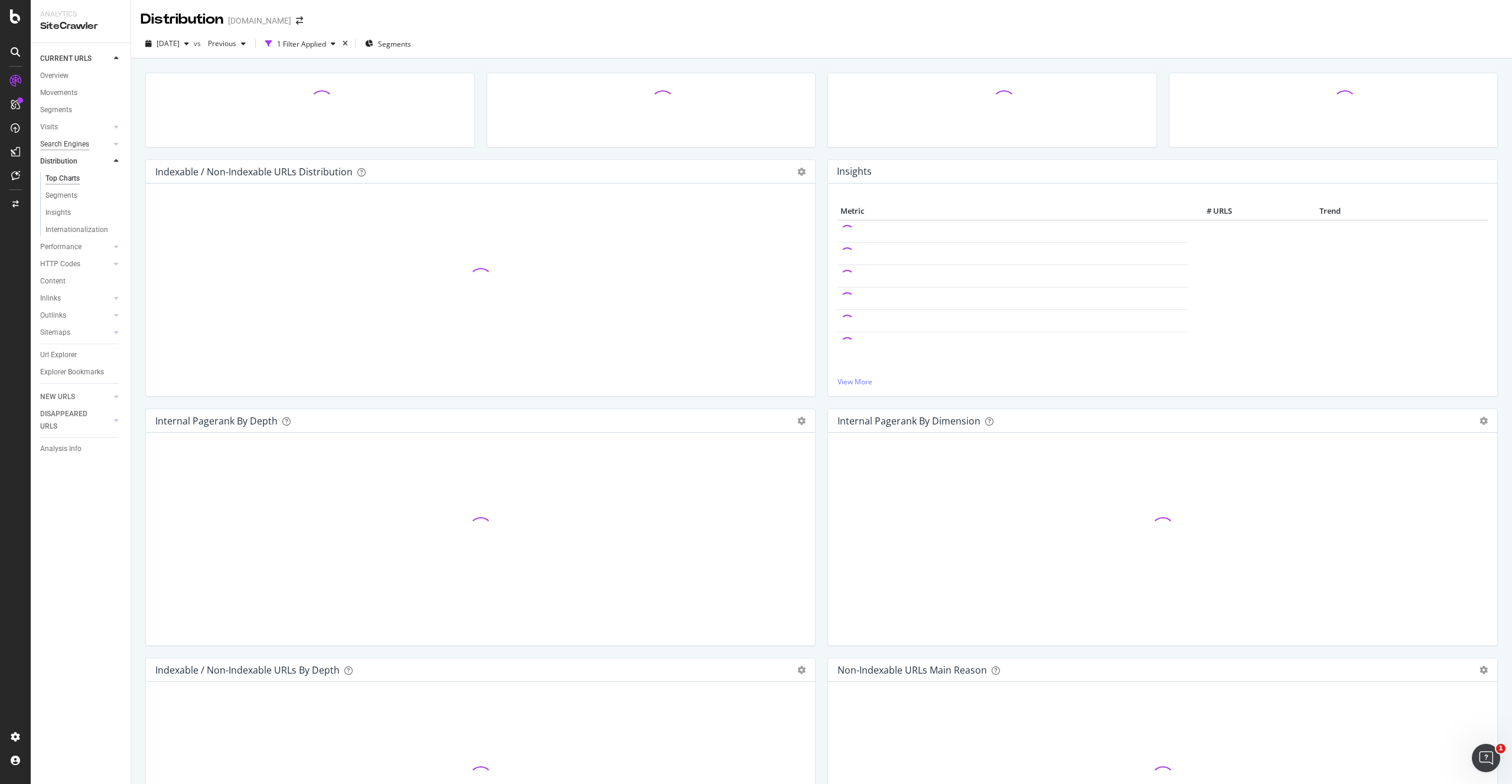
click at [63, 142] on div "Search Engines" at bounding box center [65, 144] width 49 height 12
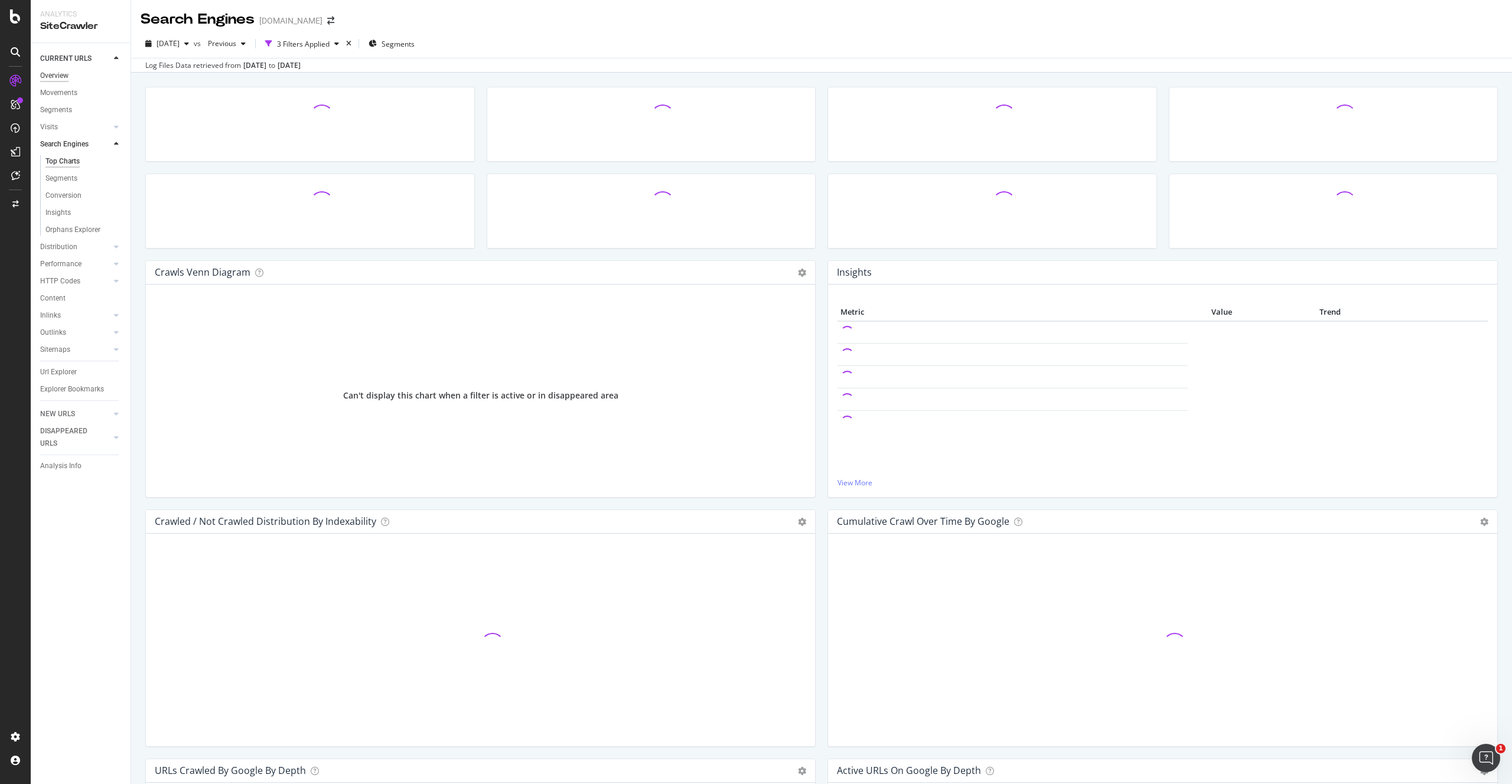
click at [54, 78] on div "Overview" at bounding box center [54, 75] width 28 height 12
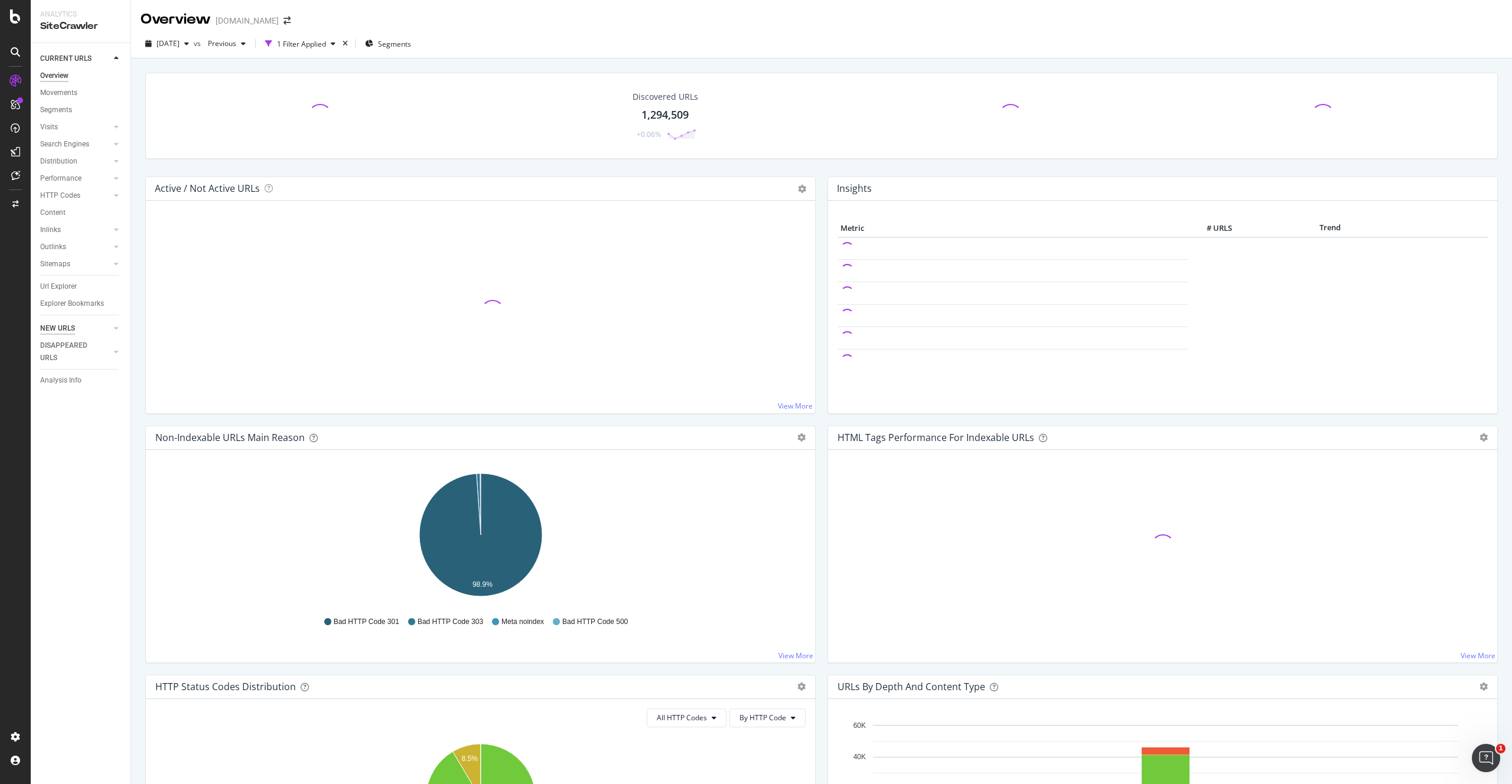
click at [64, 325] on div "NEW URLS" at bounding box center [58, 328] width 35 height 12
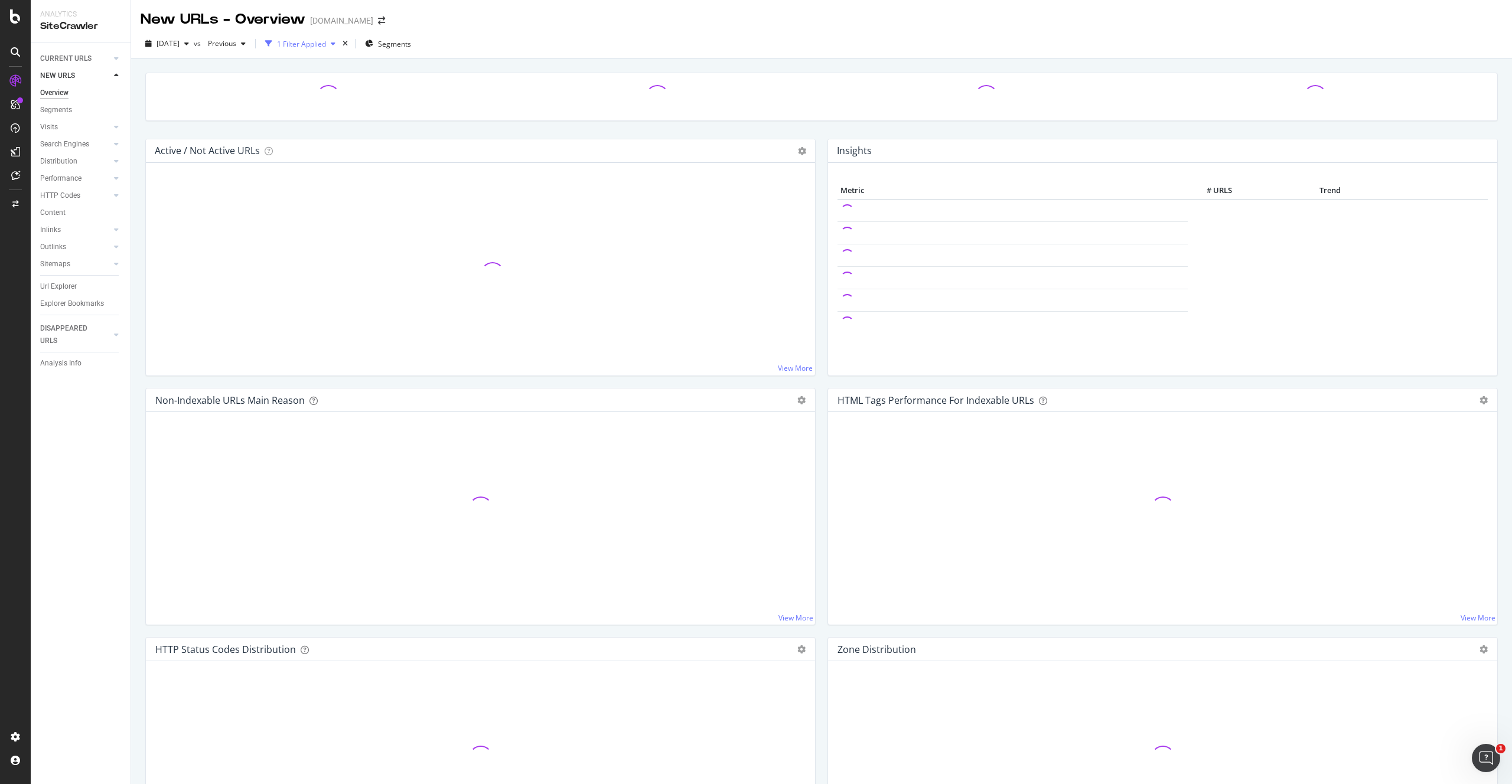
click at [340, 42] on div "button" at bounding box center [333, 43] width 14 height 7
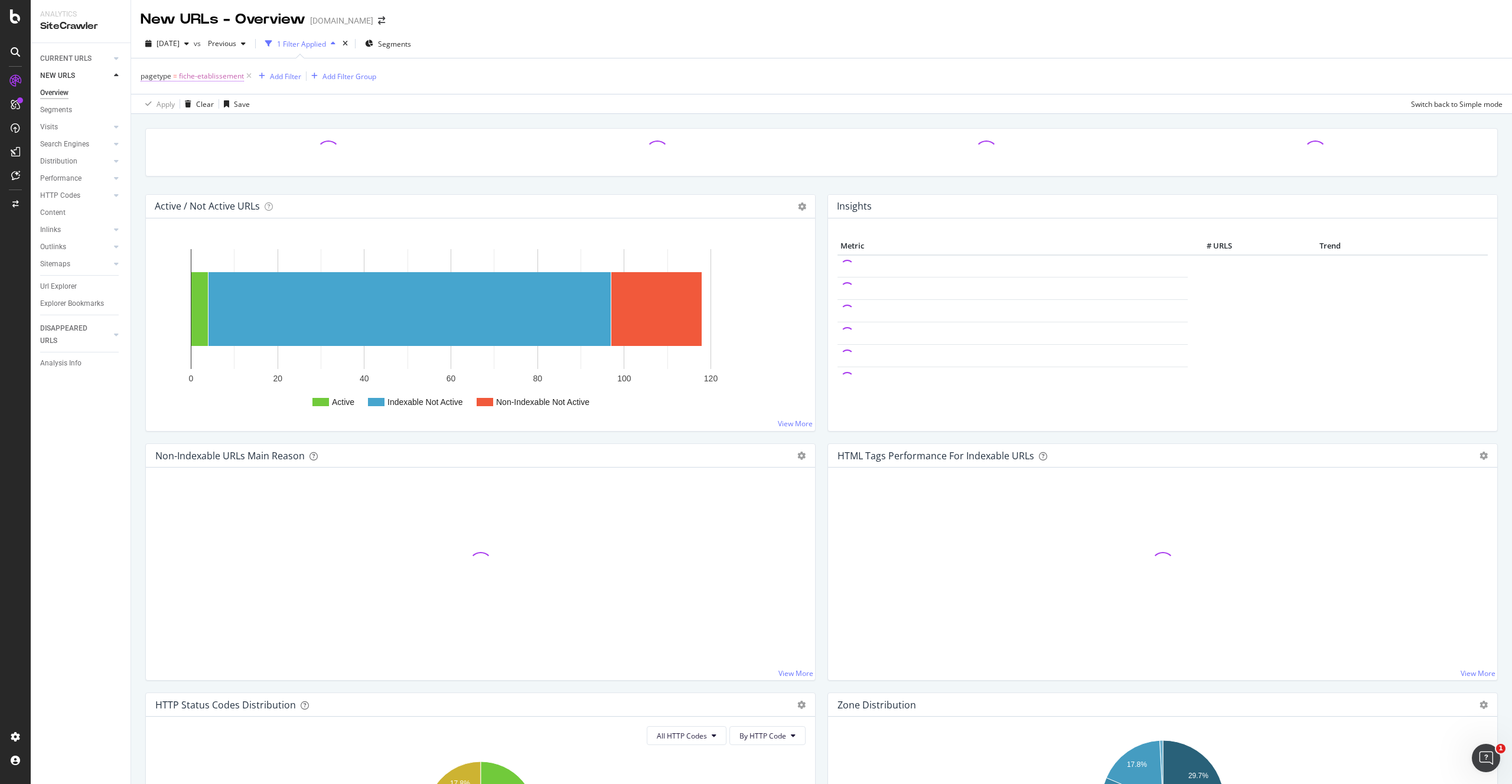
click at [223, 76] on span "fiche-etablissement" at bounding box center [212, 76] width 65 height 17
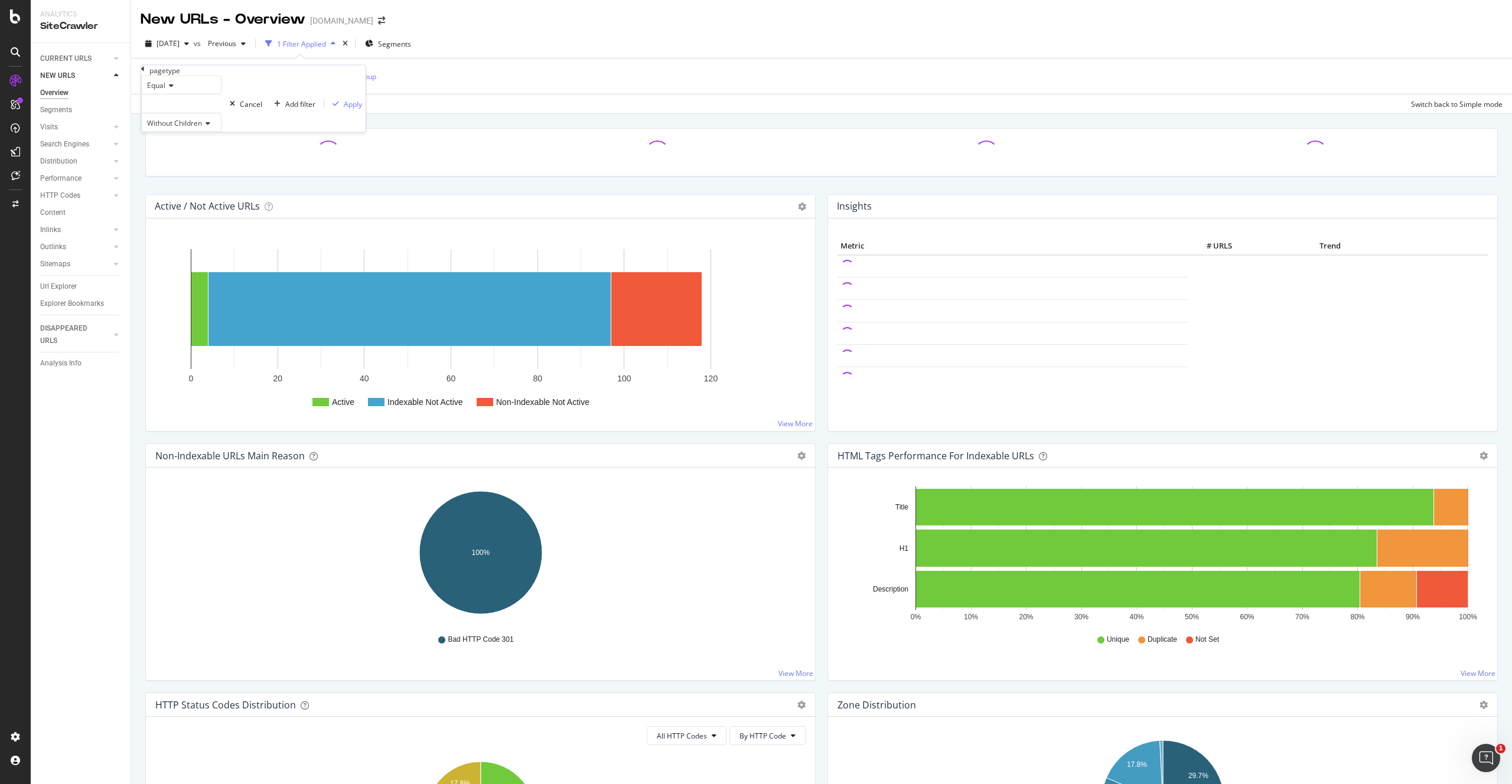
click at [145, 73] on icon at bounding box center [143, 68] width 4 height 7
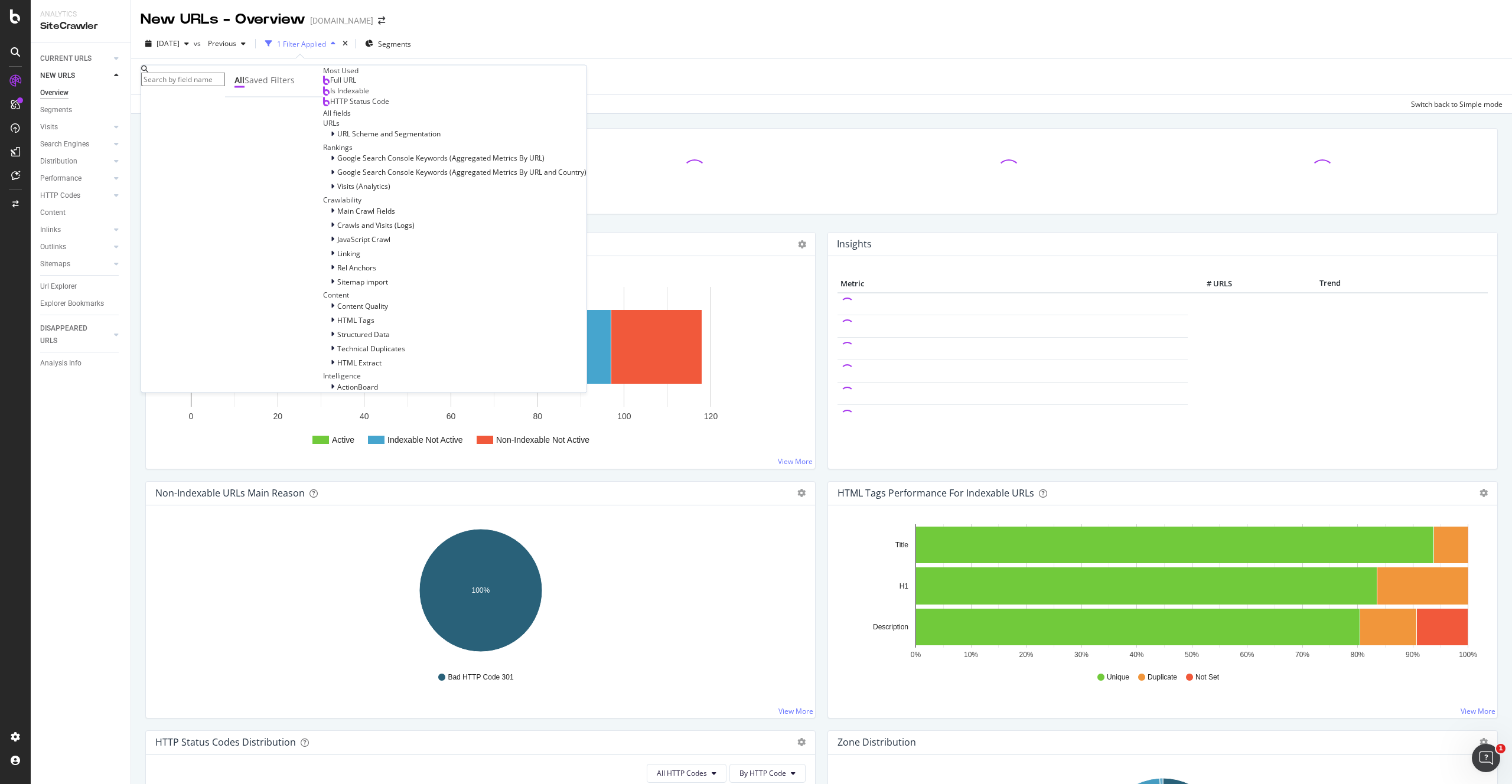
click at [406, 93] on div "pagetype = fiche-etablissement Add Filter Add Filter Group" at bounding box center [822, 75] width 1362 height 35
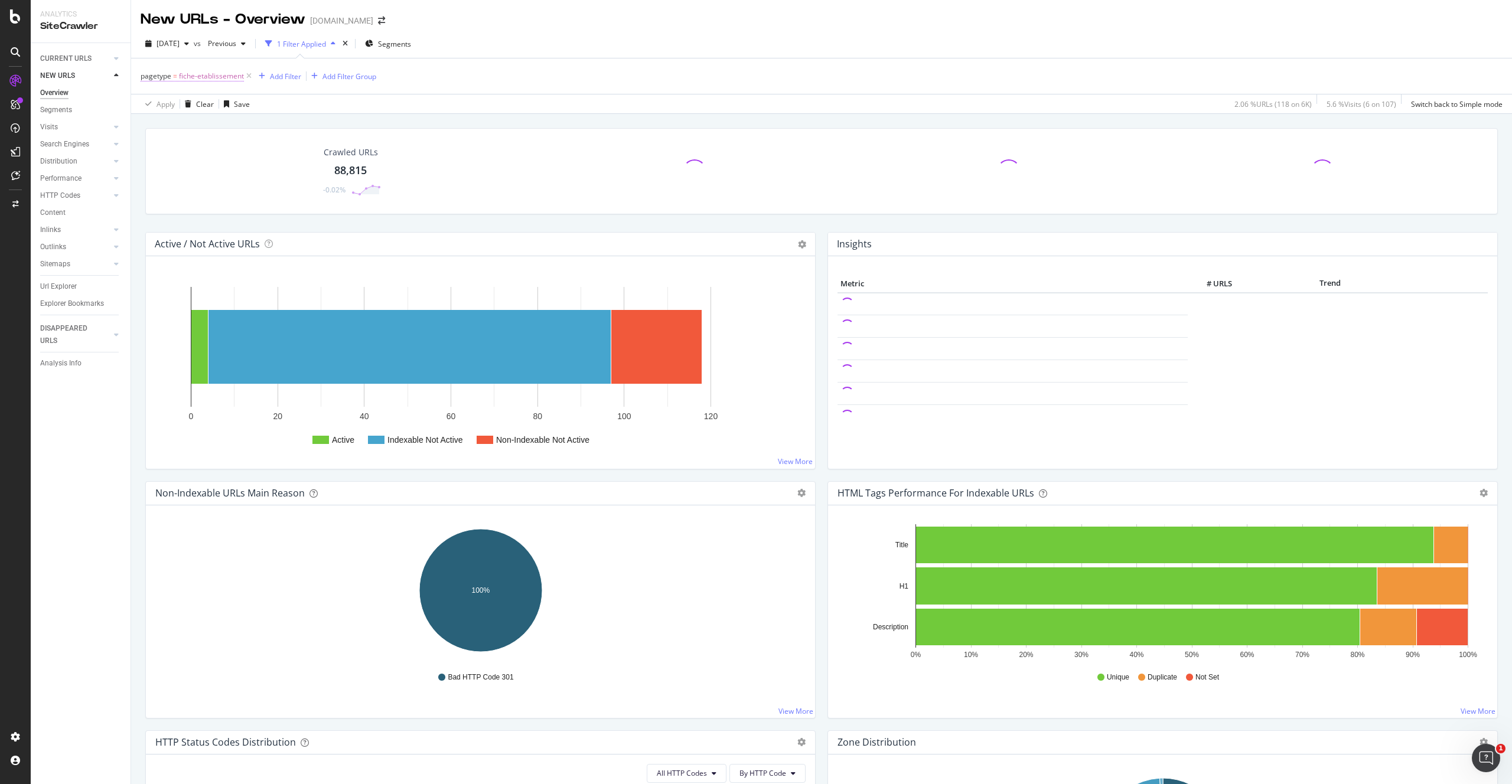
click at [221, 75] on span "fiche-etablissement" at bounding box center [212, 76] width 65 height 17
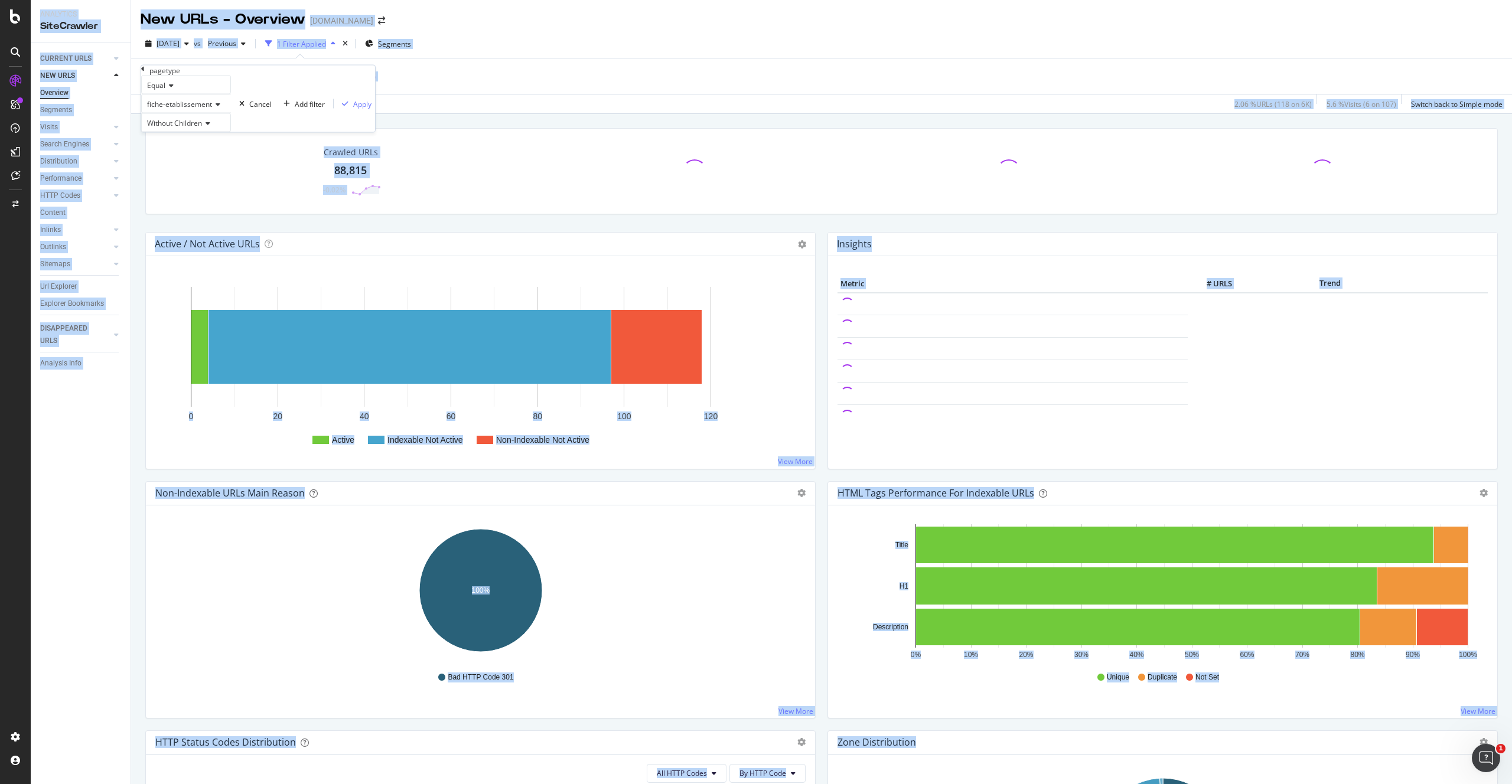
click at [221, 75] on div "pagetype" at bounding box center [259, 70] width 234 height 10
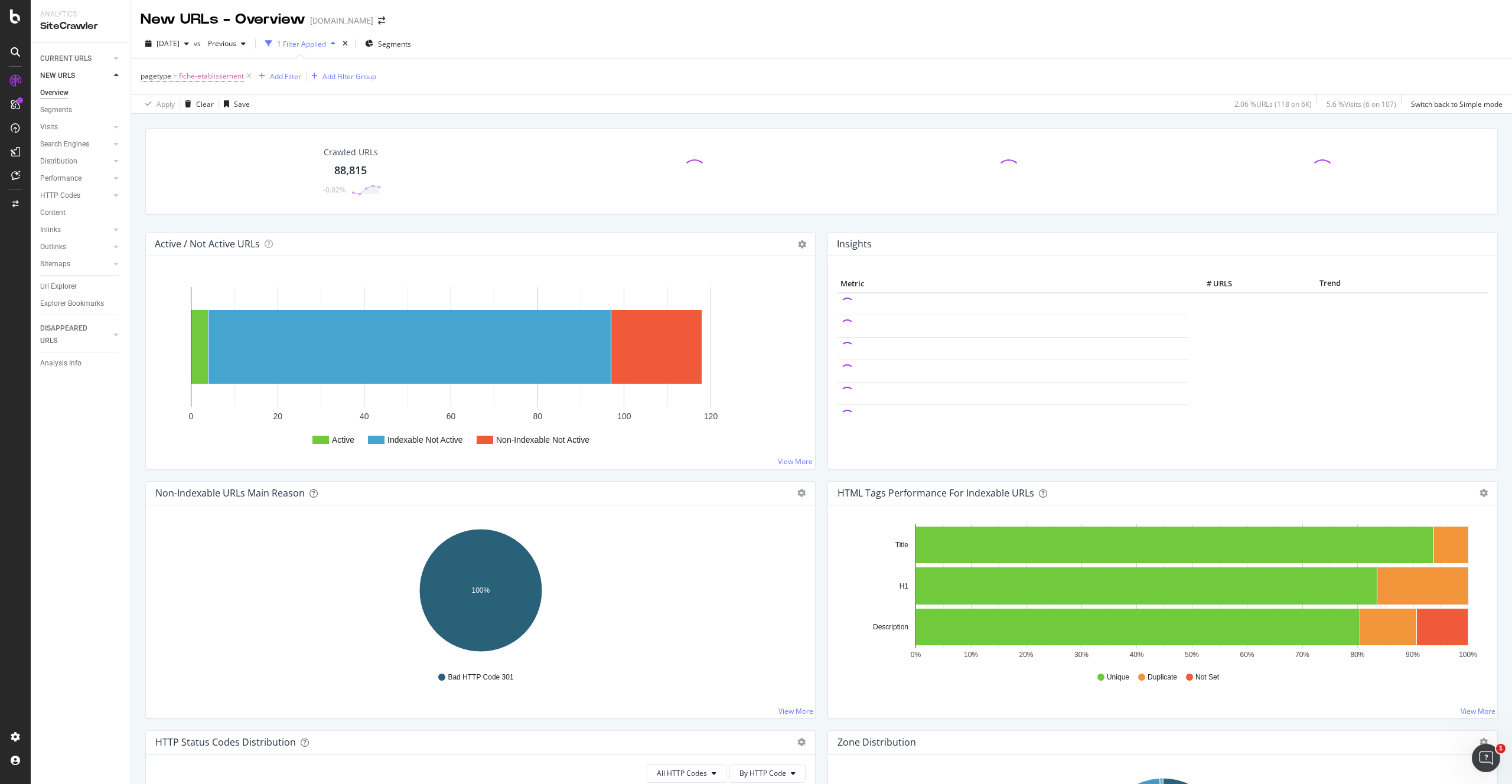
click at [331, 89] on div "pagetype = fiche-etablissement Add Filter Add Filter Group" at bounding box center [822, 75] width 1362 height 35
click at [279, 82] on button "Add Filter" at bounding box center [278, 76] width 47 height 14
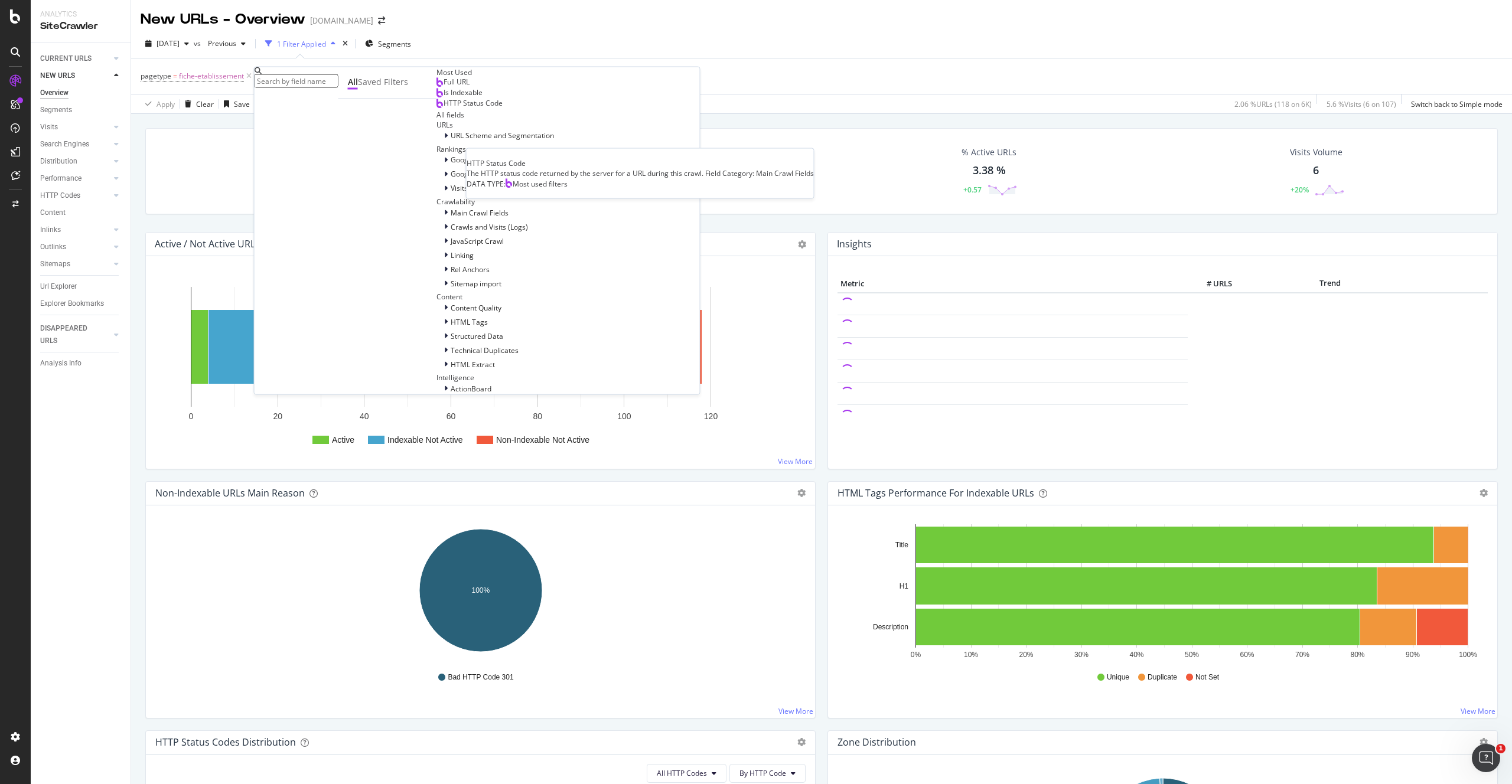
scroll to position [38, 0]
click at [444, 139] on icon at bounding box center [446, 135] width 4 height 7
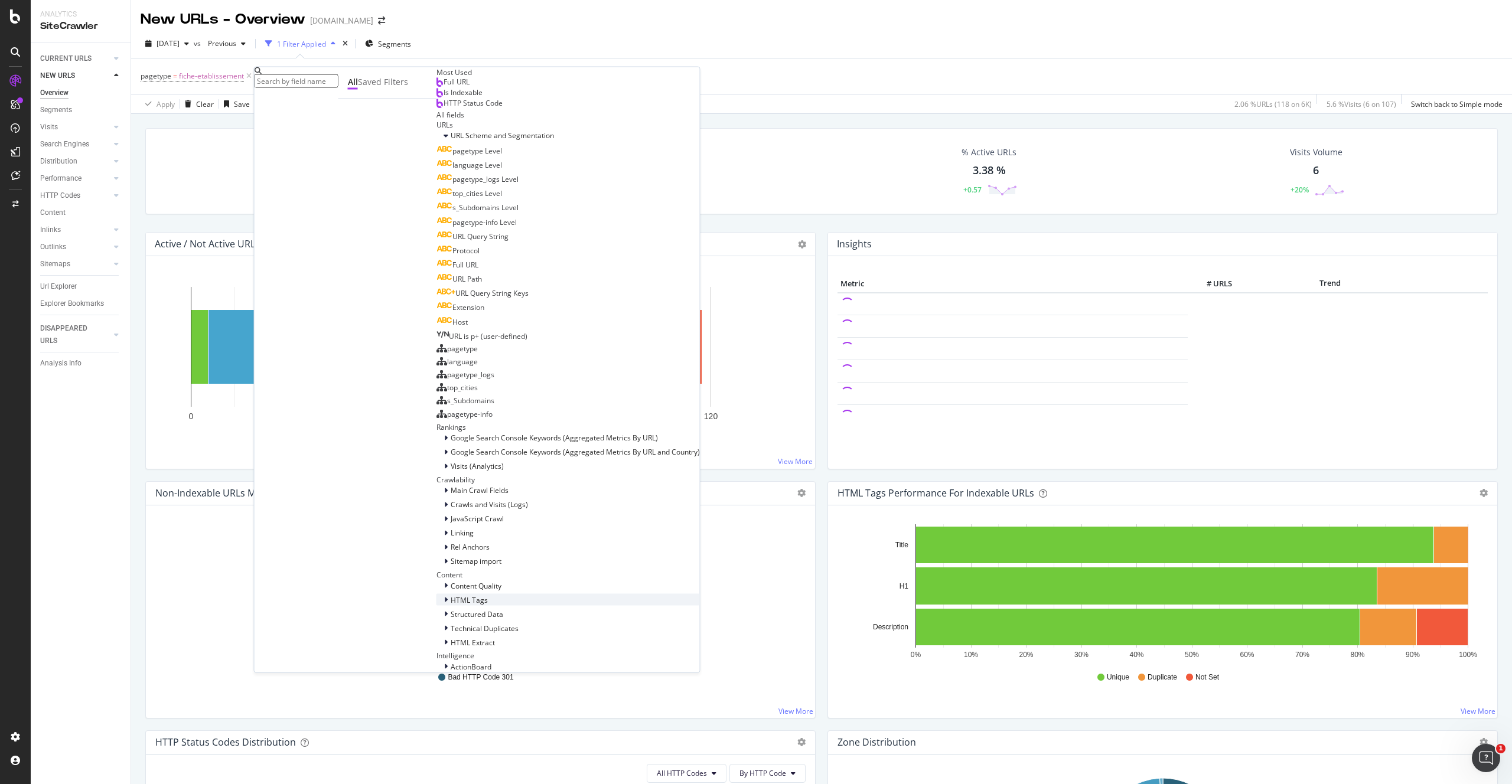
scroll to position [571, 0]
click at [444, 596] on icon at bounding box center [446, 599] width 4 height 7
click at [443, 596] on icon at bounding box center [445, 599] width 4 height 7
click at [444, 596] on icon at bounding box center [446, 599] width 4 height 7
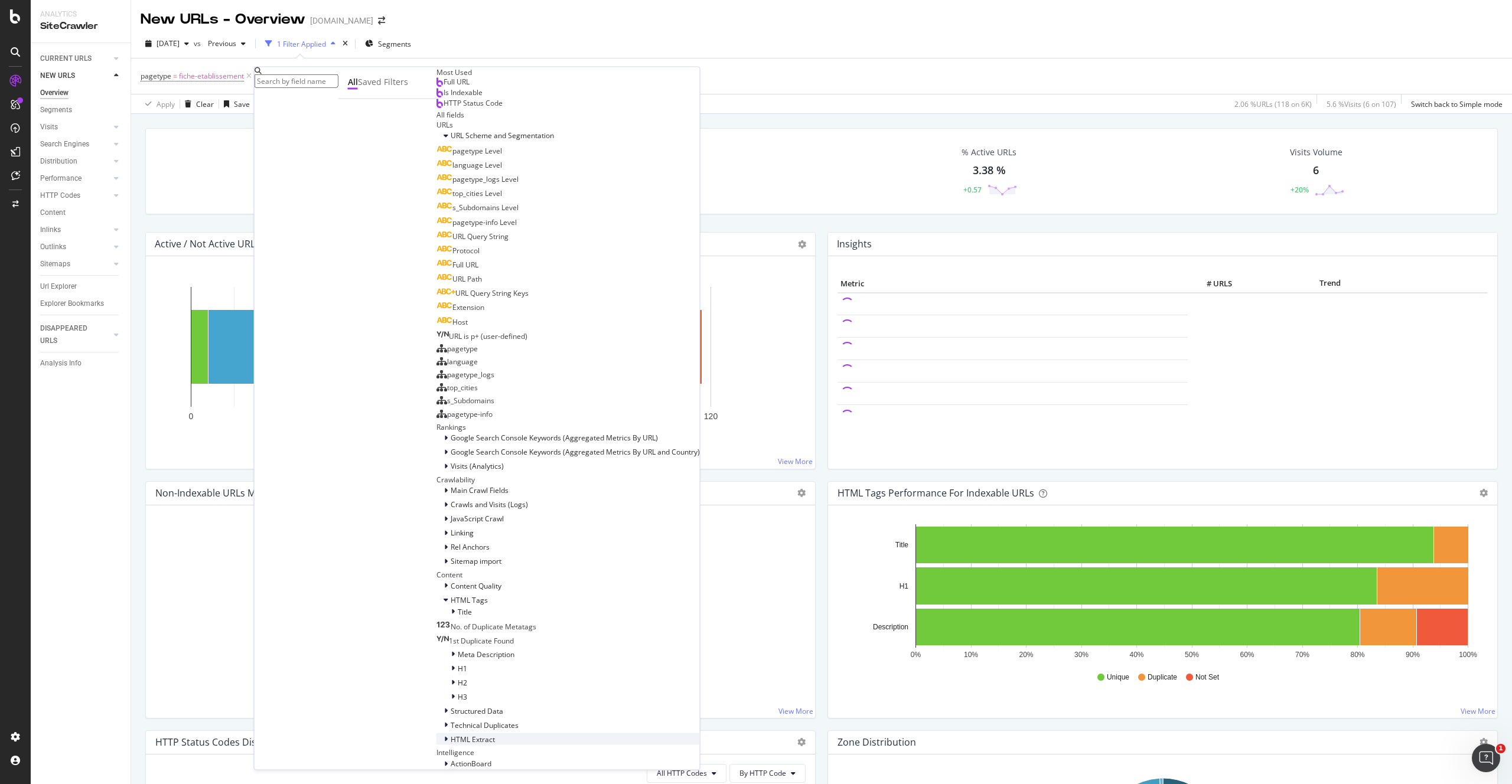
click at [444, 735] on icon at bounding box center [446, 739] width 4 height 7
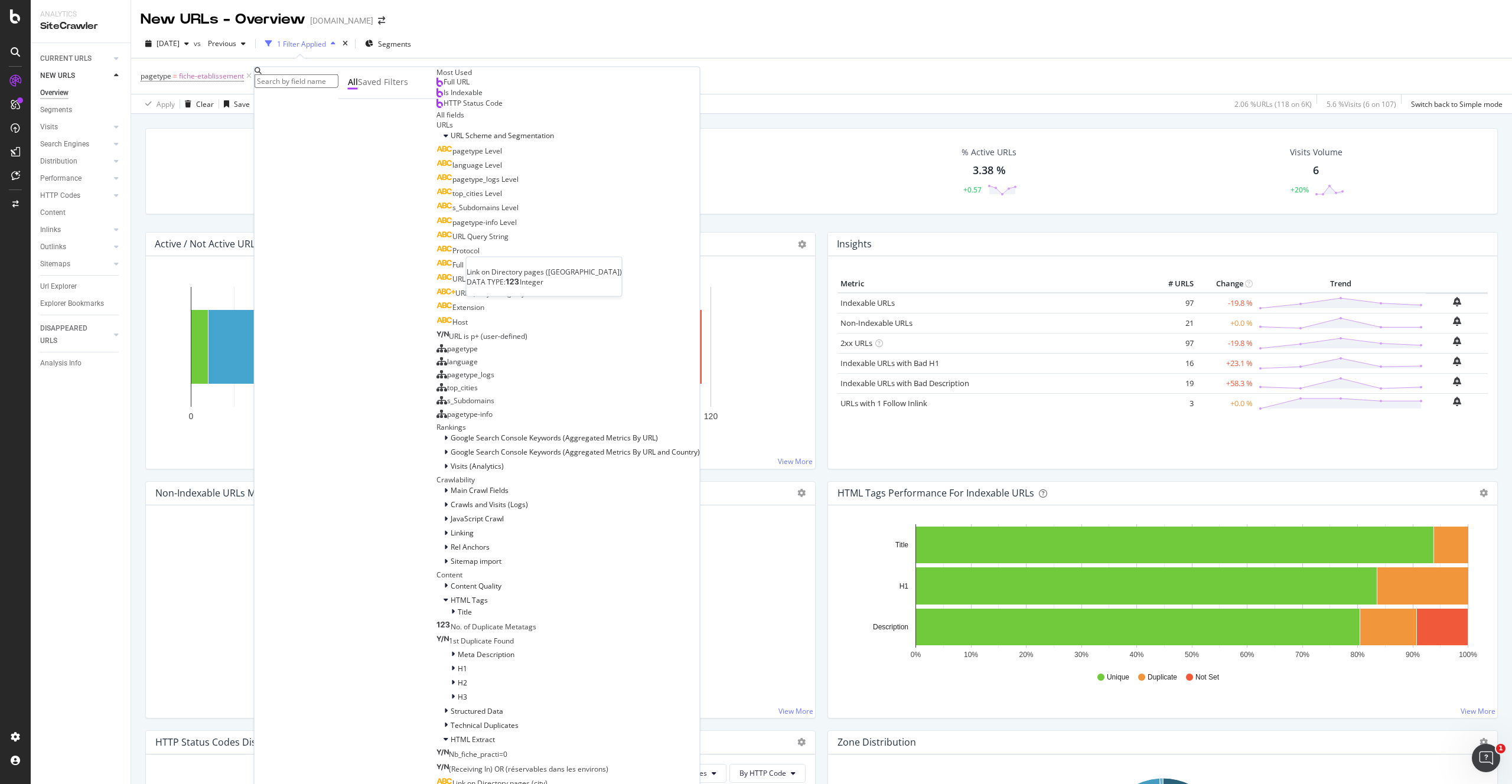
scroll to position [805, 0]
click at [214, 73] on span "fiche-etablissement" at bounding box center [212, 76] width 65 height 17
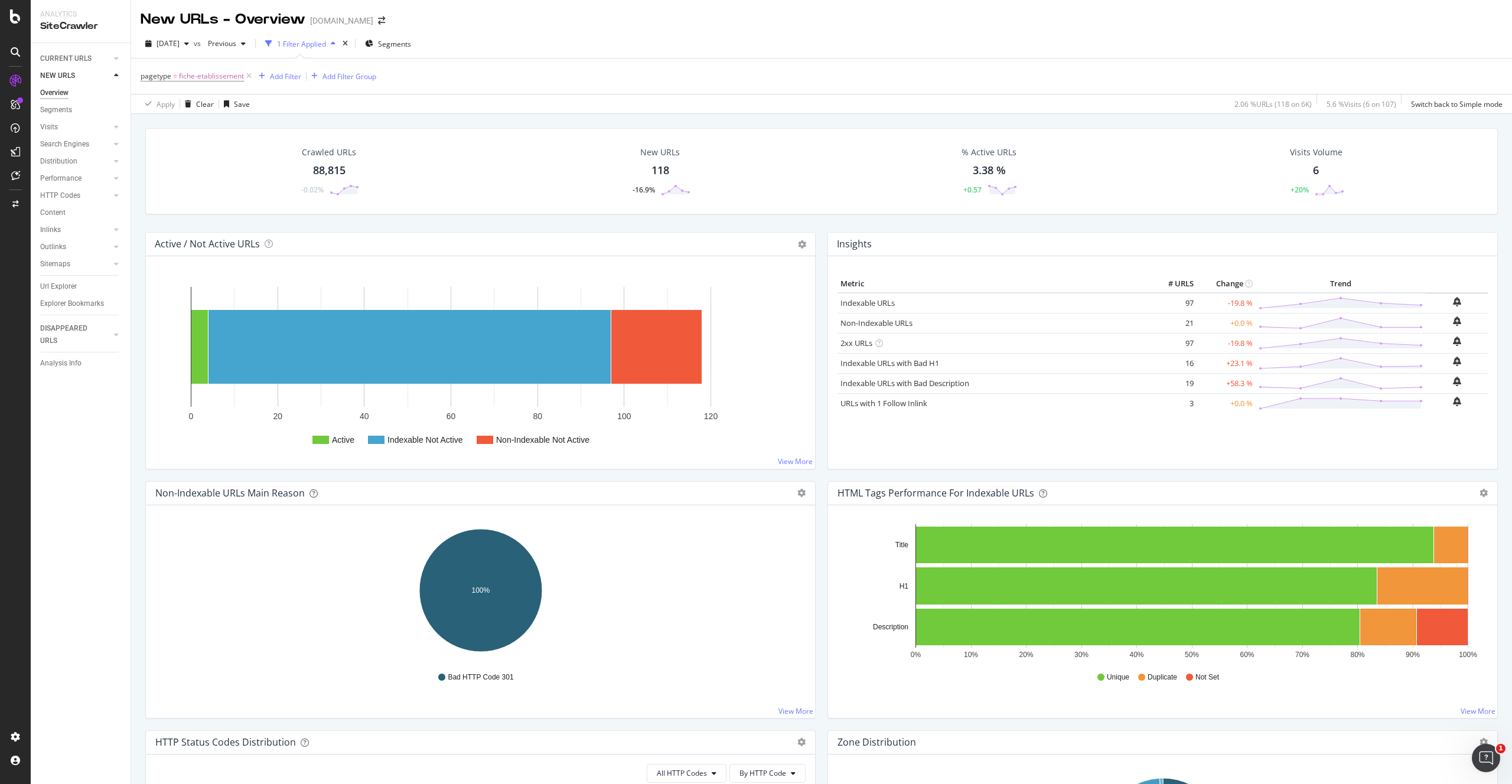
click at [142, 212] on div "Crawled URLs 88,815 -0.02% New URLs 118 -16.9% % Active URLs 3.38 % +0.57 Visit…" at bounding box center [822, 180] width 1364 height 104
click at [68, 109] on div "Segments" at bounding box center [56, 109] width 32 height 12
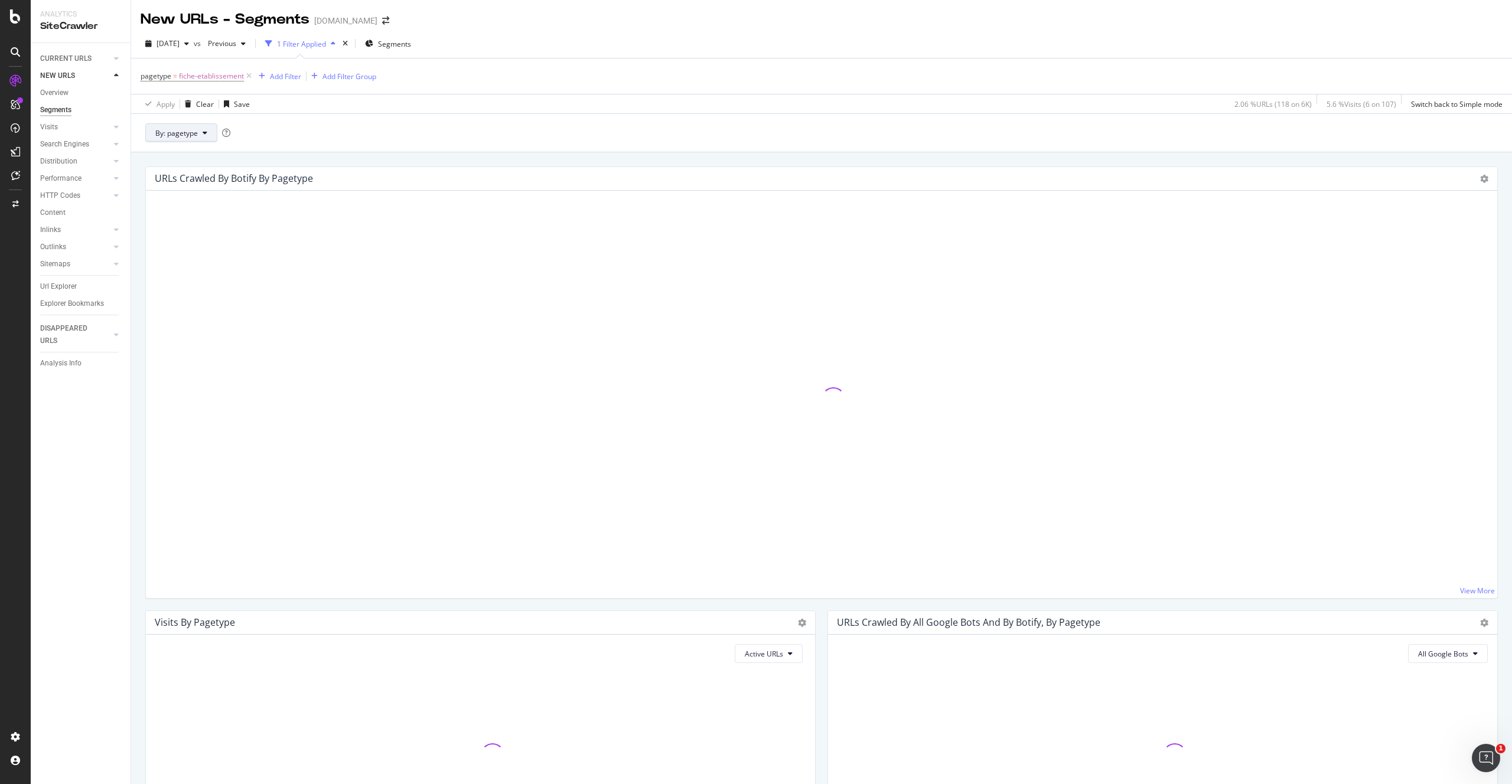
click at [209, 136] on button "By: pagetype" at bounding box center [181, 133] width 72 height 19
click at [206, 133] on icon at bounding box center [205, 132] width 4 height 7
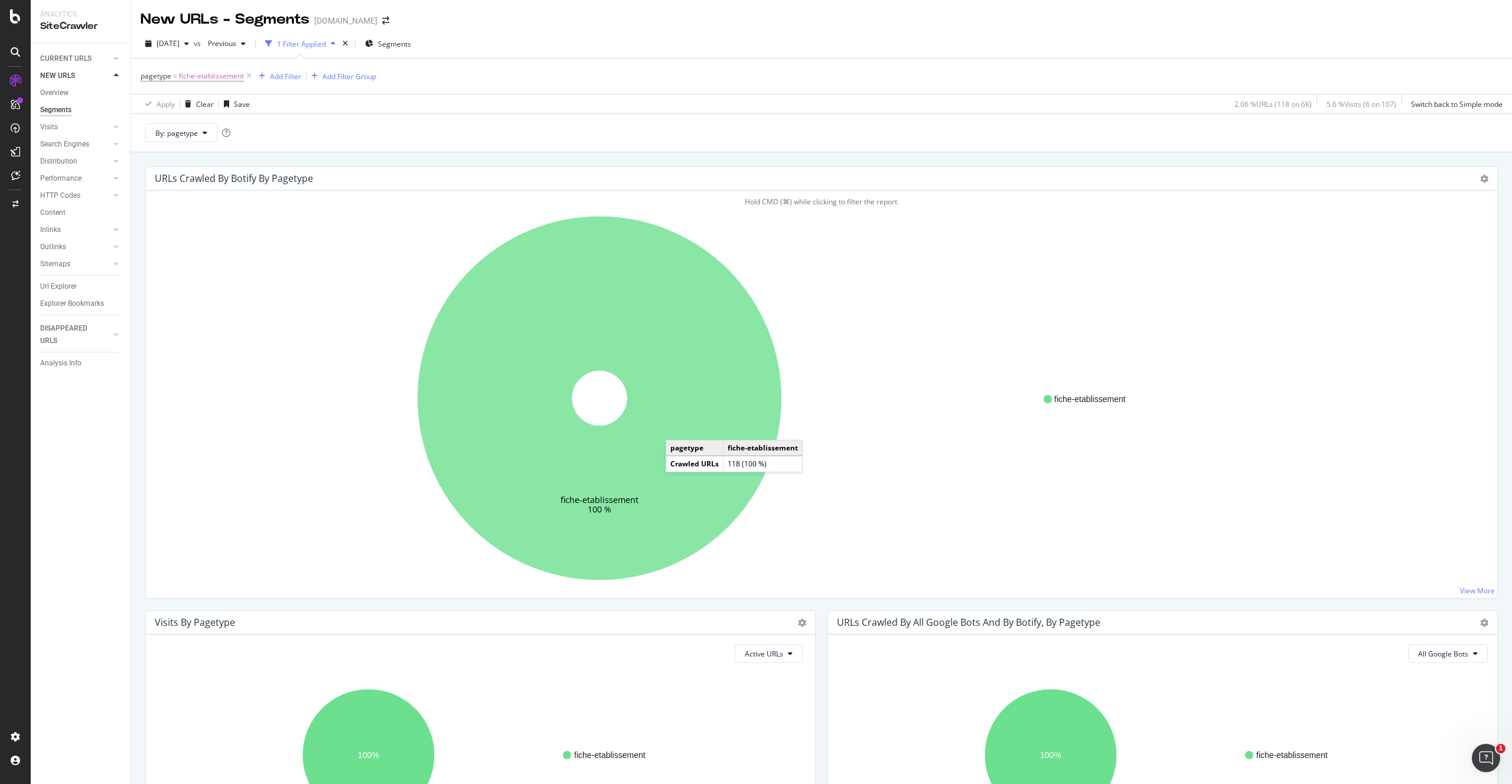
click at [676, 427] on icon at bounding box center [600, 398] width 365 height 365
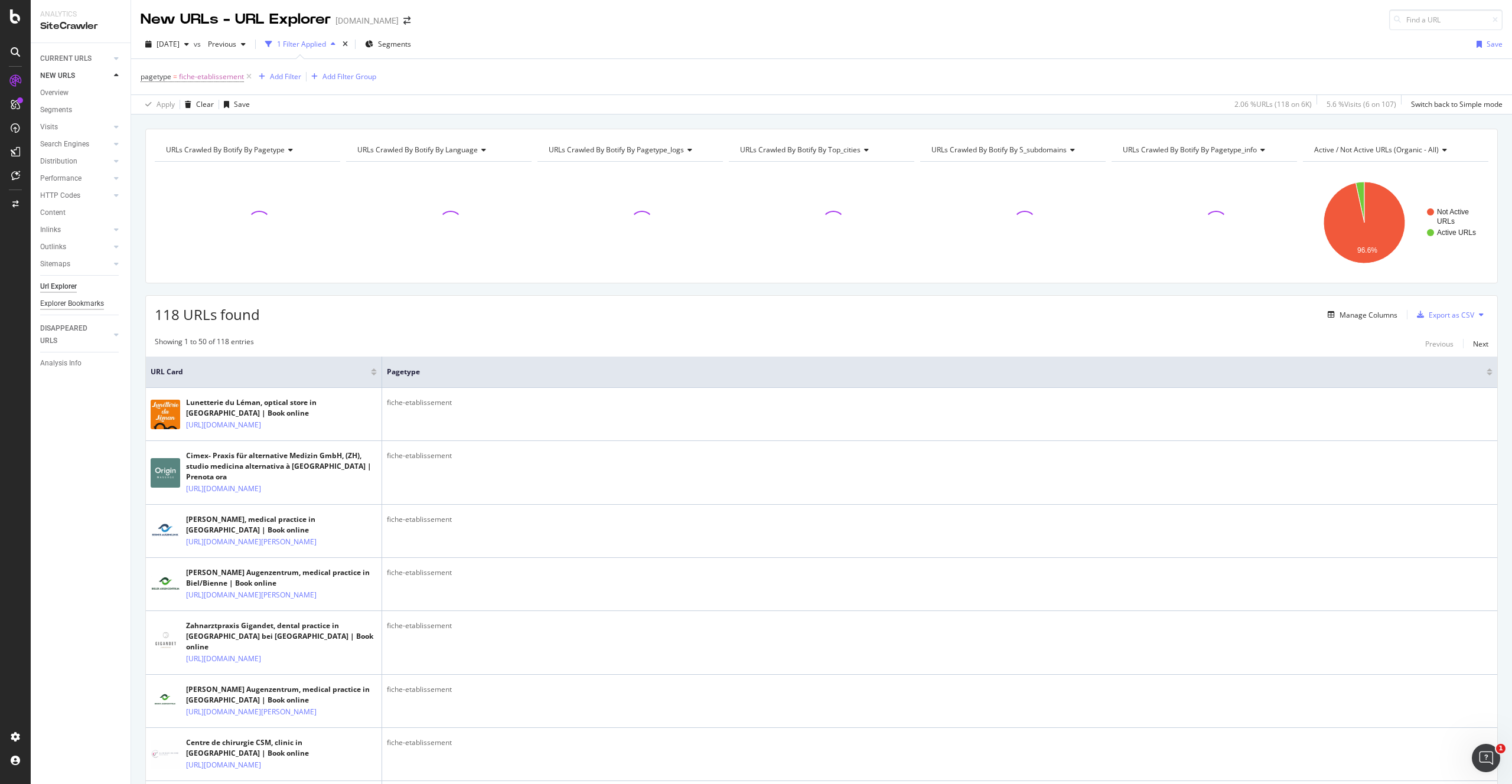
click at [93, 305] on div "Explorer Bookmarks" at bounding box center [72, 303] width 64 height 12
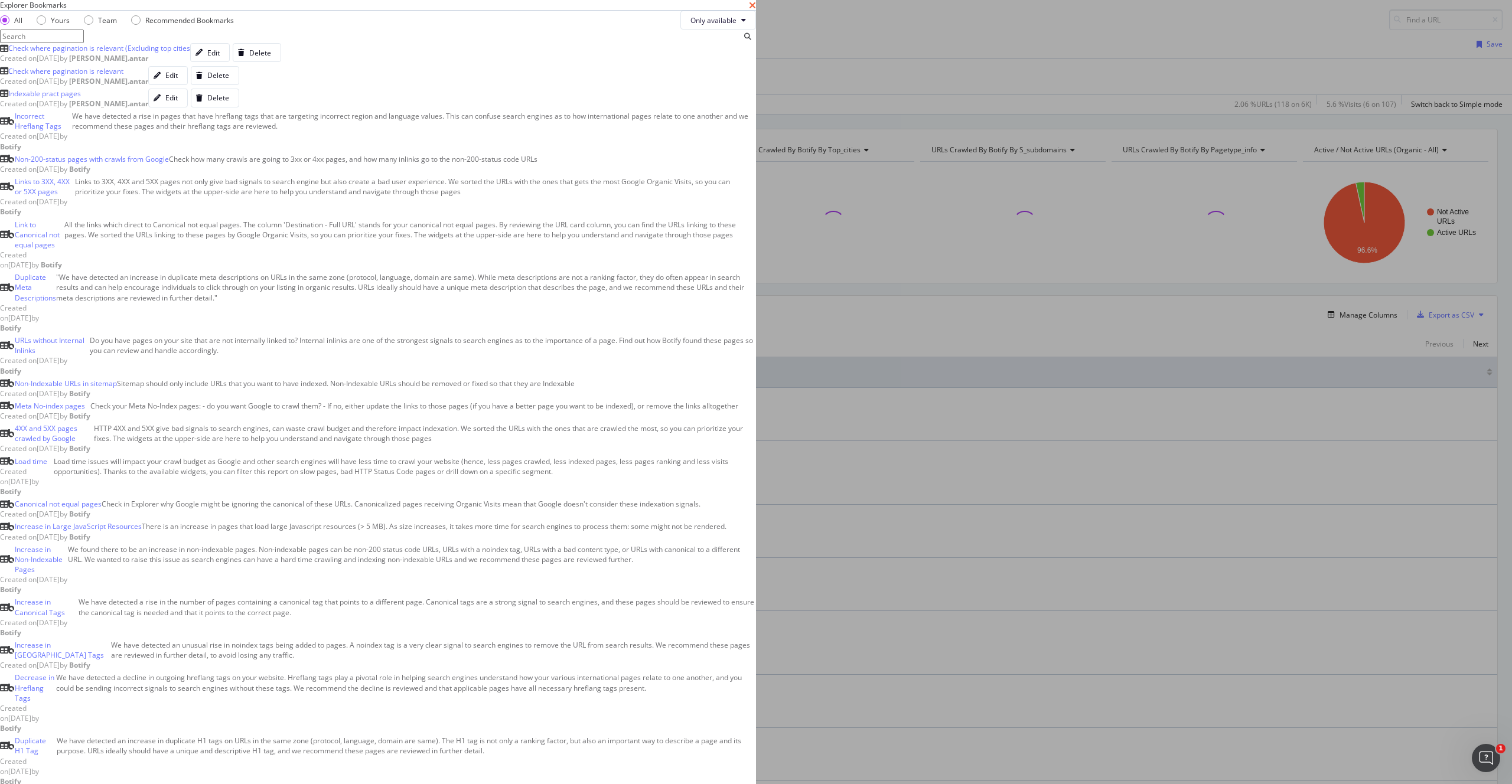
click at [756, 10] on icon "times" at bounding box center [752, 5] width 7 height 10
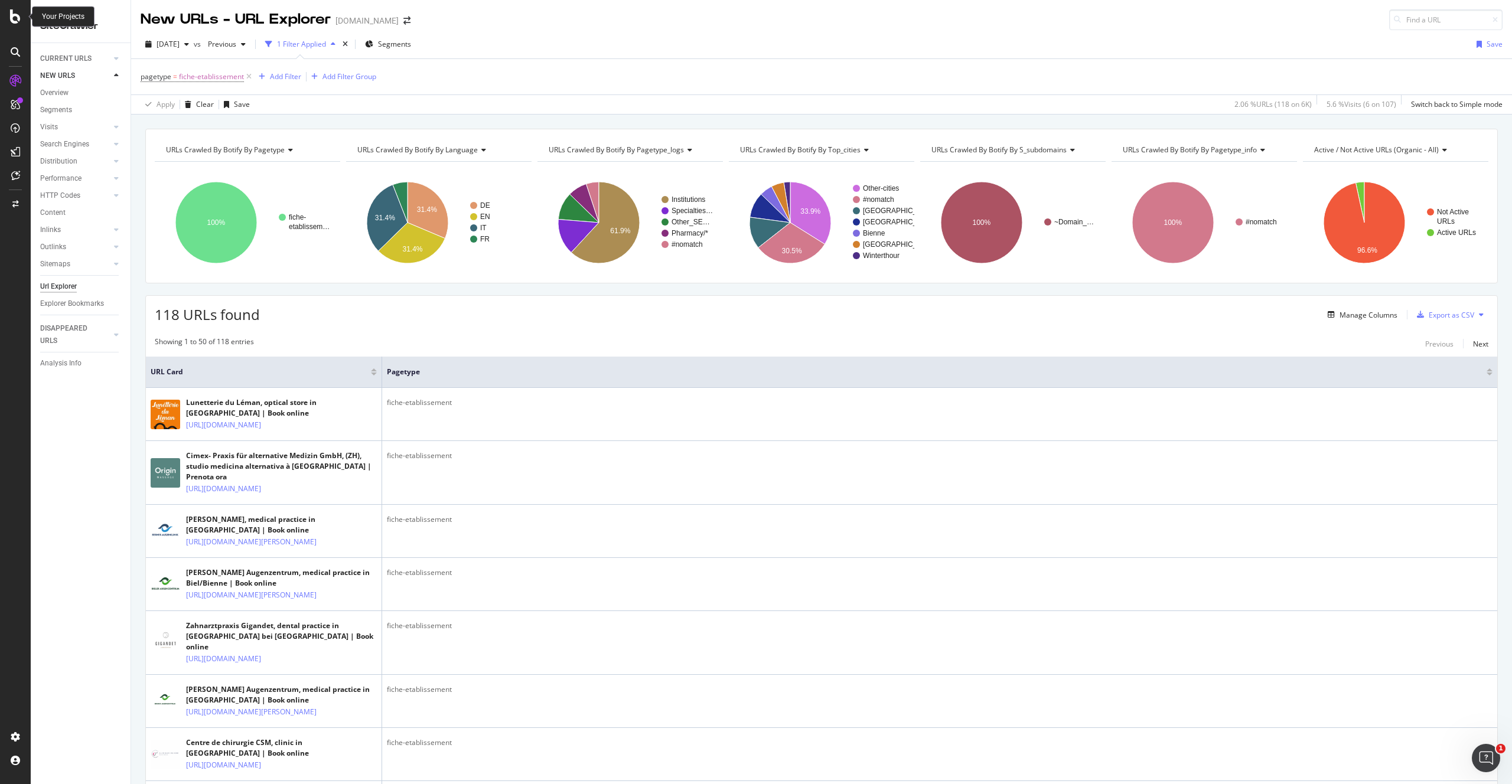
click at [12, 15] on icon at bounding box center [15, 17] width 11 height 14
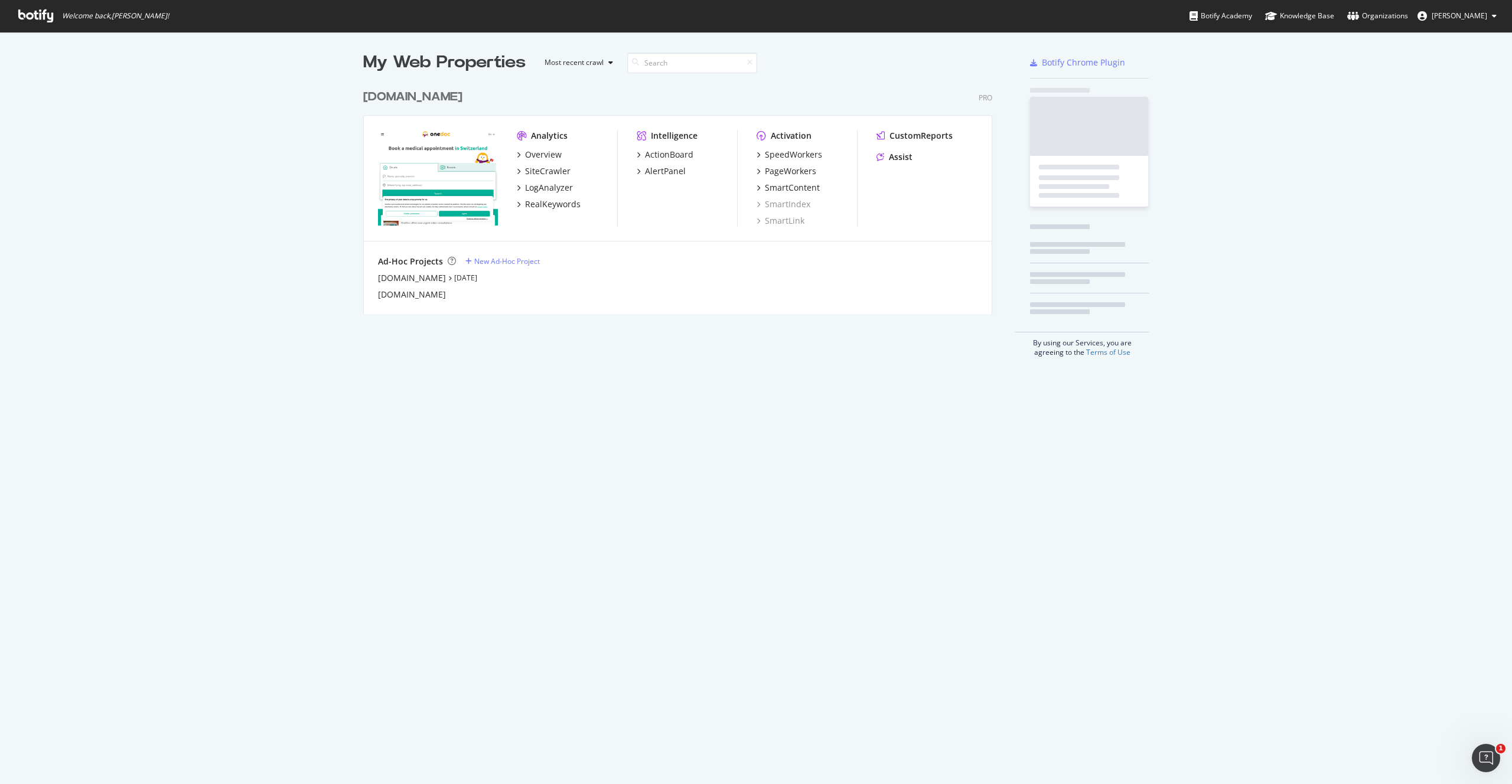
scroll to position [784, 1512]
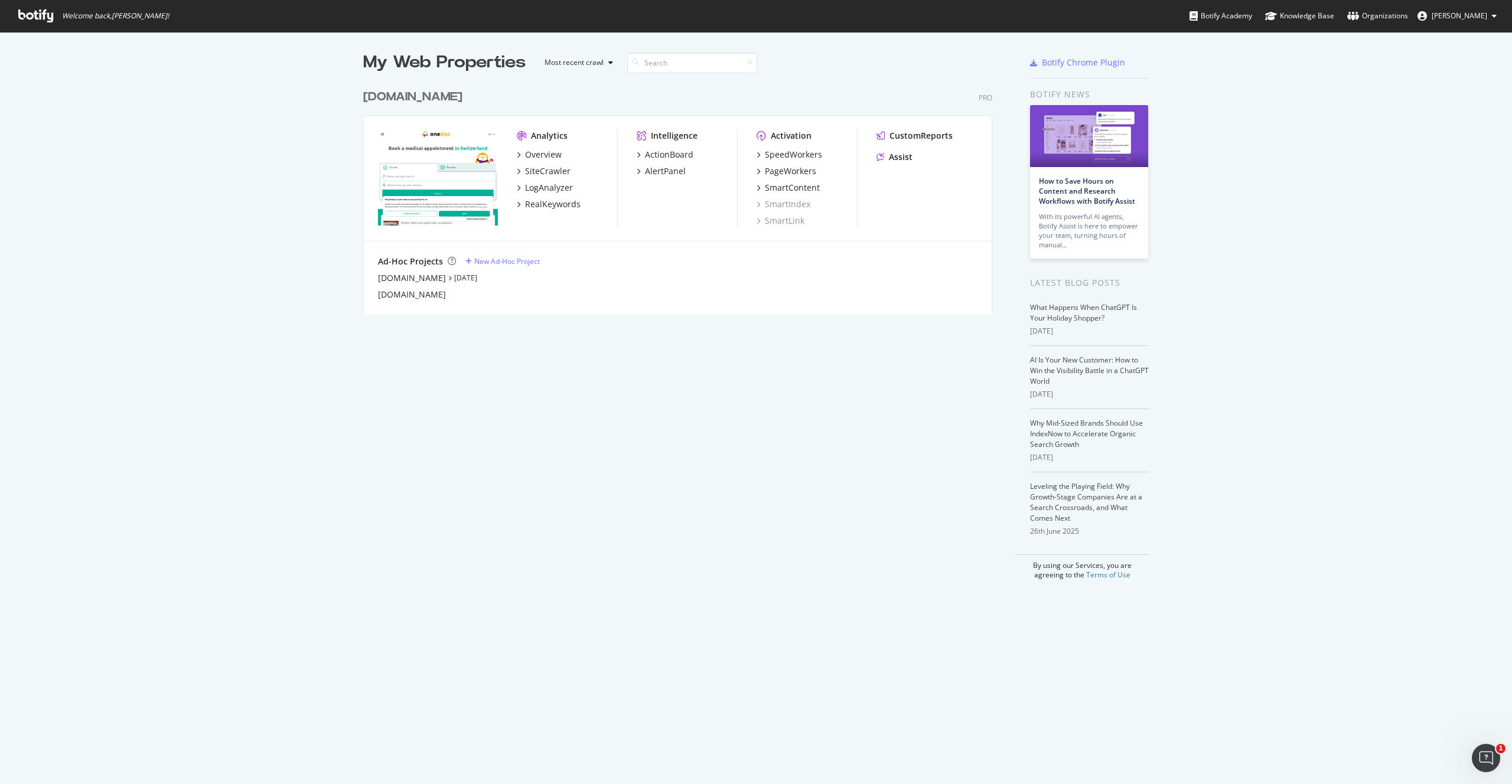
click at [463, 361] on div "My Web Properties Most recent crawl [DOMAIN_NAME] Pro Analytics Overview SiteCr…" at bounding box center [690, 315] width 653 height 529
